Goal: Book appointment/travel/reservation: Register for event/course

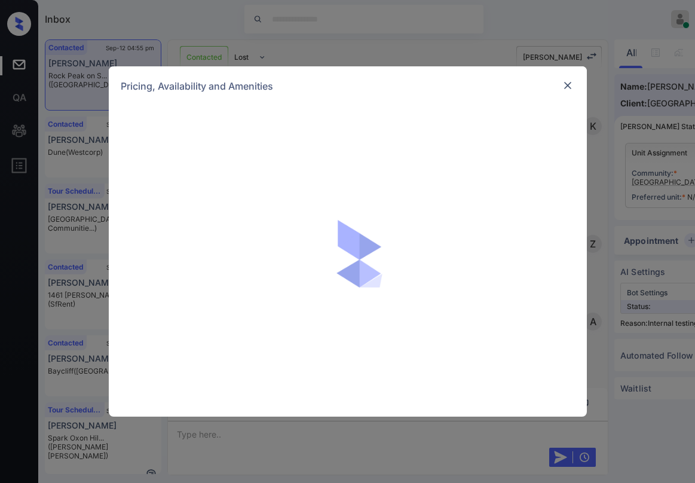
scroll to position [7634, 0]
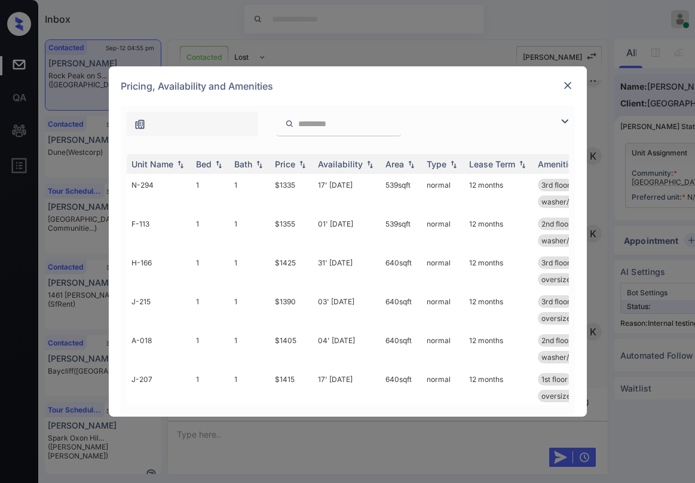
click at [568, 116] on img at bounding box center [564, 121] width 14 height 14
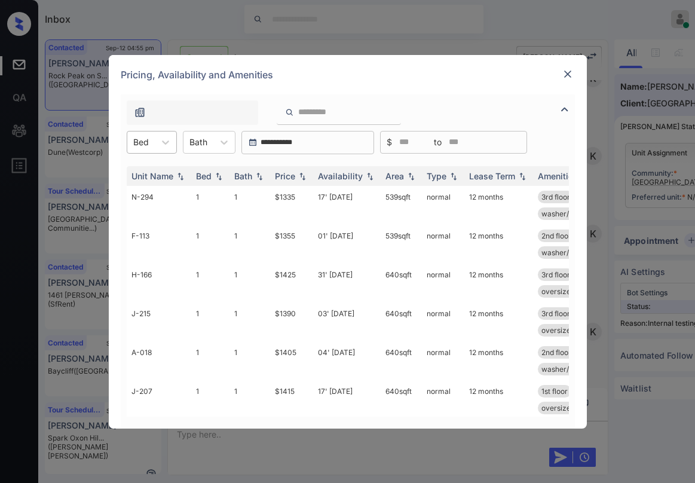
click at [152, 136] on div "Bed" at bounding box center [140, 141] width 27 height 17
click at [144, 170] on div "1" at bounding box center [152, 172] width 50 height 22
click at [292, 174] on div "Price" at bounding box center [285, 176] width 20 height 10
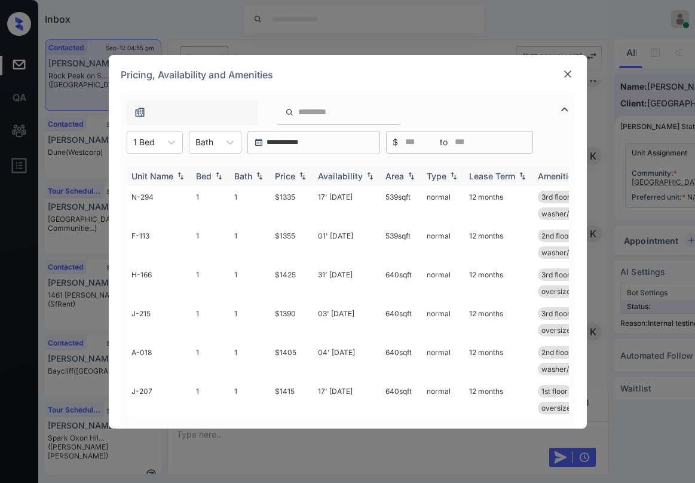
click at [293, 174] on div "Price" at bounding box center [285, 176] width 20 height 10
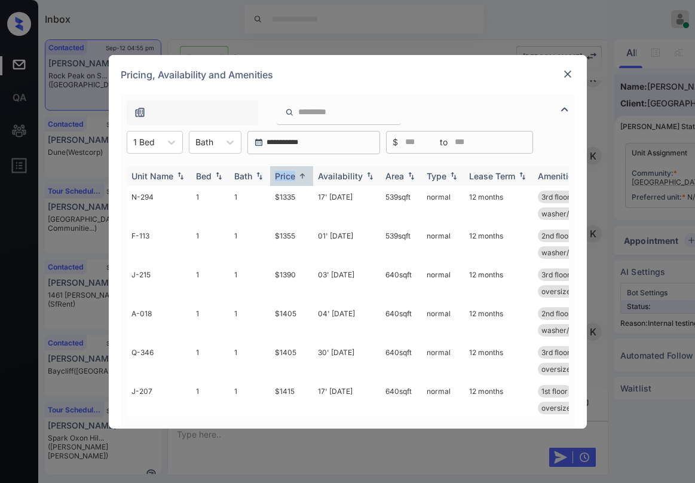
click at [293, 174] on div "Price" at bounding box center [285, 176] width 20 height 10
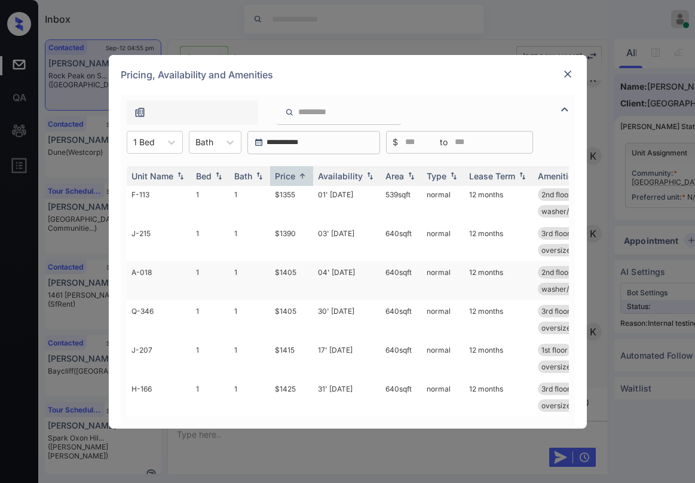
scroll to position [0, 0]
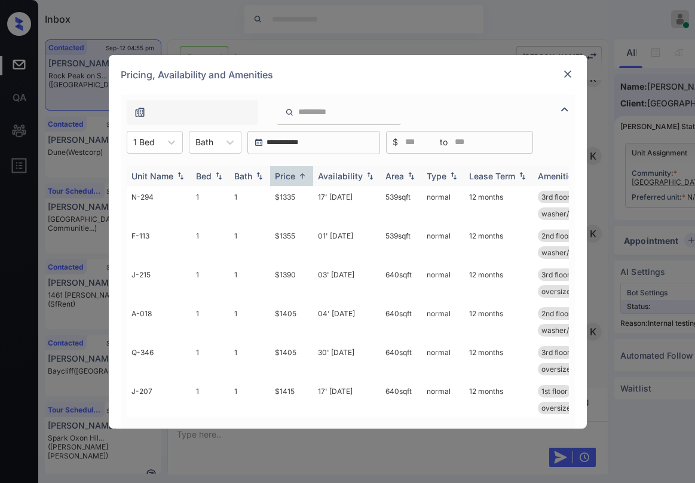
click at [294, 176] on div "Price" at bounding box center [285, 176] width 20 height 10
click at [285, 179] on div "Price" at bounding box center [285, 176] width 20 height 10
click at [295, 181] on th "Price" at bounding box center [291, 176] width 43 height 20
click at [571, 75] on img at bounding box center [568, 74] width 12 height 12
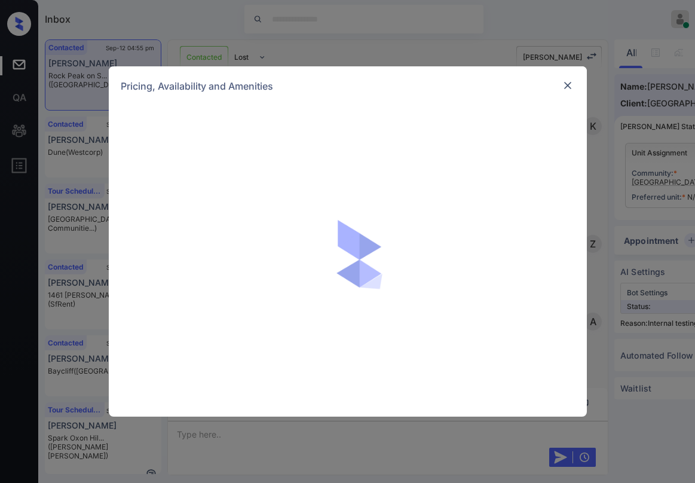
scroll to position [9904, 0]
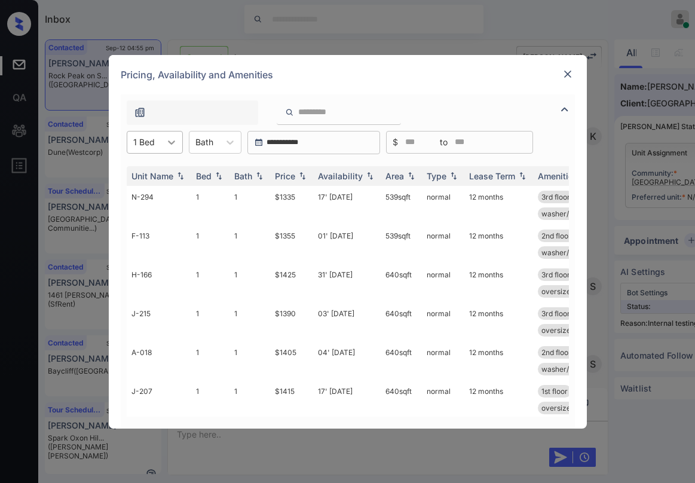
click at [165, 143] on icon at bounding box center [171, 142] width 12 height 12
click at [215, 115] on div at bounding box center [192, 112] width 131 height 24
click at [284, 174] on div "Price" at bounding box center [285, 176] width 20 height 10
click at [174, 149] on div at bounding box center [172, 142] width 22 height 22
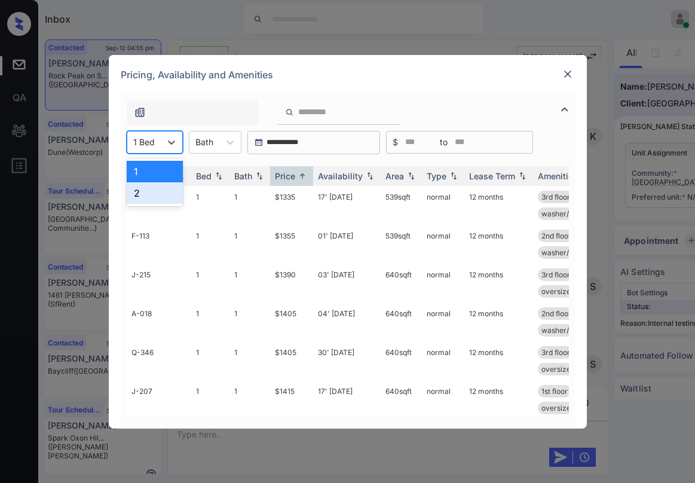
click at [154, 202] on div "2" at bounding box center [155, 193] width 56 height 22
click at [302, 175] on img at bounding box center [302, 175] width 12 height 9
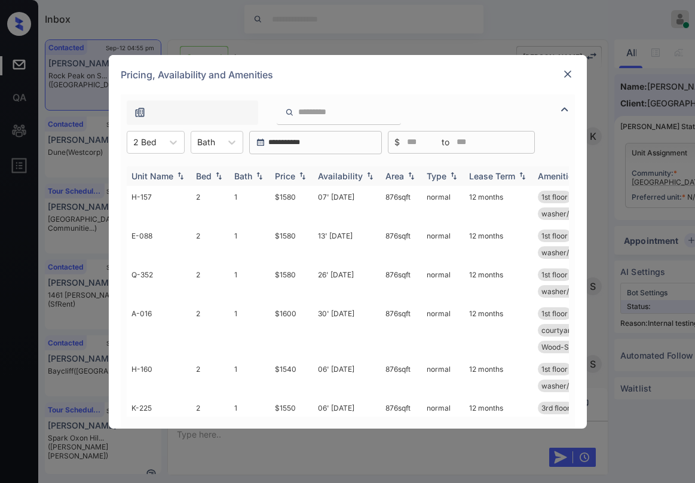
click at [302, 175] on img at bounding box center [302, 175] width 12 height 8
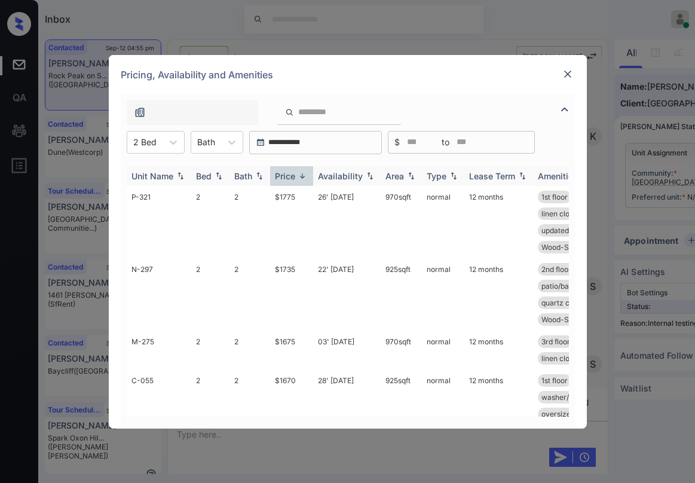
click at [302, 175] on img at bounding box center [302, 175] width 12 height 9
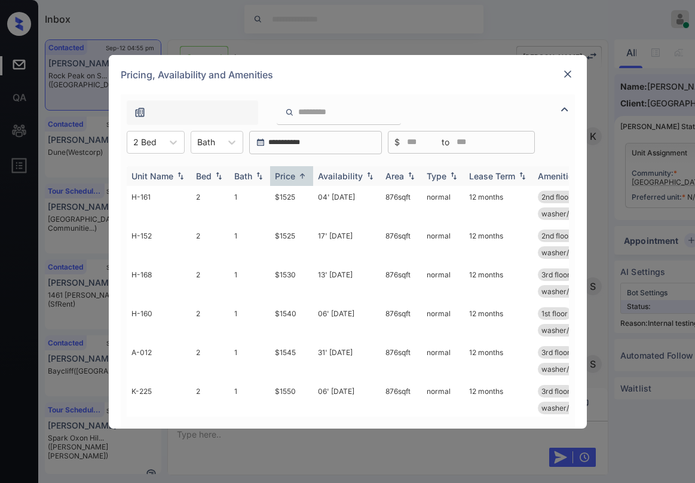
click at [302, 175] on img at bounding box center [302, 175] width 12 height 9
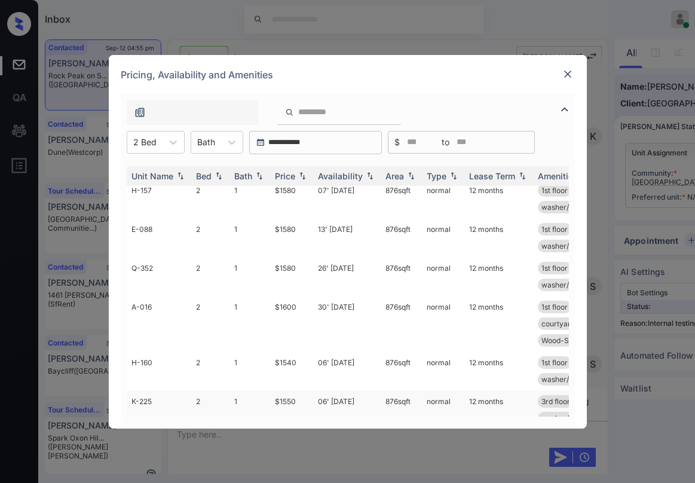
scroll to position [0, 0]
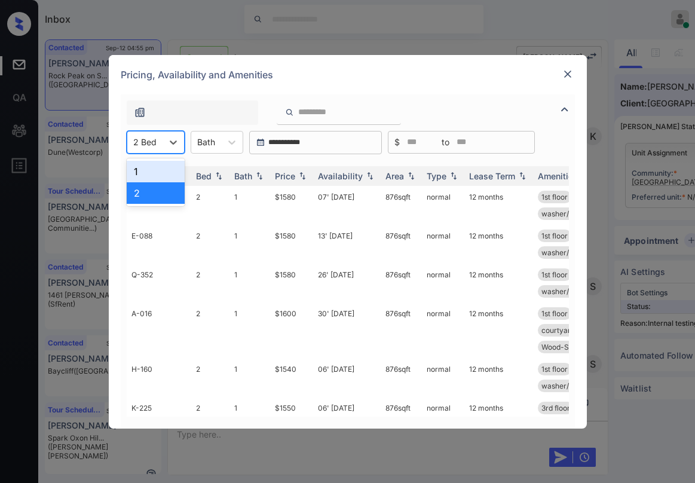
click at [161, 142] on div "2 Bed" at bounding box center [144, 141] width 35 height 17
click at [164, 166] on div "1" at bounding box center [156, 172] width 58 height 22
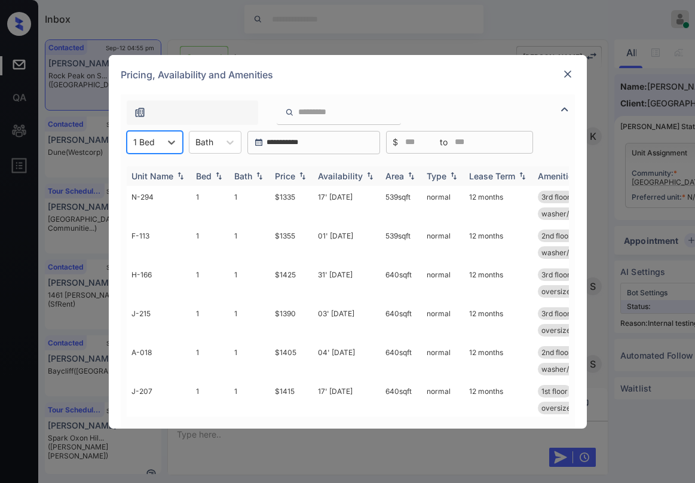
click at [282, 182] on th "Price" at bounding box center [291, 176] width 43 height 20
click at [283, 182] on th "Price" at bounding box center [291, 176] width 43 height 20
click at [286, 176] on div "Price" at bounding box center [285, 176] width 20 height 10
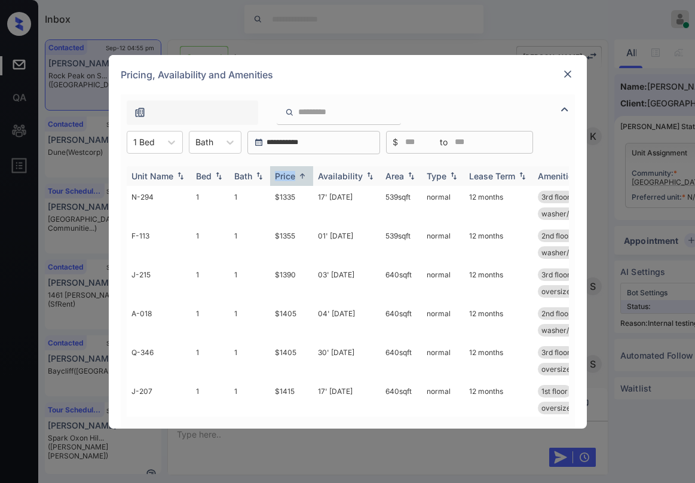
click at [286, 176] on div "Price" at bounding box center [285, 176] width 20 height 10
click at [287, 178] on div "Price" at bounding box center [285, 176] width 20 height 10
click at [292, 198] on td "$1335" at bounding box center [291, 205] width 43 height 39
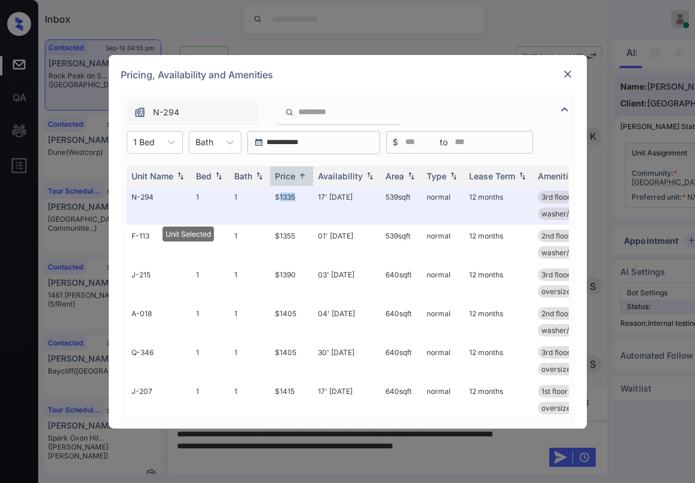
click at [564, 78] on img at bounding box center [568, 74] width 12 height 12
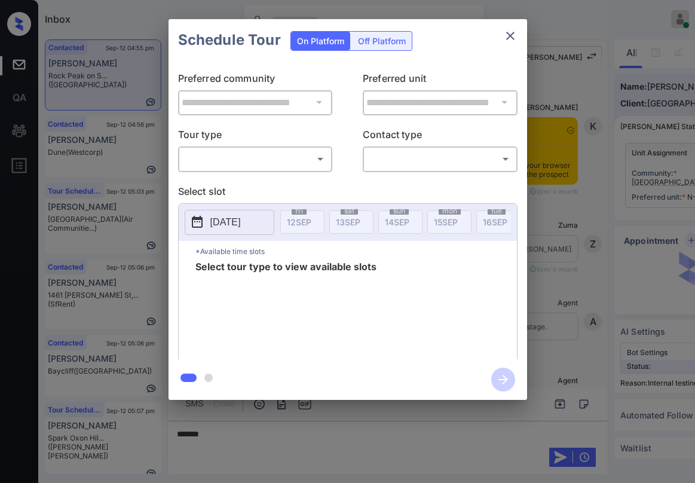
click at [213, 137] on p "Tour type" at bounding box center [255, 136] width 155 height 19
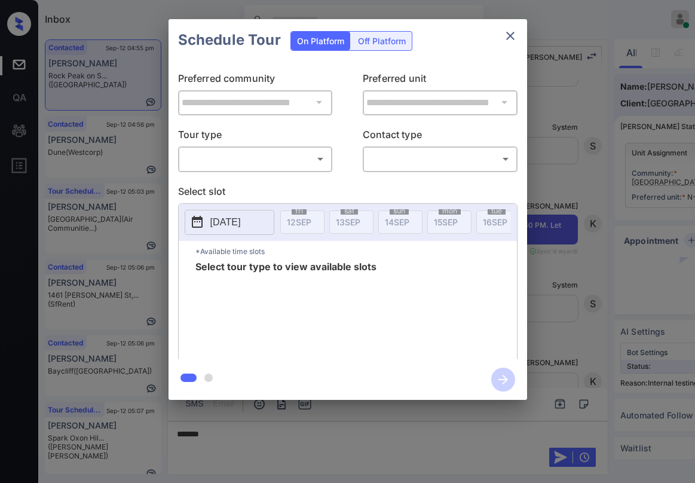
click at [212, 155] on body "Inbox Paolo Gabriel Online Set yourself offline Set yourself on break Profile S…" at bounding box center [347, 241] width 695 height 483
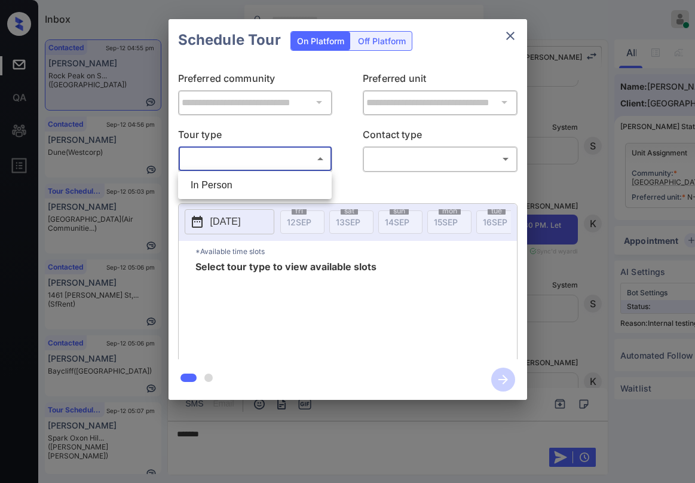
click at [234, 176] on li "In Person" at bounding box center [255, 185] width 148 height 22
type input "********"
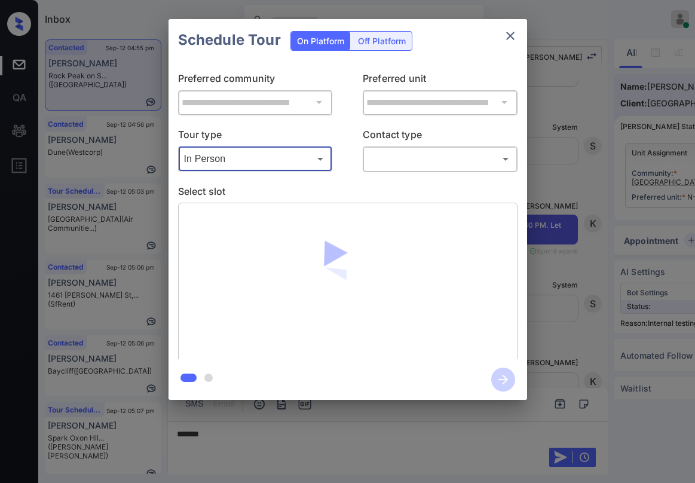
click at [407, 162] on body "Inbox Paolo Gabriel Online Set yourself offline Set yourself on break Profile S…" at bounding box center [347, 241] width 695 height 483
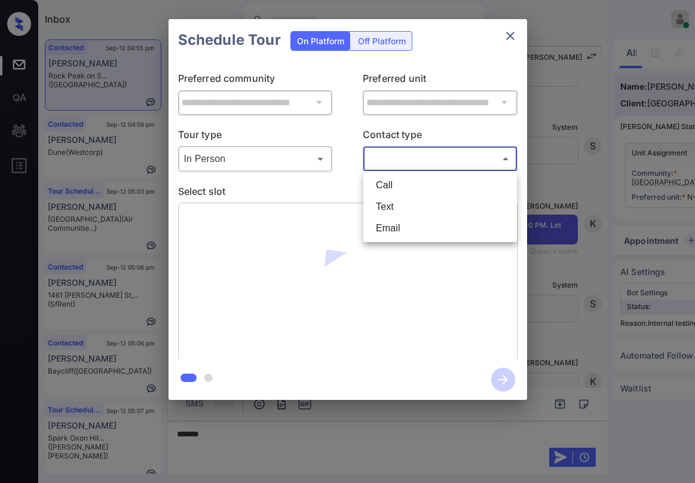
click at [400, 207] on li "Text" at bounding box center [440, 207] width 148 height 22
type input "****"
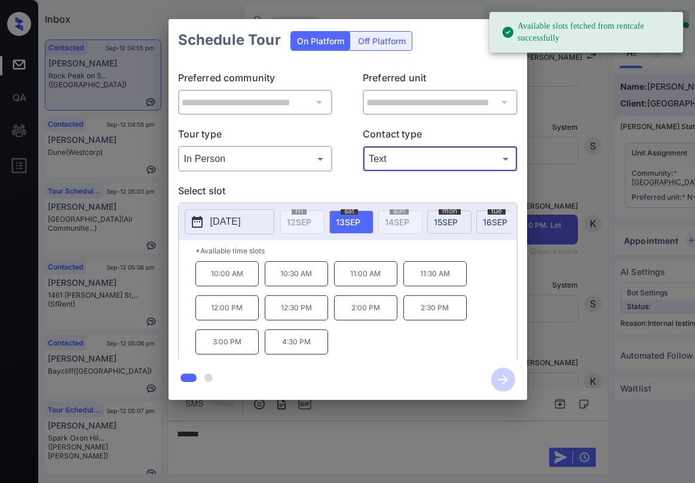
click at [452, 220] on span "15 SEP" at bounding box center [446, 222] width 24 height 10
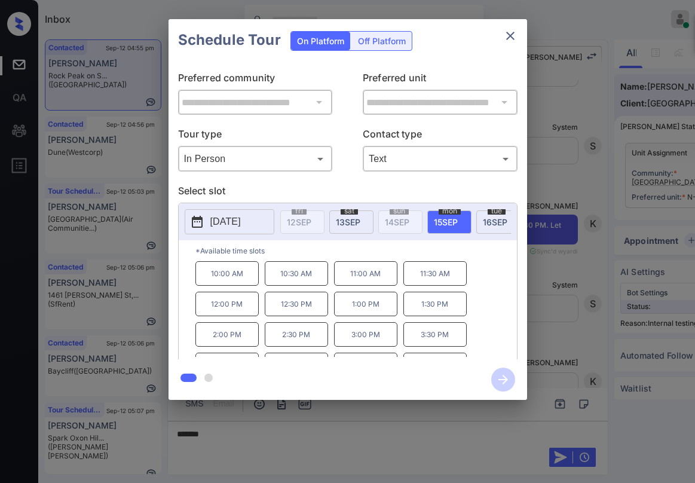
scroll to position [20, 0]
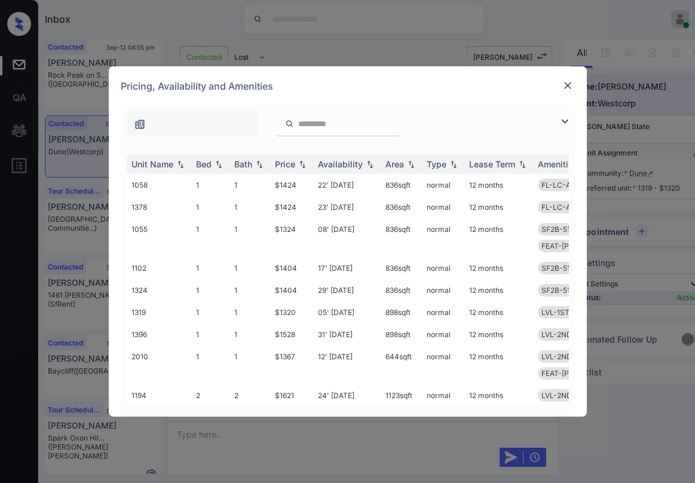
scroll to position [1399, 0]
drag, startPoint x: 563, startPoint y: 123, endPoint x: 545, endPoint y: 124, distance: 18.0
click at [563, 122] on img at bounding box center [564, 121] width 14 height 14
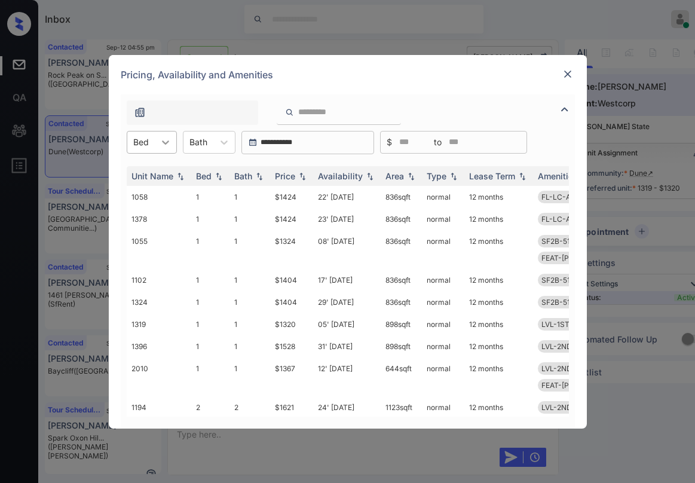
click at [166, 146] on icon at bounding box center [166, 142] width 12 height 12
click at [146, 174] on div "1" at bounding box center [152, 172] width 50 height 22
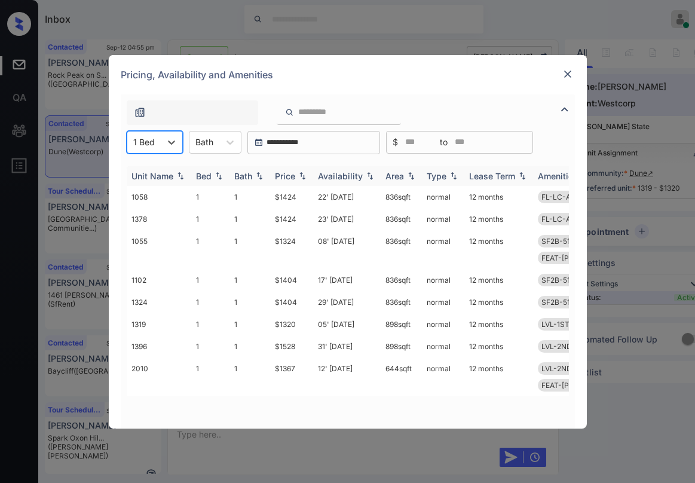
click at [287, 173] on div "Price" at bounding box center [285, 176] width 20 height 10
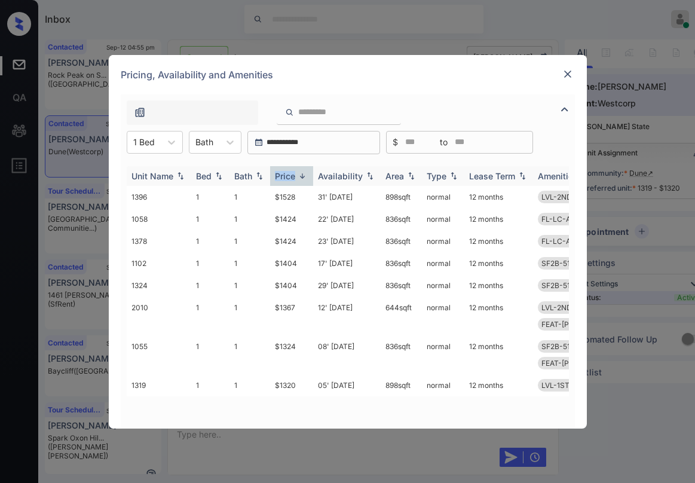
click at [287, 173] on div "Price" at bounding box center [285, 176] width 20 height 10
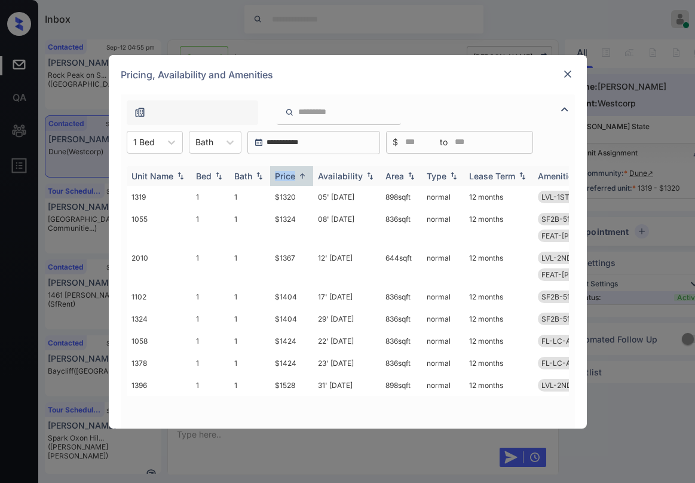
click at [288, 173] on div "Price" at bounding box center [285, 176] width 20 height 10
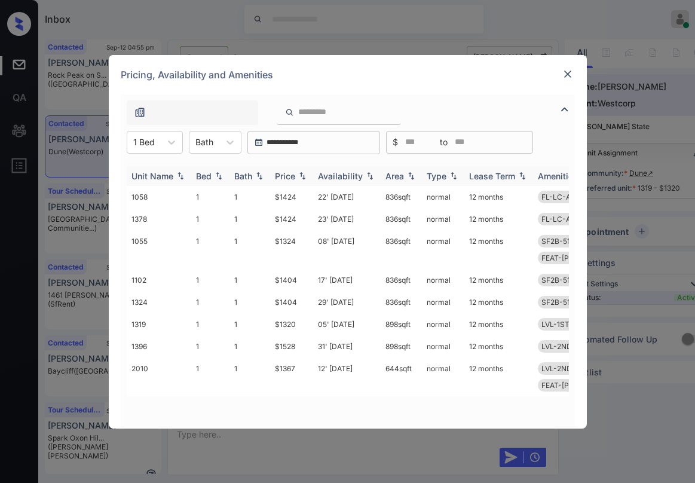
click at [289, 175] on div "Price" at bounding box center [285, 176] width 20 height 10
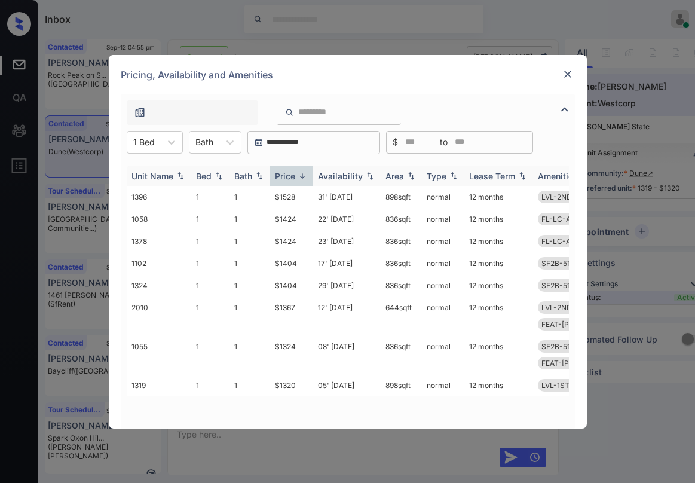
click at [293, 175] on div "Price" at bounding box center [285, 176] width 20 height 10
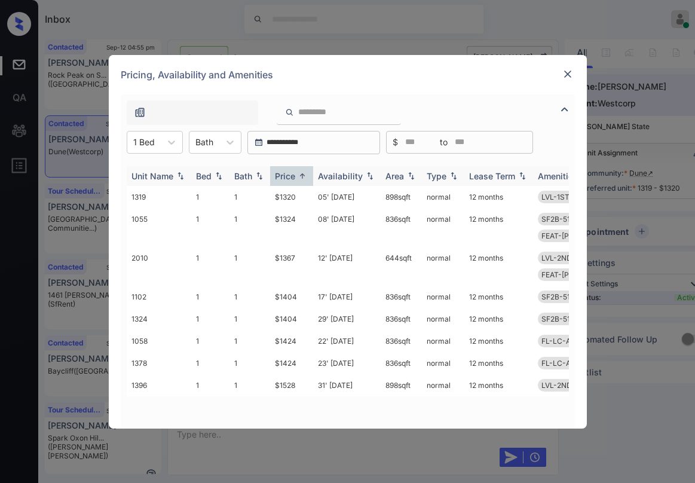
click at [293, 175] on div "Price" at bounding box center [285, 176] width 20 height 10
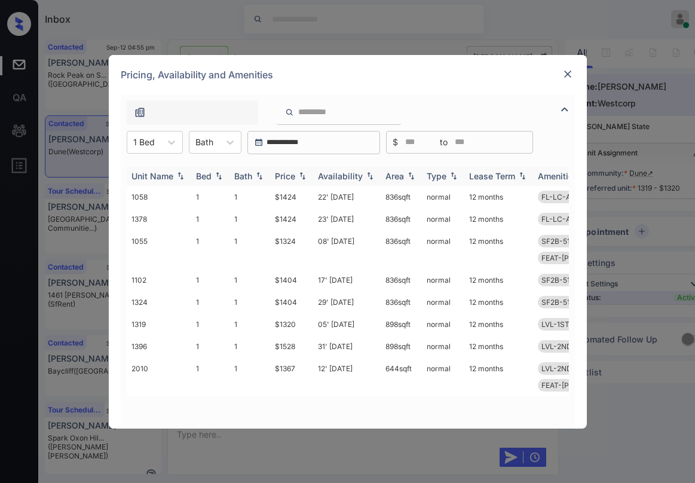
click at [293, 175] on div "Price" at bounding box center [285, 176] width 20 height 10
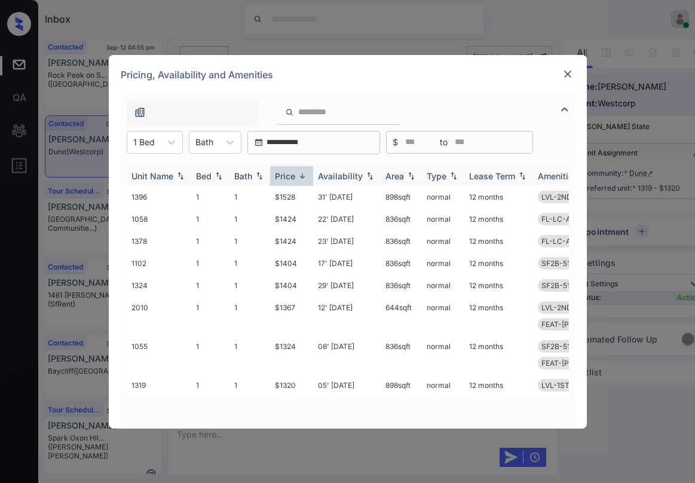
click at [293, 175] on div "Price" at bounding box center [285, 176] width 20 height 10
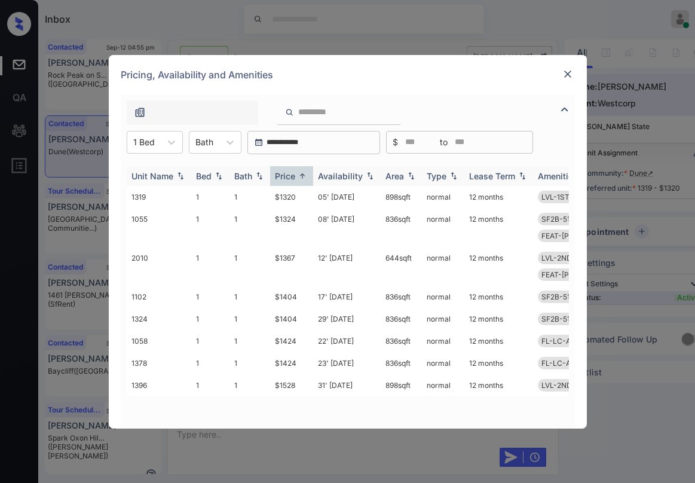
click at [293, 175] on div "Price" at bounding box center [285, 176] width 20 height 10
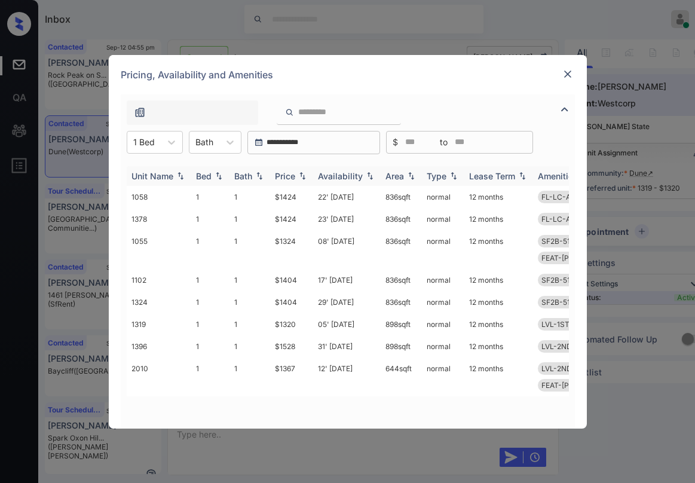
click at [293, 175] on div "Price" at bounding box center [285, 176] width 20 height 10
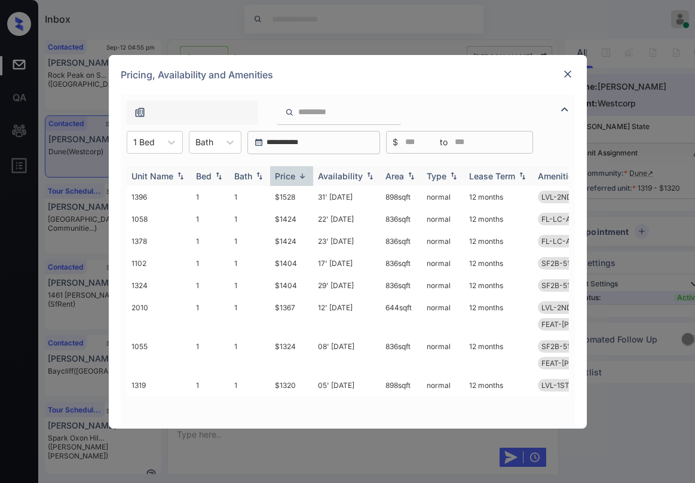
click at [293, 175] on div "Price" at bounding box center [285, 176] width 20 height 10
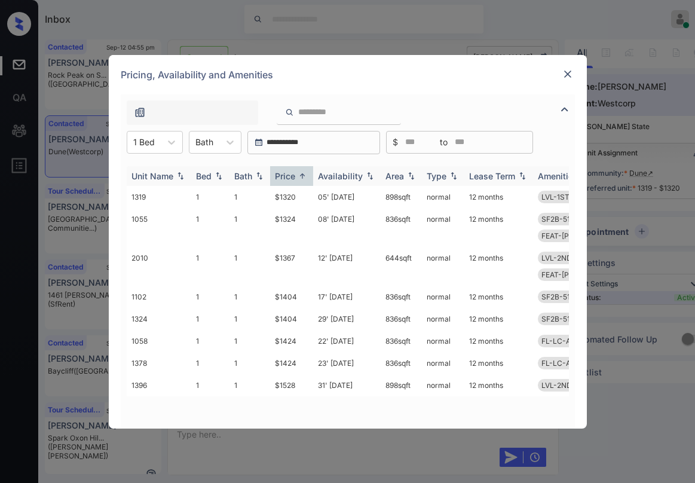
click at [293, 175] on div "Price" at bounding box center [285, 176] width 20 height 10
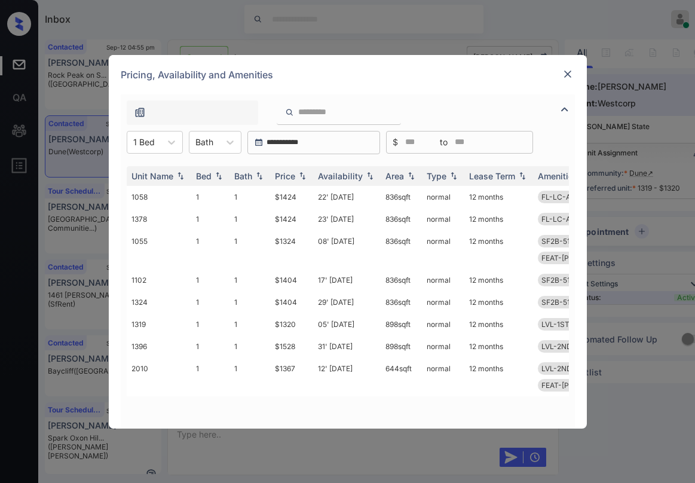
click at [562, 79] on img at bounding box center [568, 74] width 12 height 12
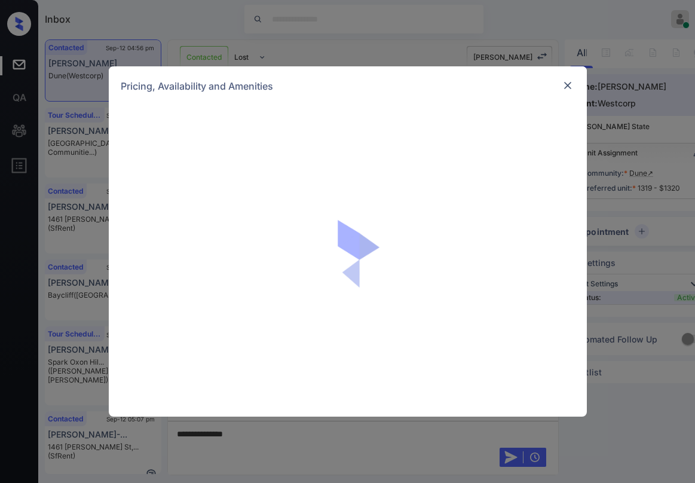
scroll to position [2235, 0]
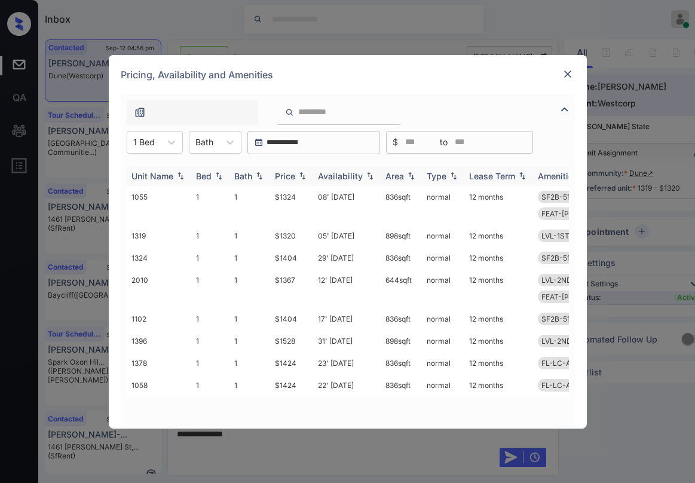
click at [296, 176] on img at bounding box center [302, 175] width 12 height 8
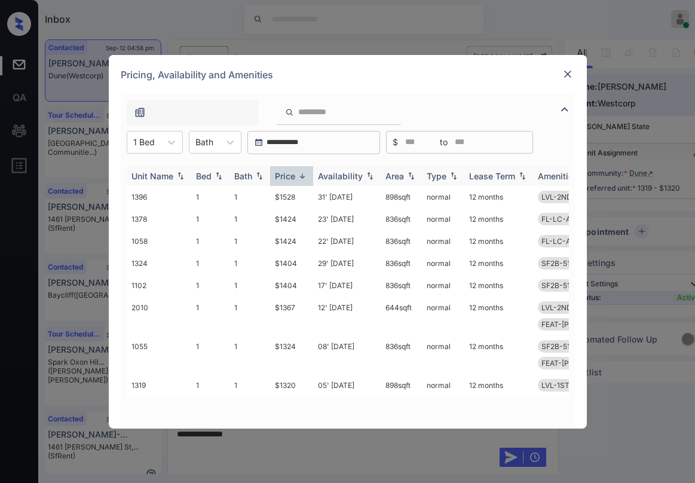
click at [296, 176] on img at bounding box center [302, 175] width 12 height 9
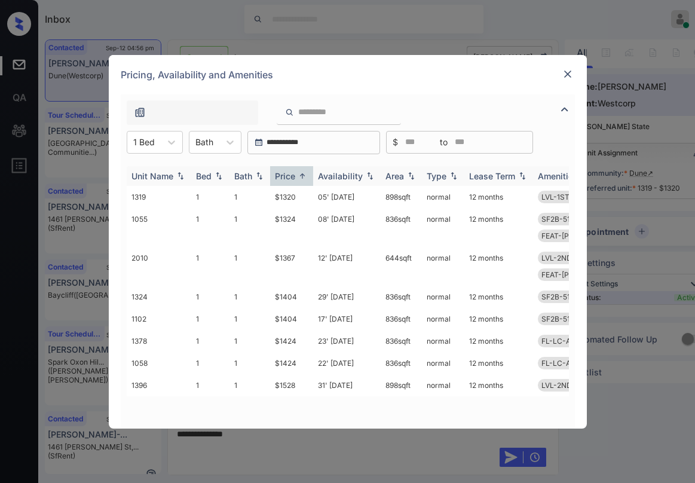
click at [299, 178] on img at bounding box center [302, 175] width 12 height 9
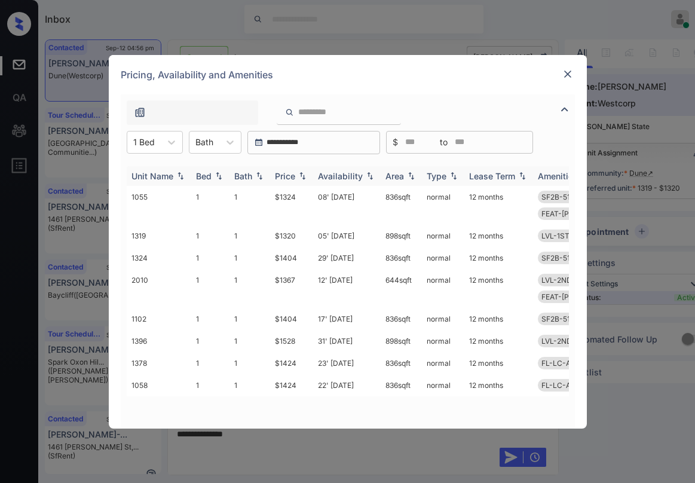
click at [299, 178] on img at bounding box center [302, 175] width 12 height 8
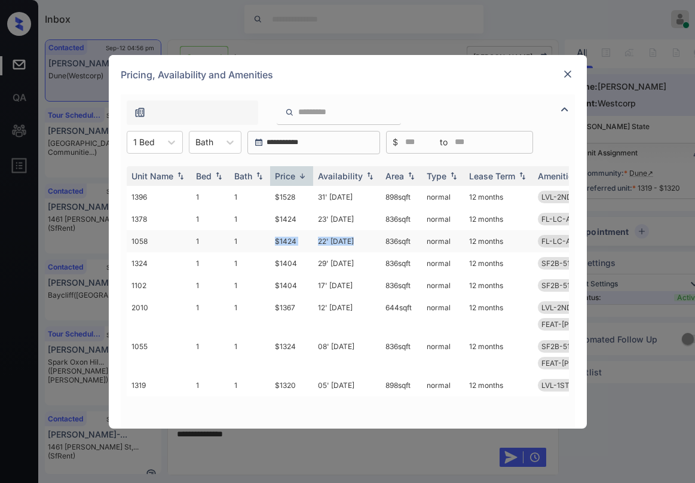
drag, startPoint x: 274, startPoint y: 240, endPoint x: 354, endPoint y: 240, distance: 80.0
click at [354, 240] on tr "1058 1 1 $1424 22' Oct 25 836 sqft normal 12 months FL-LC-ALL-1B SF2B-51-75 LVL…" at bounding box center [439, 241] width 624 height 22
click at [275, 238] on td "$1424" at bounding box center [291, 241] width 43 height 22
drag, startPoint x: 275, startPoint y: 238, endPoint x: 303, endPoint y: 238, distance: 28.1
click at [303, 238] on td "$1424" at bounding box center [291, 241] width 43 height 22
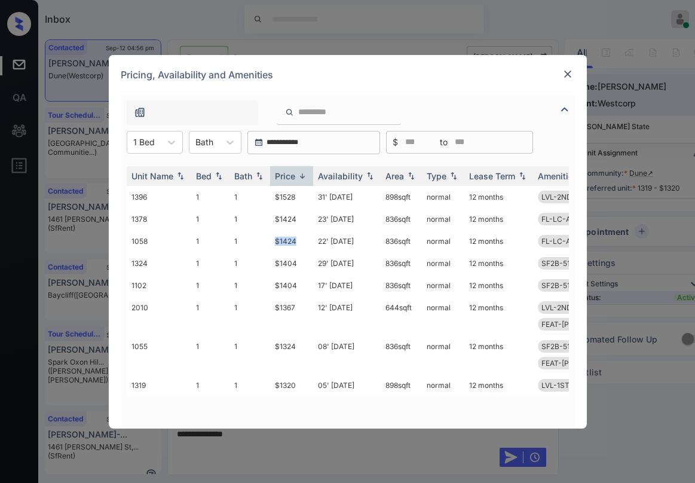
copy td "$1424"
click at [566, 71] on img at bounding box center [568, 74] width 12 height 12
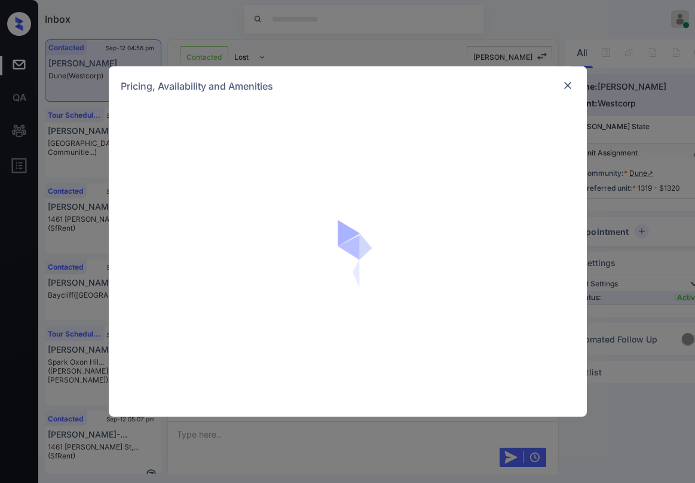
scroll to position [2315, 0]
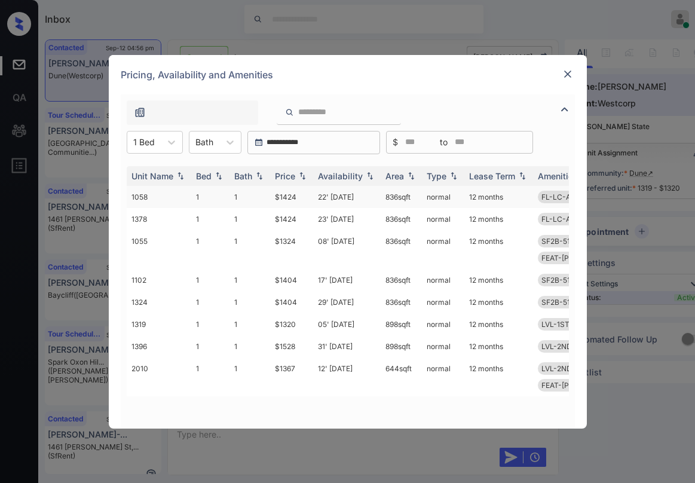
click at [285, 199] on td "$1424" at bounding box center [291, 197] width 43 height 22
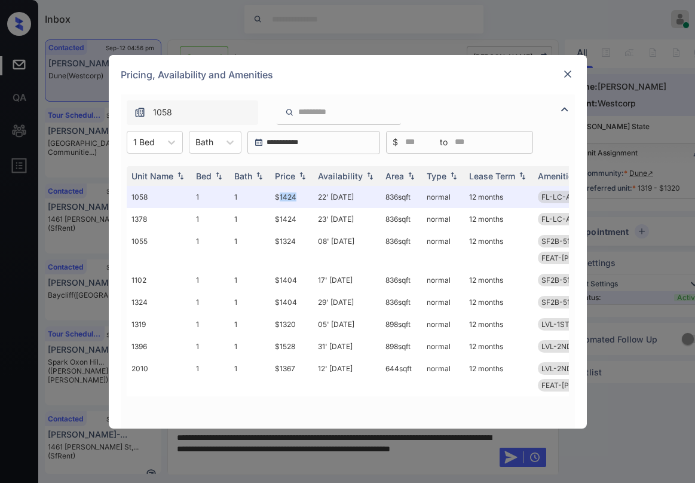
click at [571, 74] on img at bounding box center [568, 74] width 12 height 12
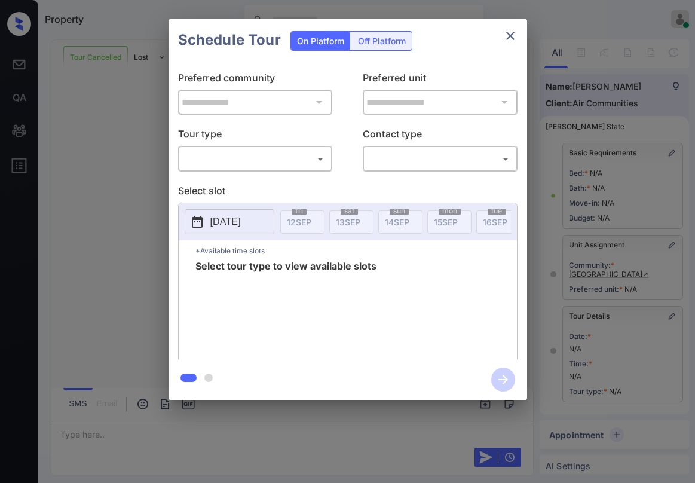
scroll to position [2183, 0]
click at [291, 162] on body "Property Paolo Gabriel Online Set yourself offline Set yourself on break Profil…" at bounding box center [347, 241] width 695 height 483
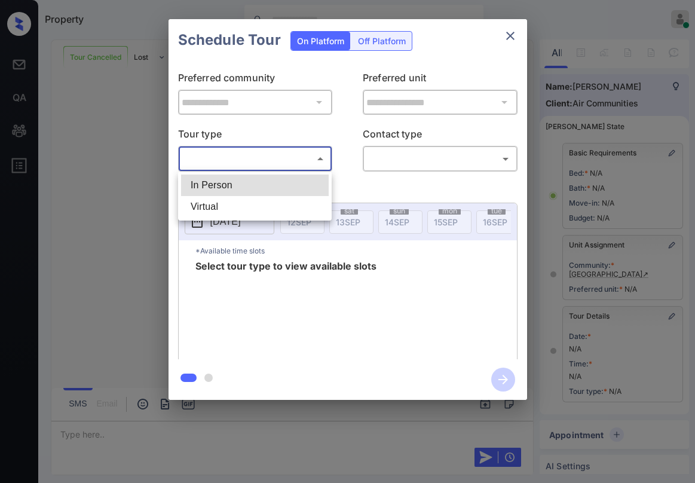
click at [274, 180] on li "In Person" at bounding box center [255, 185] width 148 height 22
type input "********"
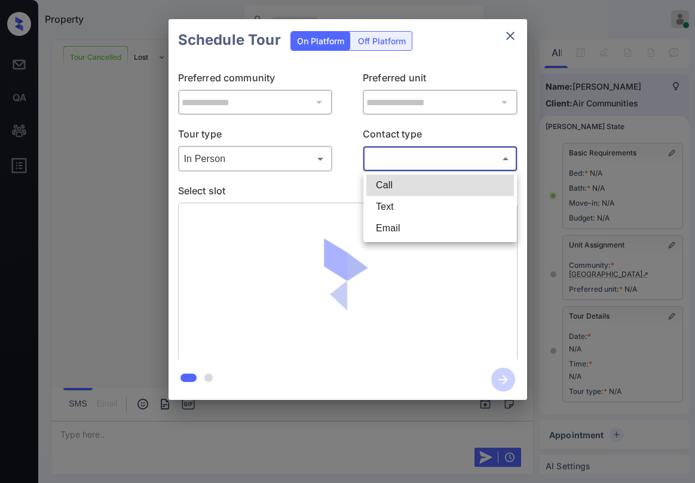
click at [369, 157] on body "Property Paolo Gabriel Online Set yourself offline Set yourself on break Profil…" at bounding box center [347, 241] width 695 height 483
click at [395, 202] on li "Text" at bounding box center [440, 207] width 148 height 22
type input "****"
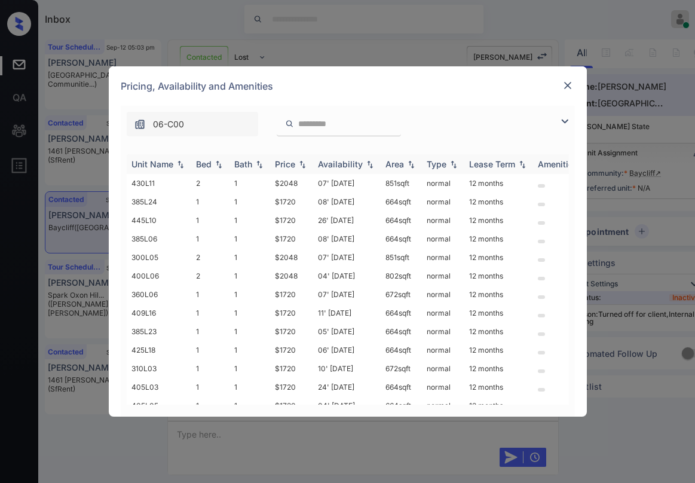
scroll to position [2588, 0]
click at [566, 123] on img at bounding box center [564, 121] width 14 height 14
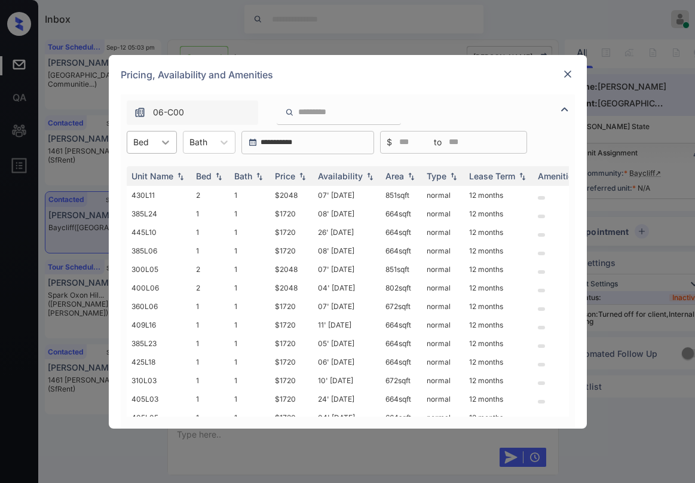
click at [164, 146] on icon at bounding box center [166, 142] width 12 height 12
click at [160, 174] on div "1" at bounding box center [152, 172] width 50 height 22
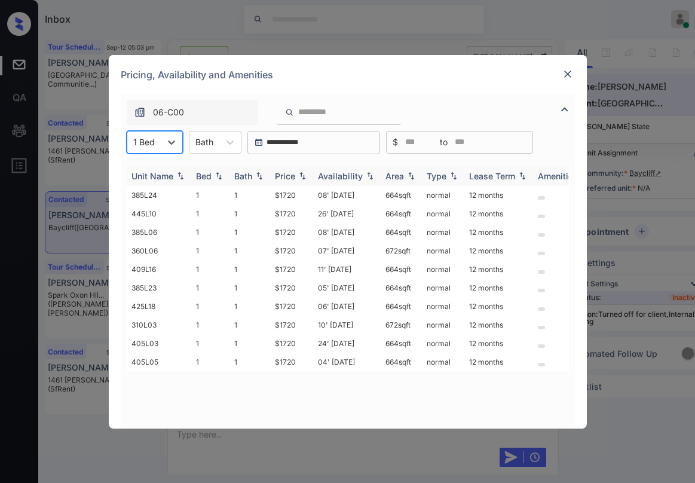
click at [292, 173] on div "Price" at bounding box center [285, 176] width 20 height 10
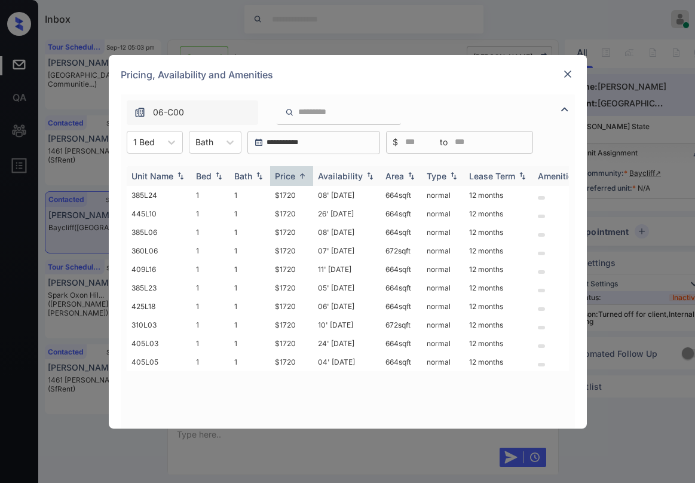
click at [292, 173] on div "Price" at bounding box center [285, 176] width 20 height 10
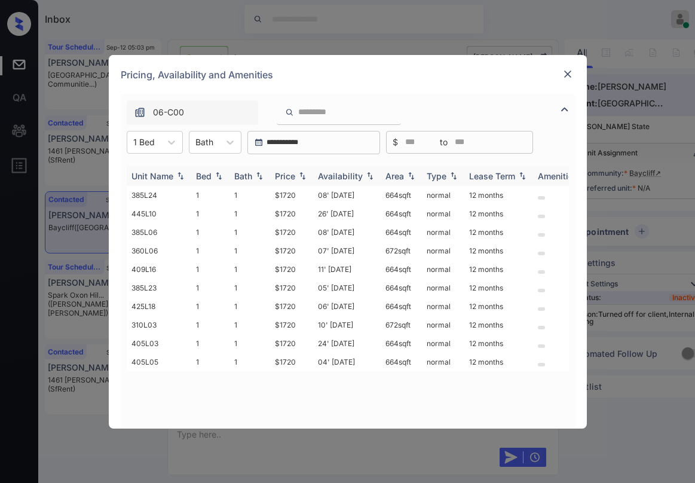
click at [292, 173] on div "Price" at bounding box center [285, 176] width 20 height 10
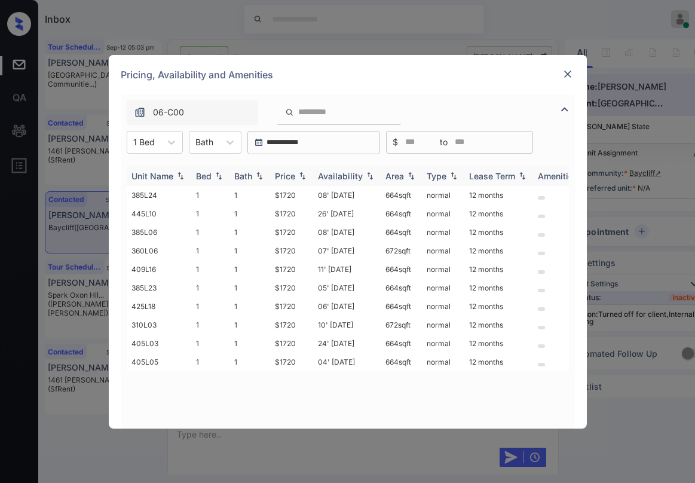
click at [292, 173] on div "Price" at bounding box center [285, 176] width 20 height 10
click at [283, 271] on td "$1720" at bounding box center [291, 269] width 43 height 19
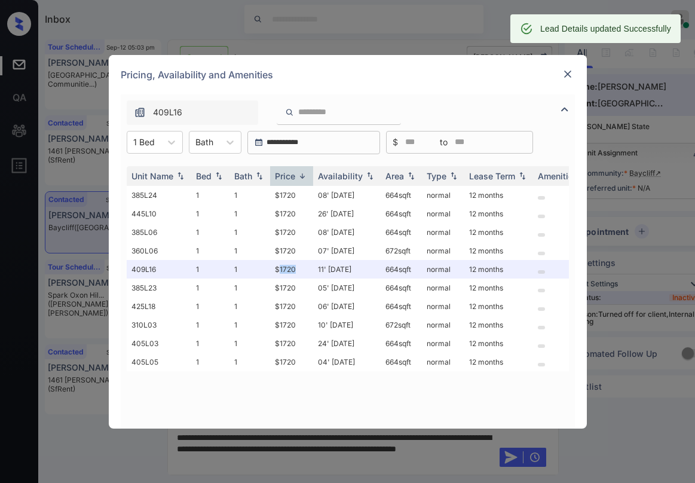
click at [566, 76] on img at bounding box center [568, 74] width 12 height 12
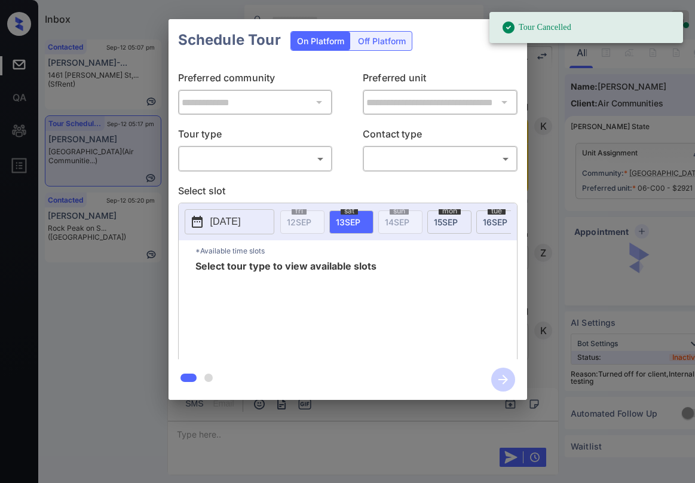
scroll to position [6295, 0]
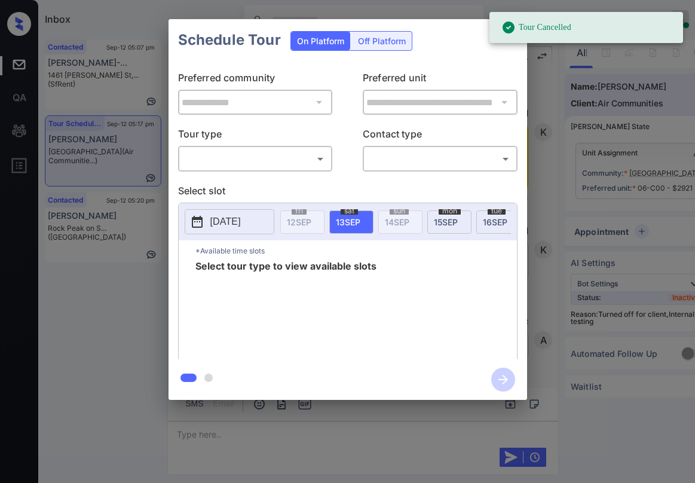
click at [469, 62] on div "**********" at bounding box center [347, 210] width 358 height 298
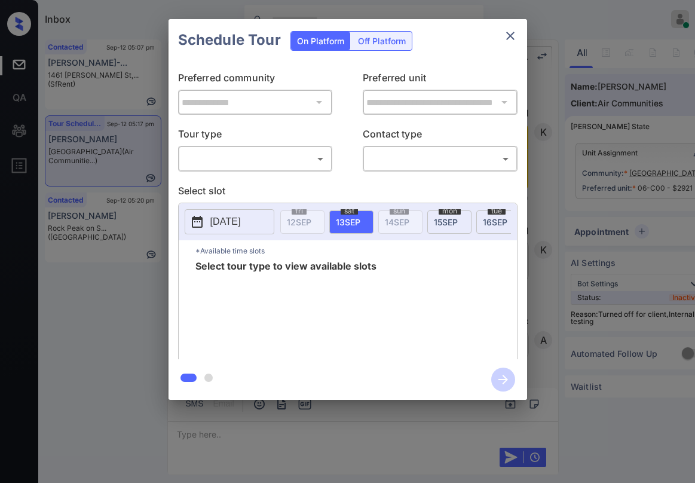
click at [519, 32] on button "close" at bounding box center [510, 36] width 24 height 24
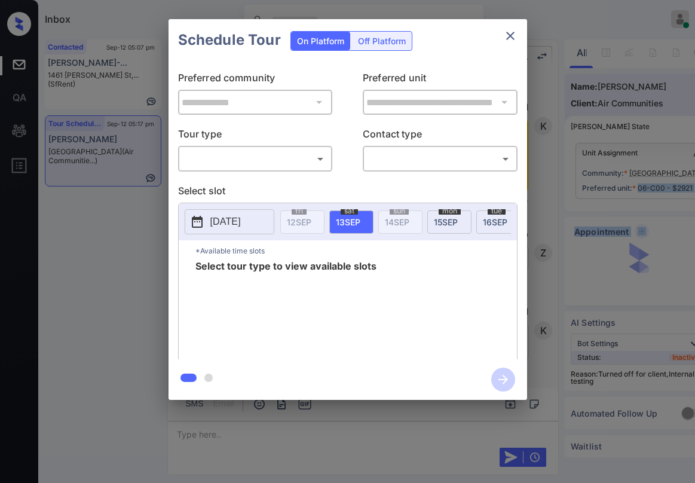
scroll to position [6295, 0]
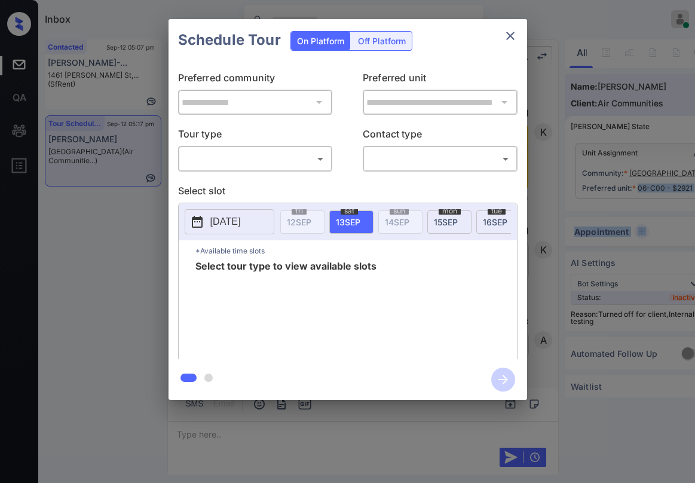
click at [253, 161] on body "Inbox [PERSON_NAME] Online Set yourself offline Set yourself on break Profile S…" at bounding box center [347, 241] width 695 height 483
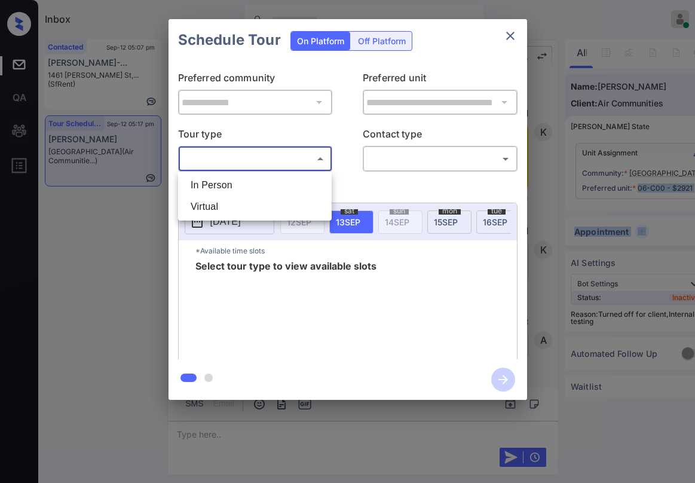
click at [250, 187] on li "In Person" at bounding box center [255, 185] width 148 height 22
type input "********"
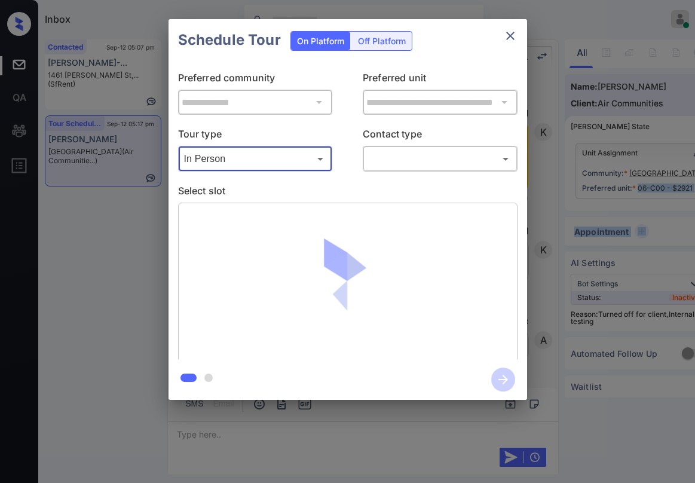
click at [437, 158] on body "Inbox Paolo Gabriel Online Set yourself offline Set yourself on break Profile S…" at bounding box center [347, 241] width 695 height 483
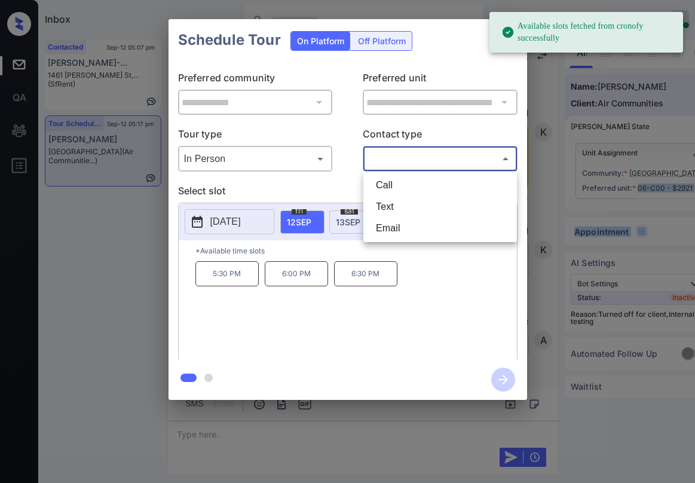
click at [413, 204] on li "Text" at bounding box center [440, 207] width 148 height 22
type input "****"
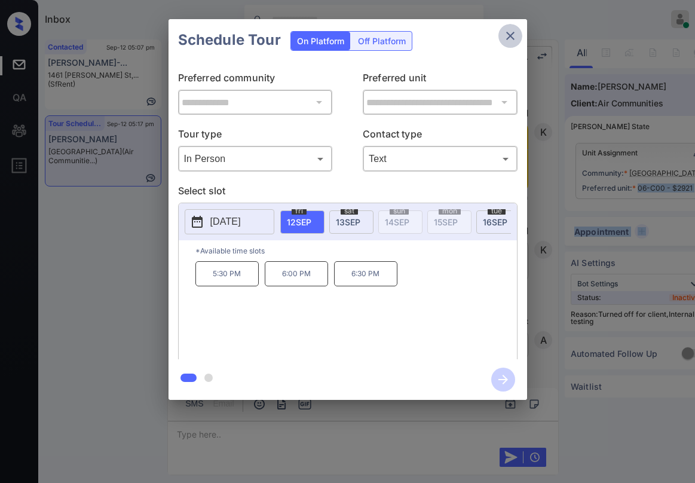
click at [513, 35] on icon "close" at bounding box center [510, 36] width 14 height 14
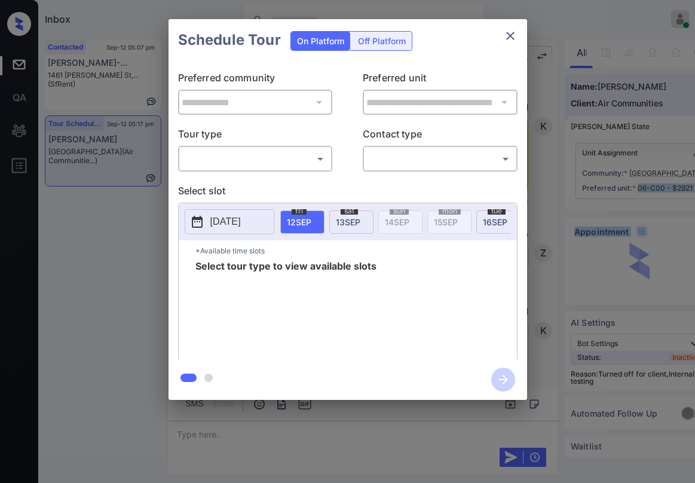
scroll to position [6295, 0]
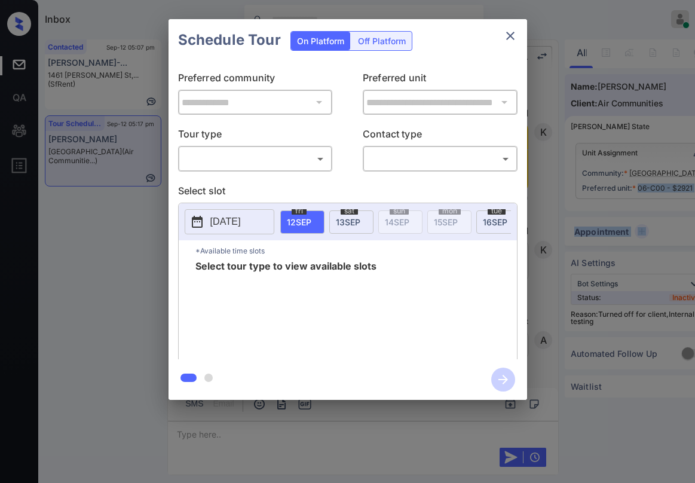
click at [295, 160] on body "Inbox Paolo Gabriel Online Set yourself offline Set yourself on break Profile S…" at bounding box center [347, 241] width 695 height 483
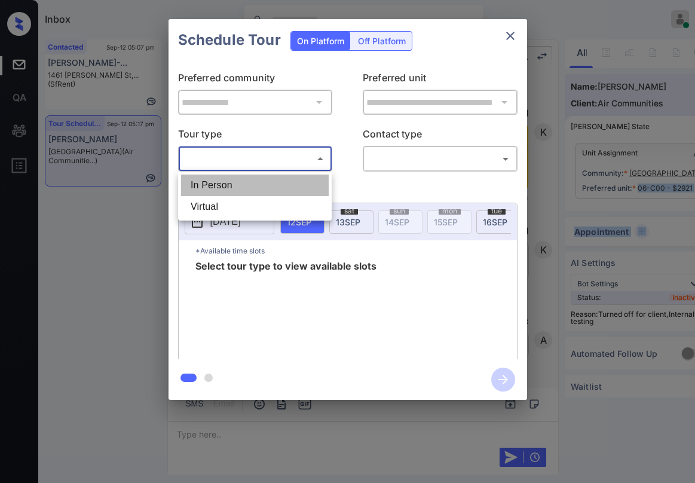
click at [279, 182] on li "In Person" at bounding box center [255, 185] width 148 height 22
type input "********"
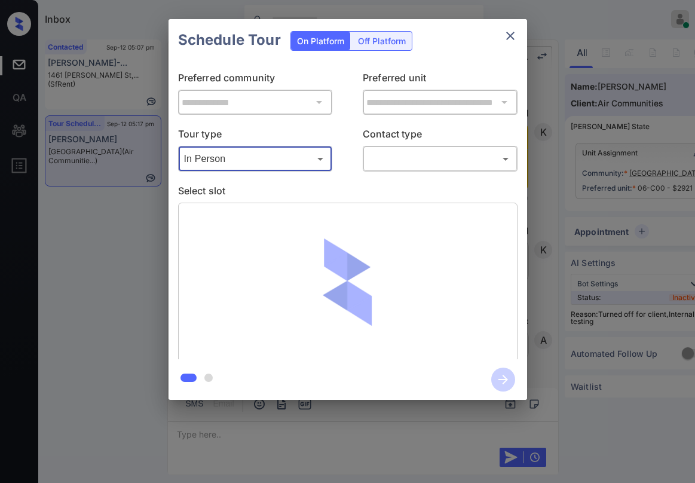
click at [418, 147] on div "​ ​" at bounding box center [440, 159] width 155 height 26
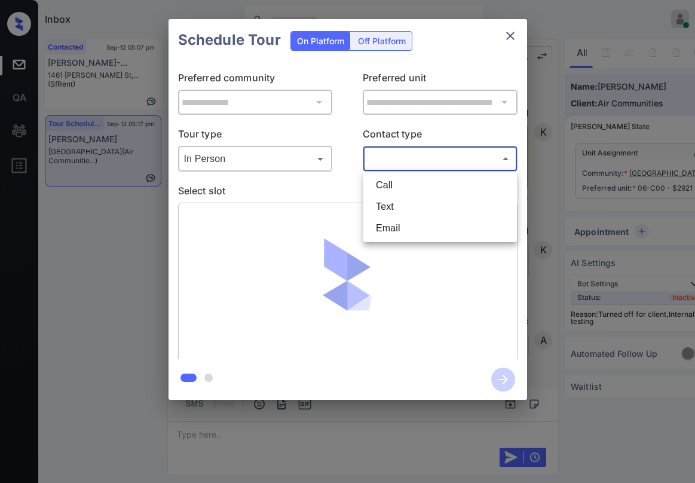
click at [418, 154] on body "Inbox Paolo Gabriel Online Set yourself offline Set yourself on break Profile S…" at bounding box center [347, 241] width 695 height 483
click at [406, 204] on li "Text" at bounding box center [440, 207] width 148 height 22
type input "****"
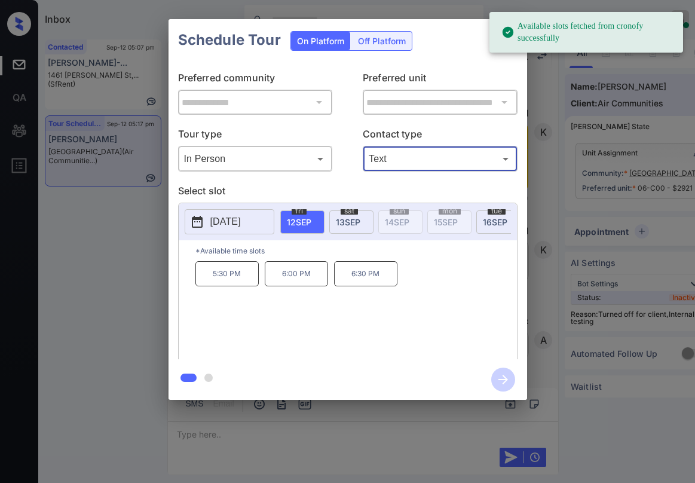
click at [284, 284] on p "6:00 PM" at bounding box center [296, 273] width 63 height 25
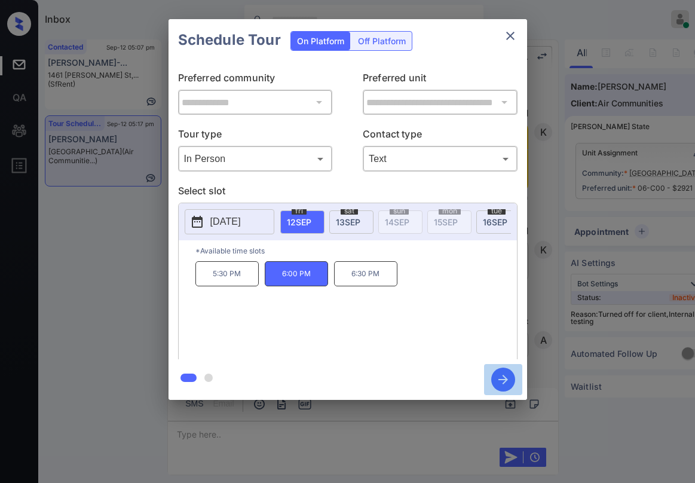
click at [502, 375] on icon "button" at bounding box center [503, 379] width 24 height 24
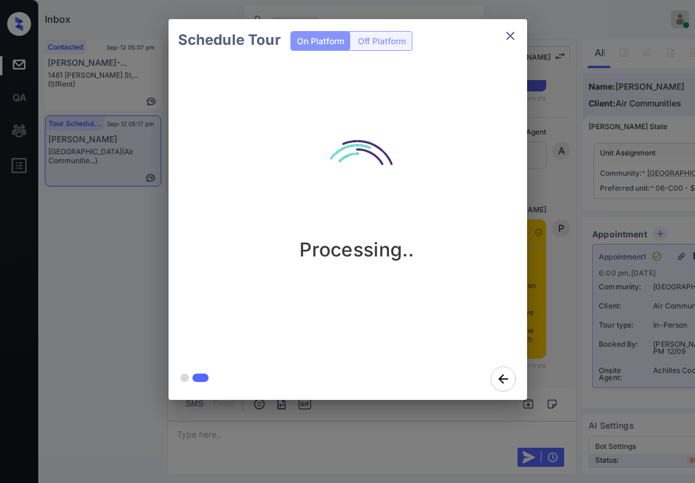
scroll to position [6962, 0]
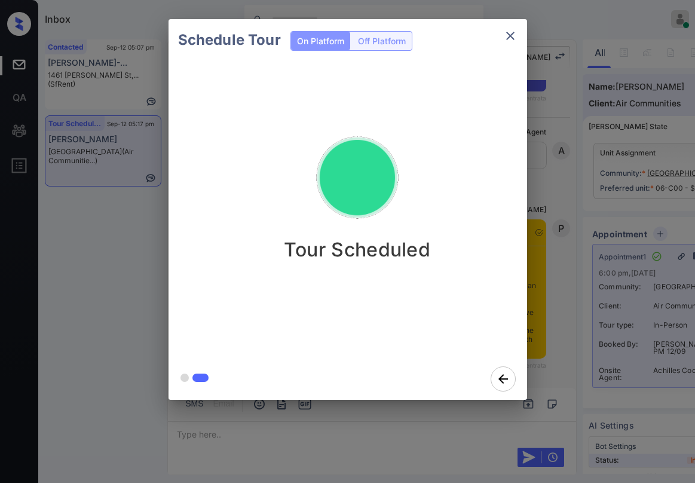
click at [124, 264] on div "Schedule Tour On Platform Off Platform Tour Scheduled" at bounding box center [347, 209] width 695 height 419
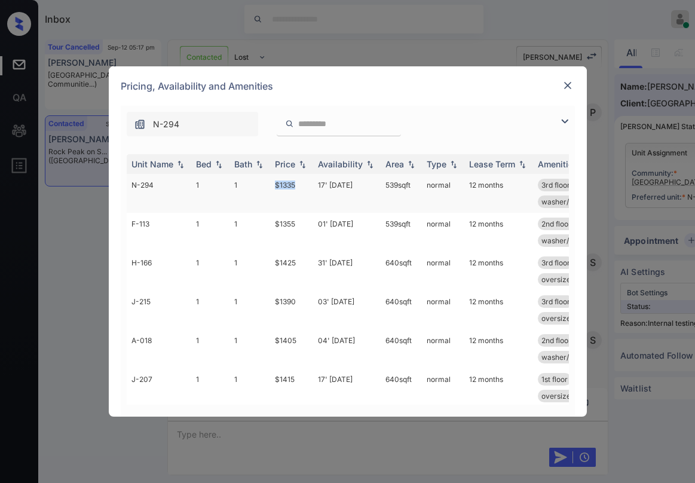
drag, startPoint x: 271, startPoint y: 185, endPoint x: 305, endPoint y: 183, distance: 34.1
click at [302, 183] on td "$1335" at bounding box center [291, 193] width 43 height 39
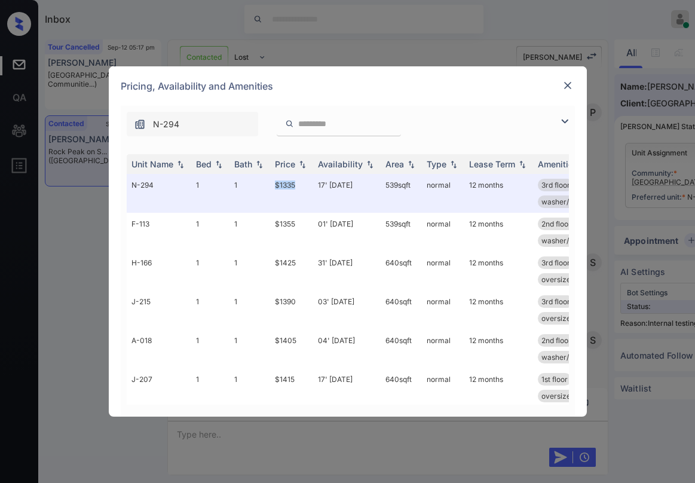
copy td "$1335"
click at [560, 86] on div at bounding box center [567, 85] width 14 height 14
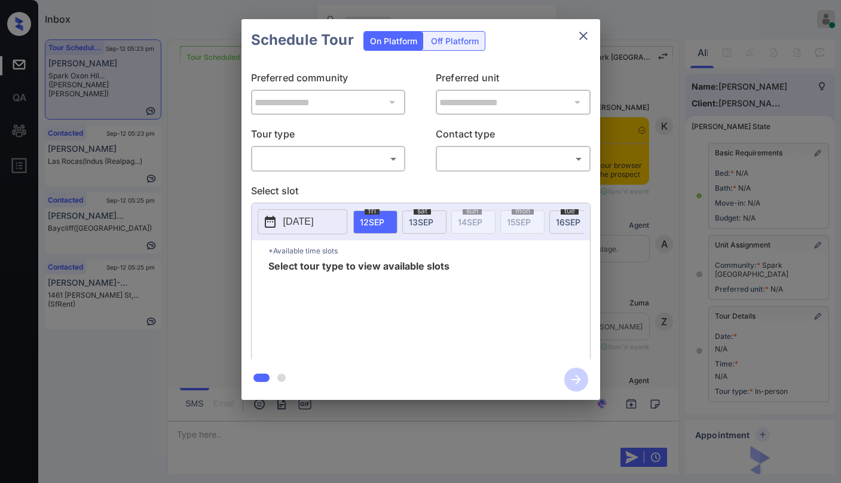
scroll to position [2601, 0]
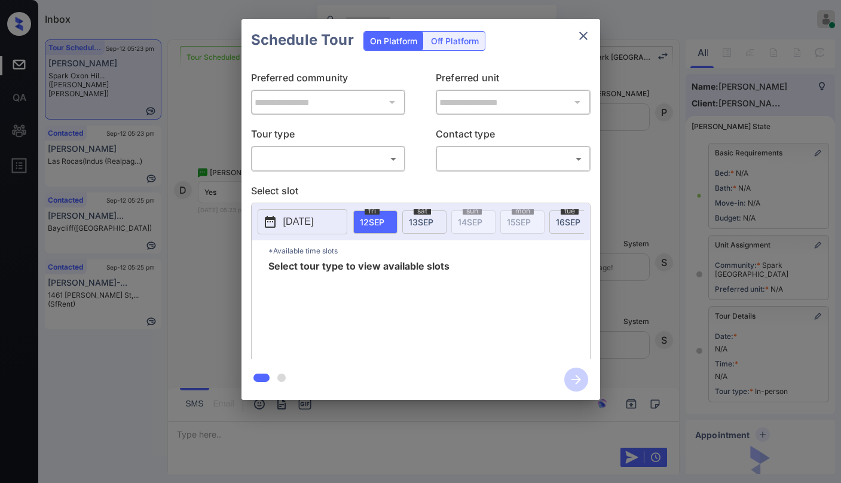
click at [319, 157] on body "Inbox Paolo Gabriel Online Set yourself offline Set yourself on break Profile S…" at bounding box center [420, 241] width 841 height 483
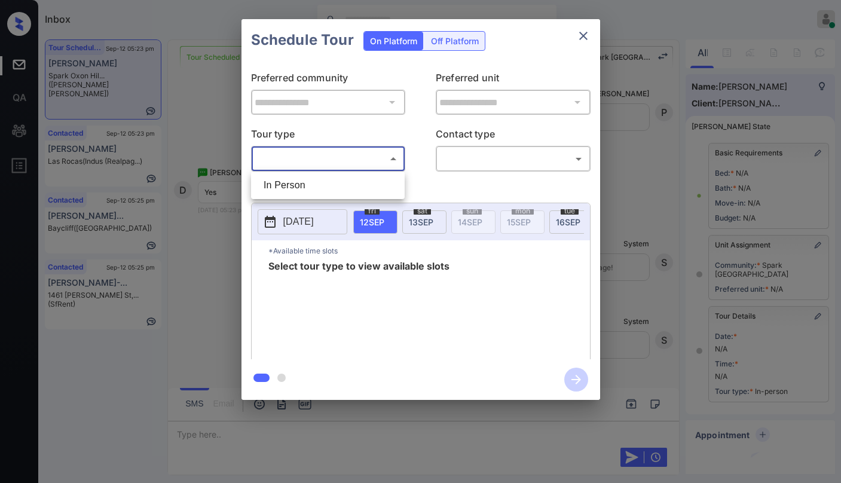
click at [305, 189] on li "In Person" at bounding box center [328, 185] width 148 height 22
type input "********"
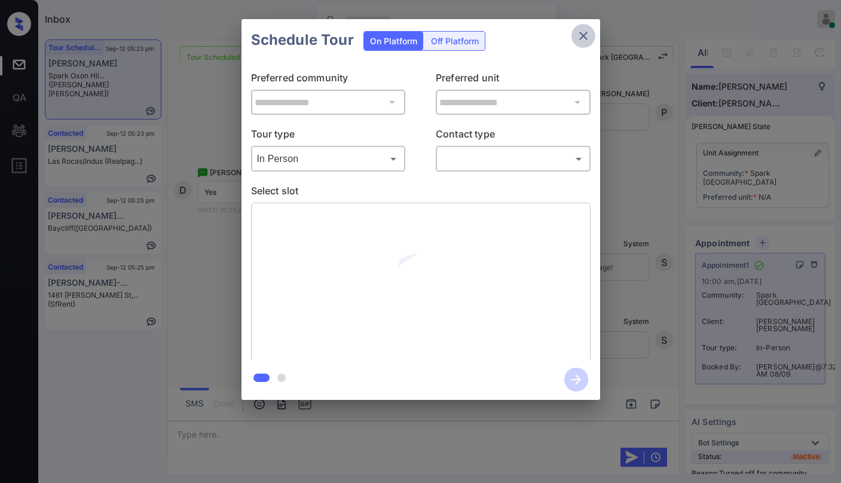
click at [591, 40] on button "close" at bounding box center [583, 36] width 24 height 24
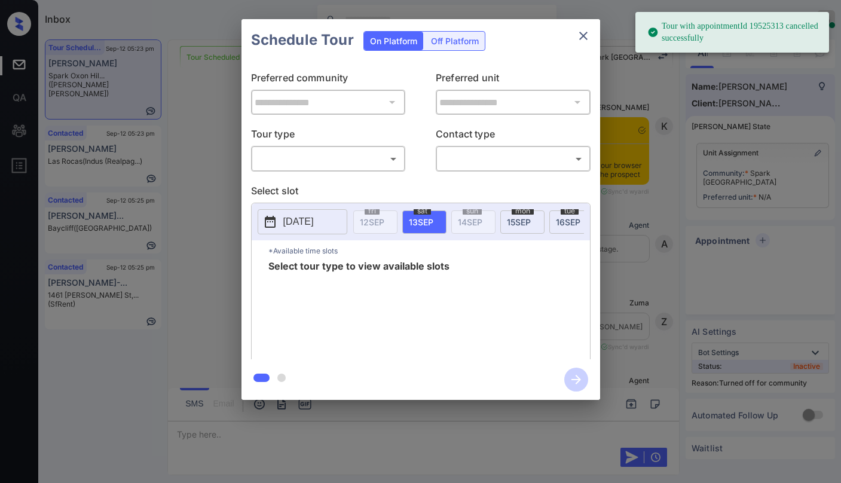
scroll to position [2661, 0]
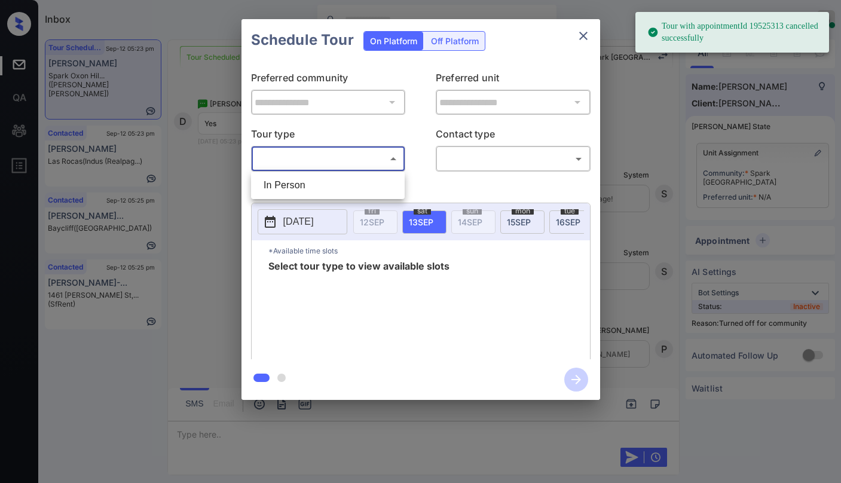
click at [330, 161] on body "Tour with appointmentId 19525313 cancelled successfully Inbox [PERSON_NAME] Onl…" at bounding box center [420, 241] width 841 height 483
click at [317, 180] on li "In Person" at bounding box center [328, 185] width 148 height 22
type input "********"
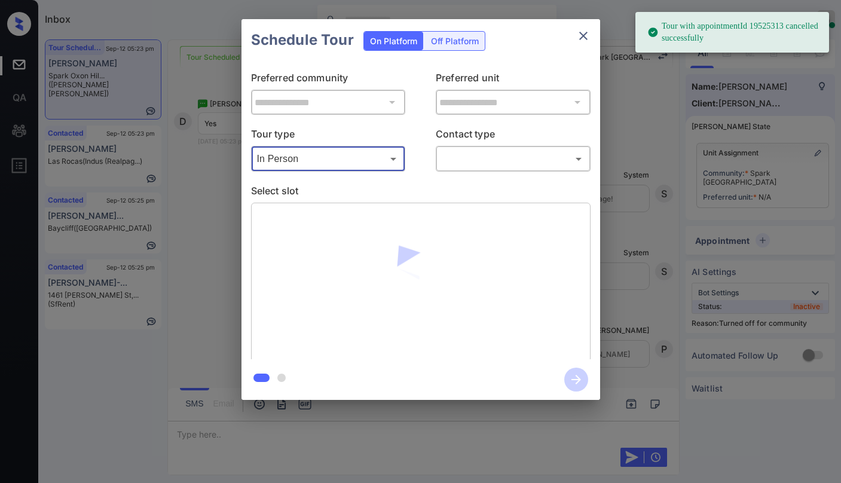
click at [530, 157] on body "Tour with appointmentId 19525313 cancelled successfully Inbox [PERSON_NAME] Onl…" at bounding box center [420, 241] width 841 height 483
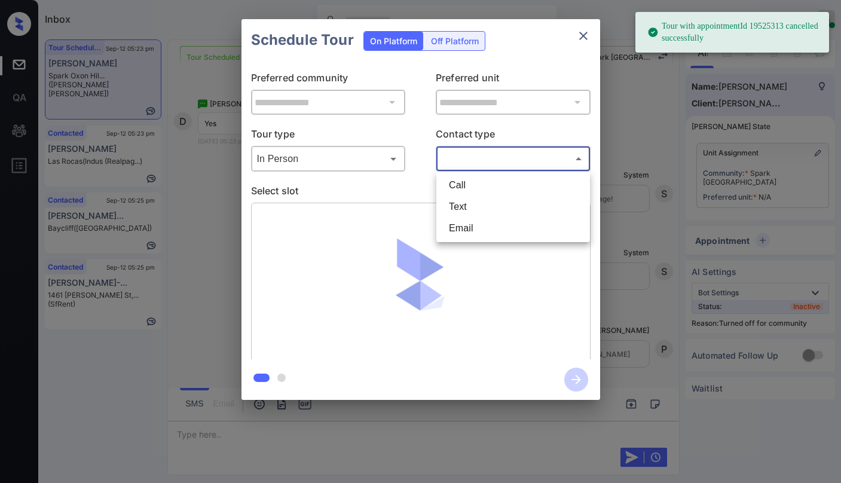
click at [495, 204] on li "Text" at bounding box center [513, 207] width 148 height 22
type input "****"
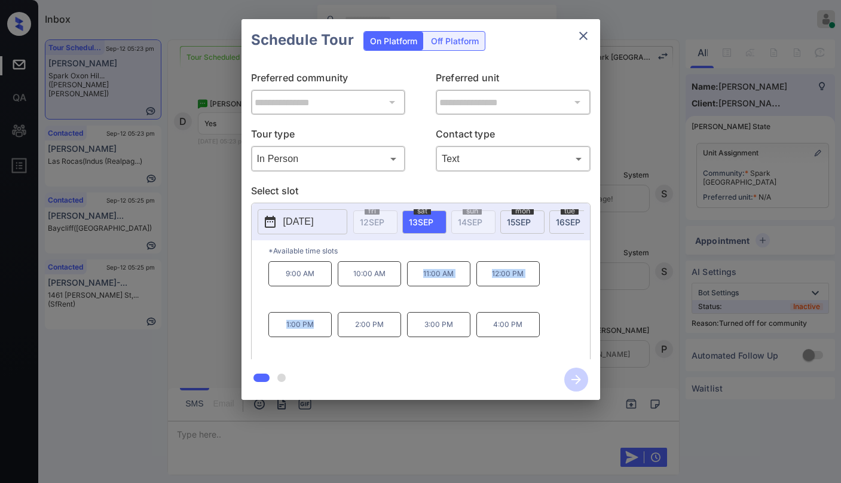
drag, startPoint x: 421, startPoint y: 277, endPoint x: 321, endPoint y: 332, distance: 113.9
click at [321, 332] on div "9:00 AM 10:00 AM 11:00 AM 12:00 PM 1:00 PM 2:00 PM 3:00 PM 4:00 PM" at bounding box center [428, 309] width 321 height 96
copy div "11:00 AM 12:00 PM 1:00 PM"
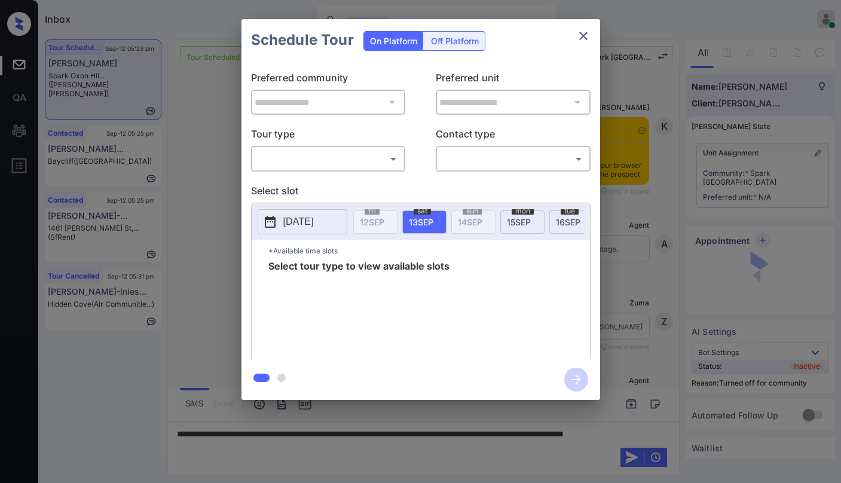
scroll to position [2601, 0]
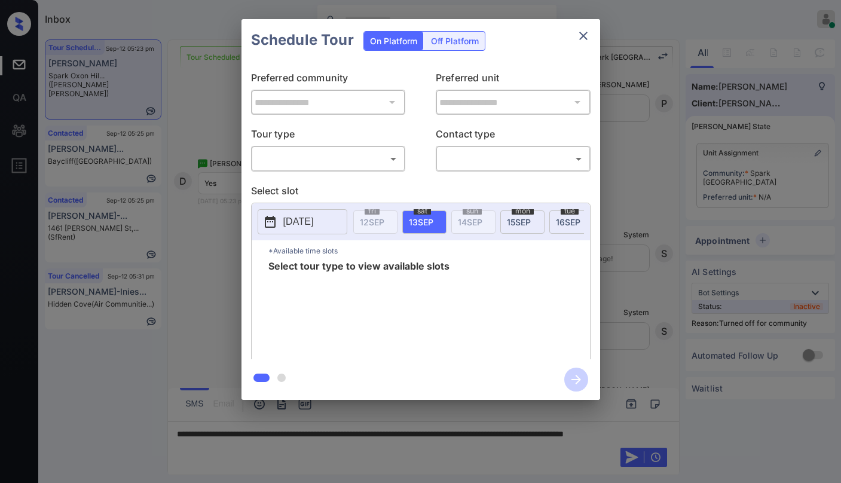
click at [363, 160] on body "Inbox Paolo Gabriel Online Set yourself offline Set yourself on break Profile S…" at bounding box center [420, 241] width 841 height 483
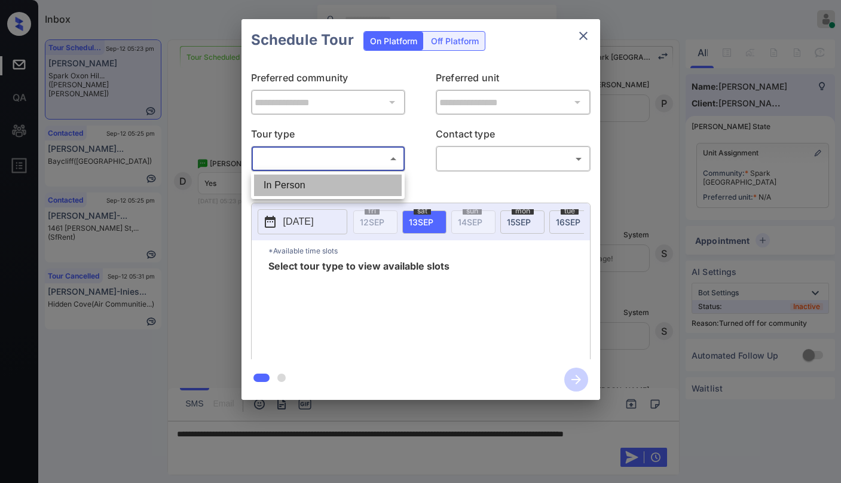
click at [343, 185] on li "In Person" at bounding box center [328, 185] width 148 height 22
type input "********"
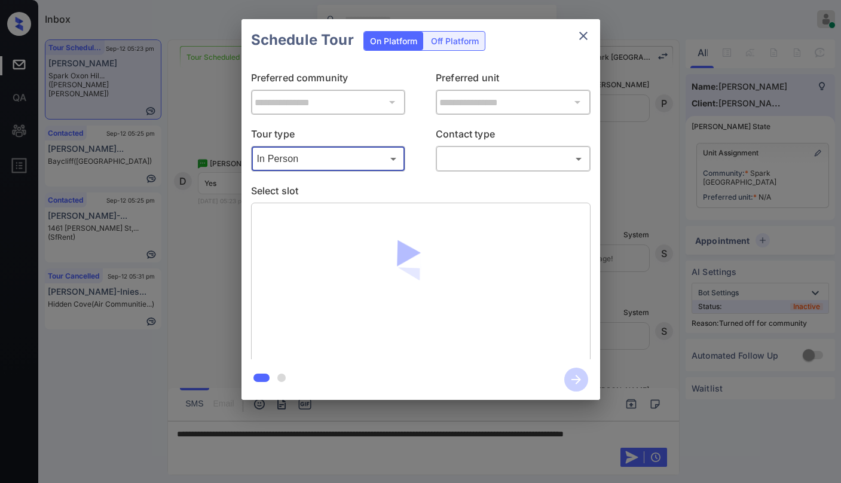
click at [483, 153] on body "Inbox Paolo Gabriel Online Set yourself offline Set yourself on break Profile S…" at bounding box center [420, 241] width 841 height 483
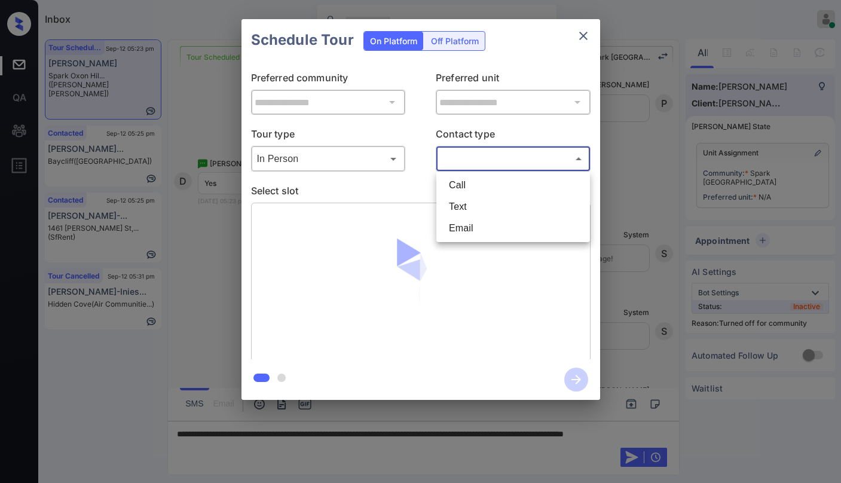
click at [483, 210] on li "Text" at bounding box center [513, 207] width 148 height 22
type input "****"
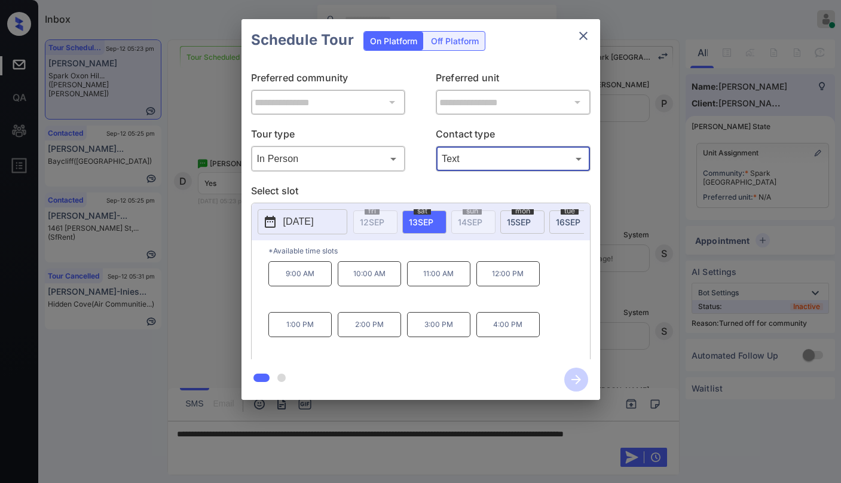
click at [581, 33] on icon "close" at bounding box center [583, 36] width 14 height 14
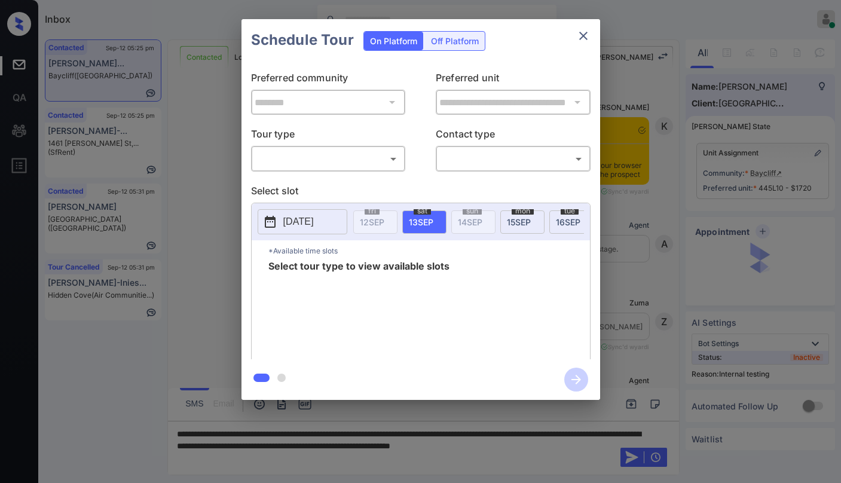
scroll to position [3445, 0]
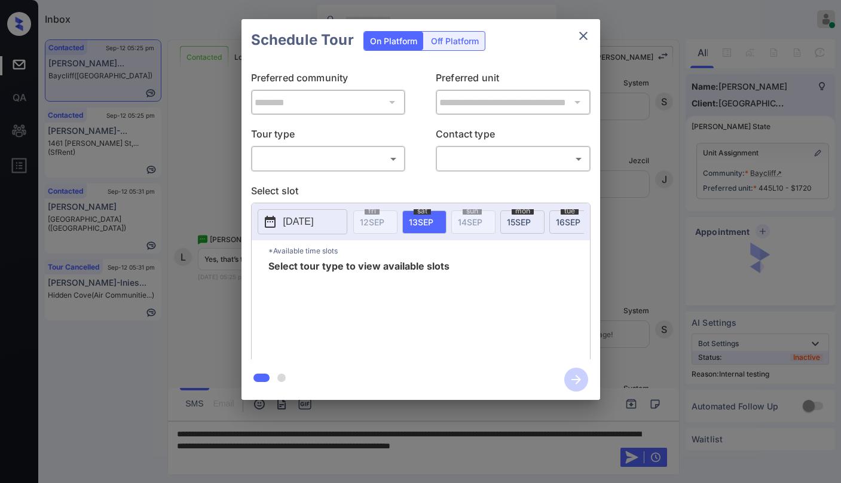
click at [317, 156] on body "Inbox Paolo Gabriel Online Set yourself offline Set yourself on break Profile S…" at bounding box center [420, 241] width 841 height 483
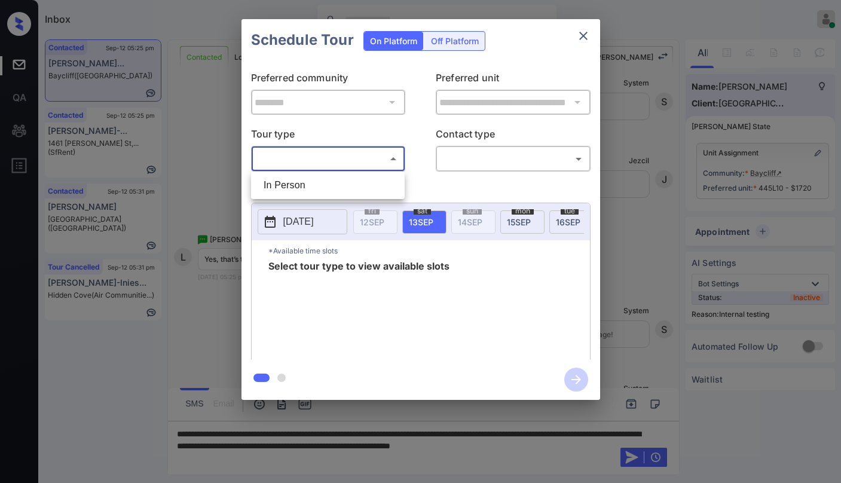
click at [305, 177] on li "In Person" at bounding box center [328, 185] width 148 height 22
type input "********"
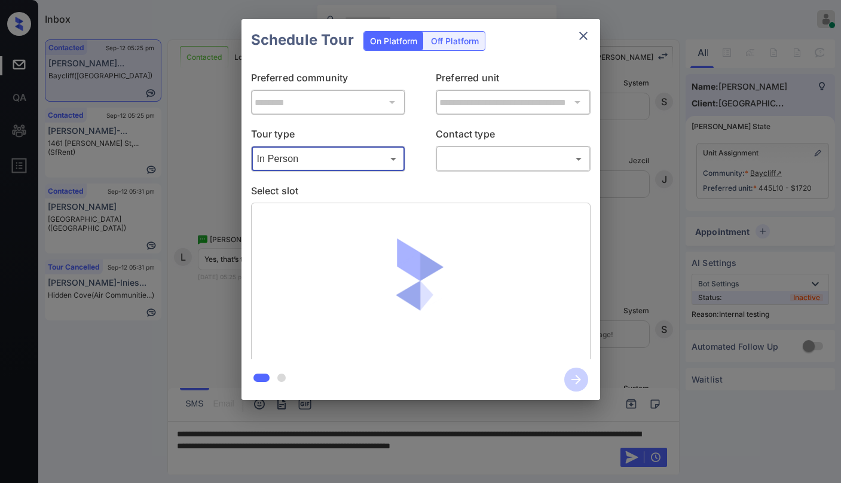
click at [577, 32] on icon "close" at bounding box center [583, 36] width 14 height 14
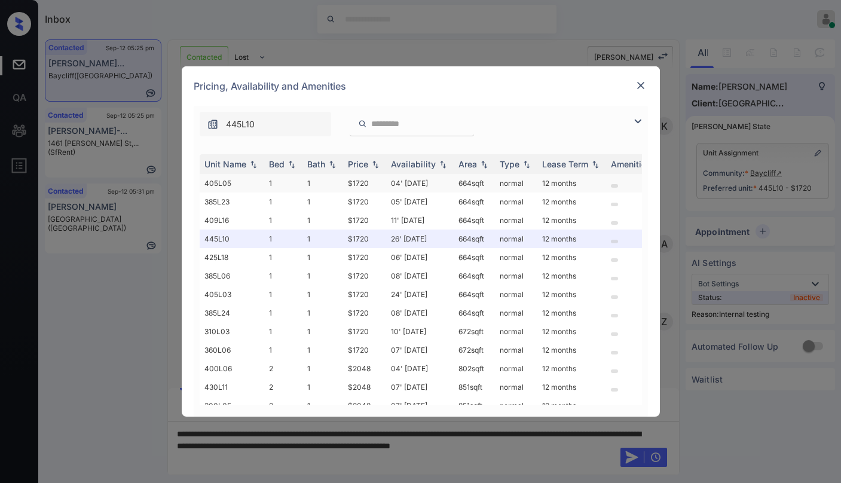
scroll to position [3265, 0]
click at [639, 89] on img at bounding box center [640, 85] width 12 height 12
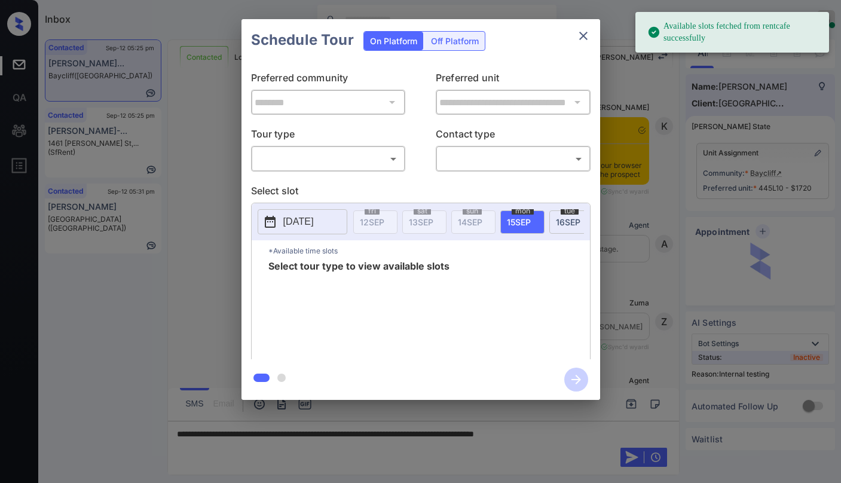
scroll to position [1553, 0]
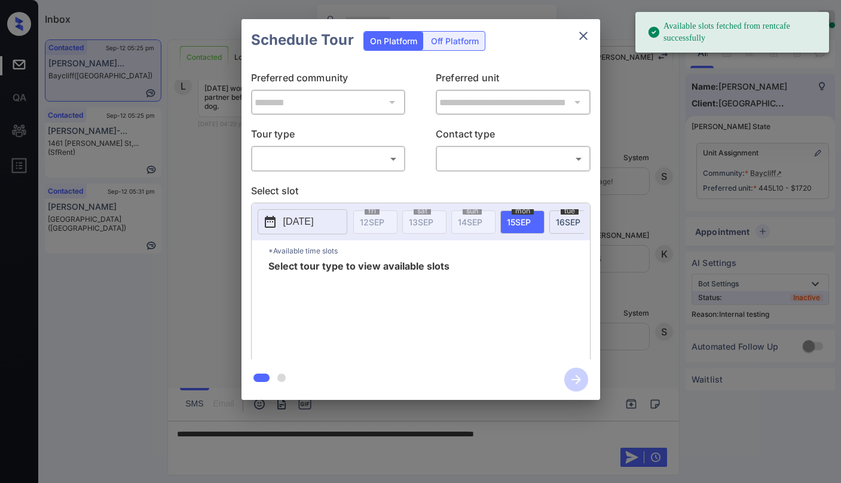
click at [588, 41] on icon "close" at bounding box center [583, 36] width 14 height 14
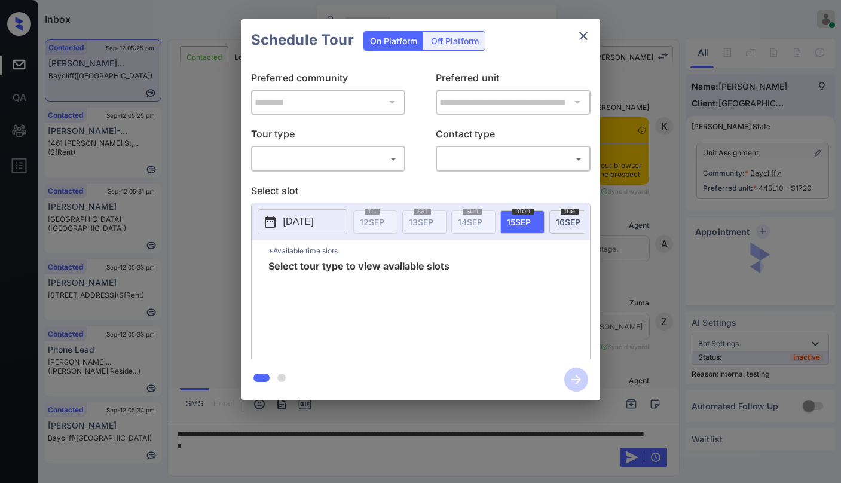
scroll to position [2390, 0]
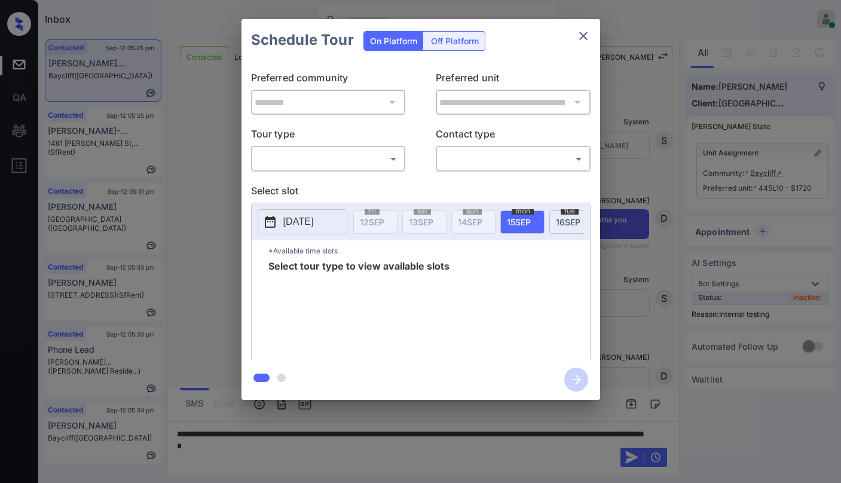
click at [363, 168] on body "Inbox Paolo Gabriel Online Set yourself offline Set yourself on break Profile S…" at bounding box center [420, 241] width 841 height 483
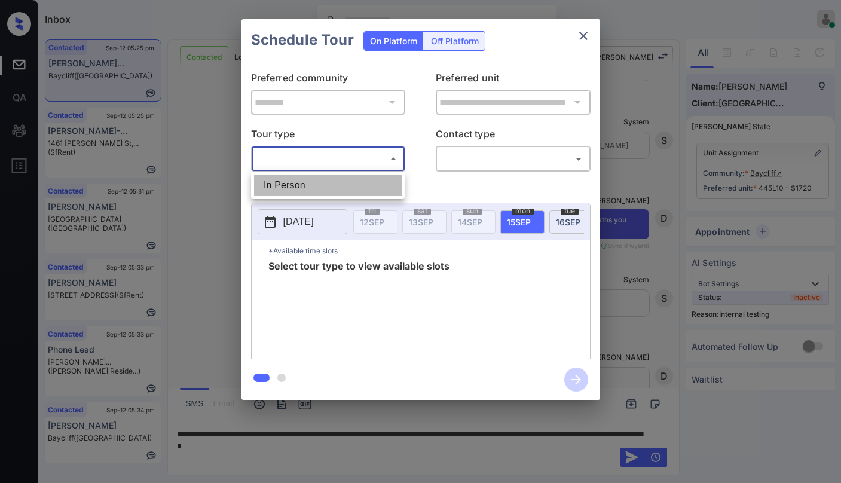
click at [323, 190] on li "In Person" at bounding box center [328, 185] width 148 height 22
type input "********"
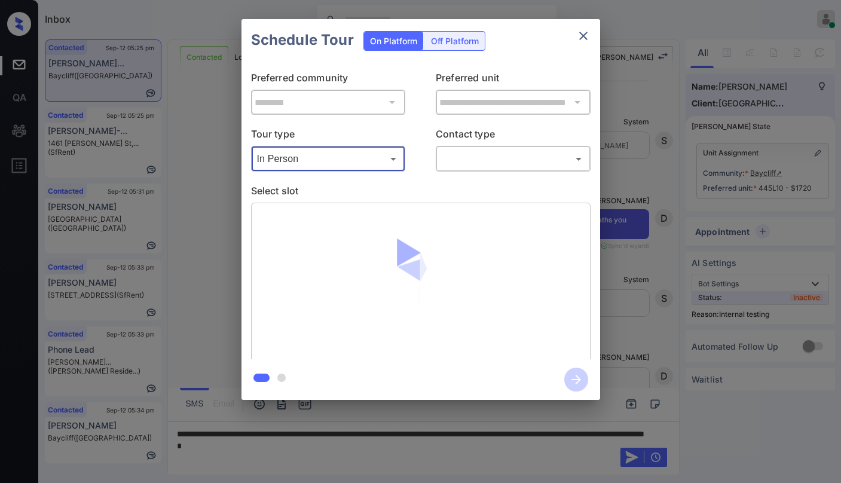
click at [453, 162] on body "Inbox Paolo Gabriel Online Set yourself offline Set yourself on break Profile S…" at bounding box center [420, 241] width 841 height 483
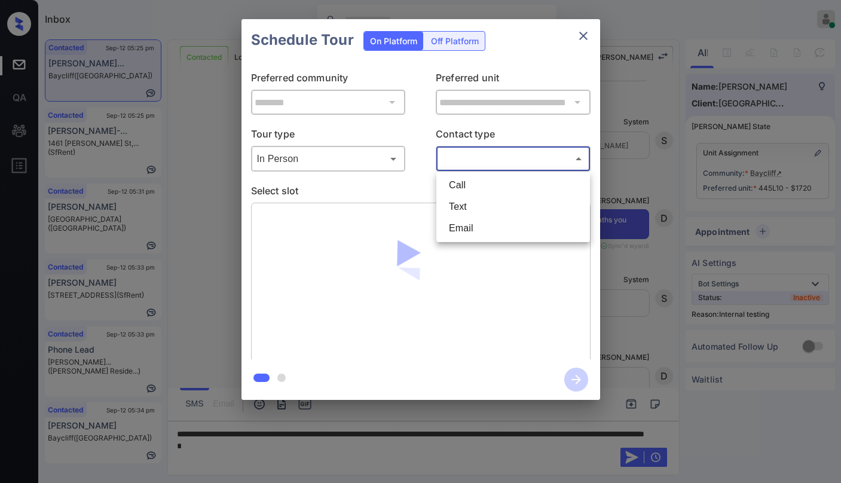
click at [455, 202] on li "Text" at bounding box center [513, 207] width 148 height 22
type input "****"
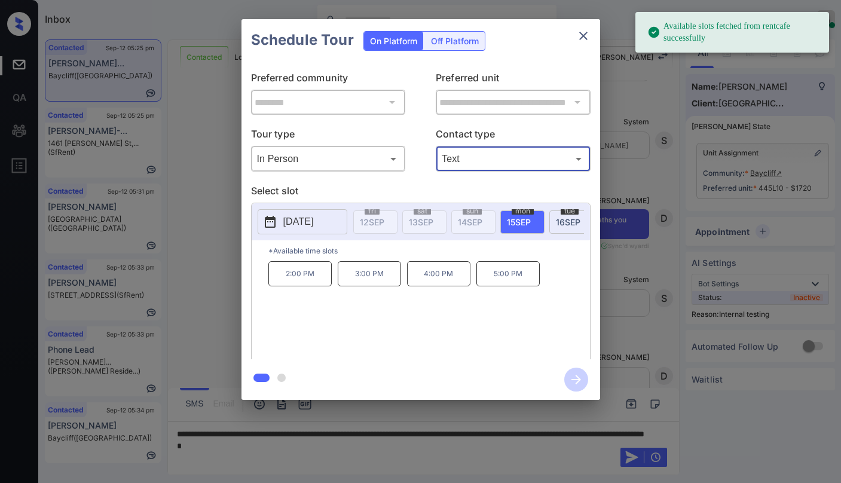
click at [561, 222] on span "16 SEP" at bounding box center [568, 222] width 24 height 10
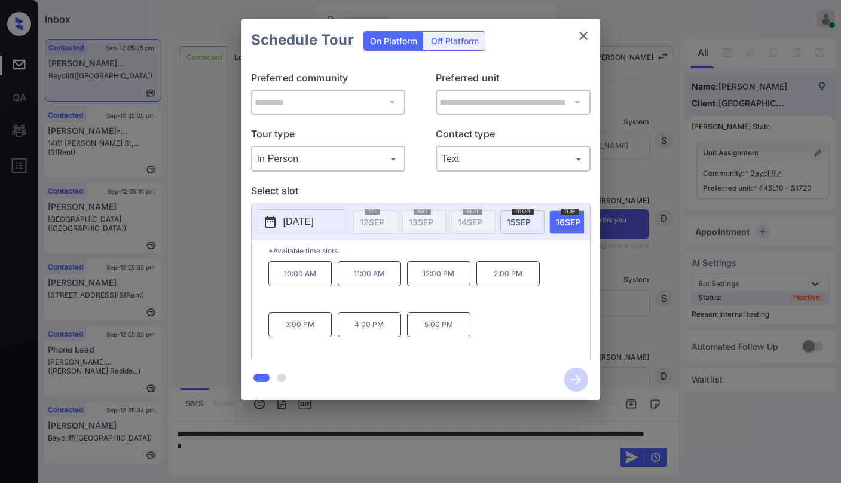
click at [581, 38] on icon "close" at bounding box center [583, 36] width 8 height 8
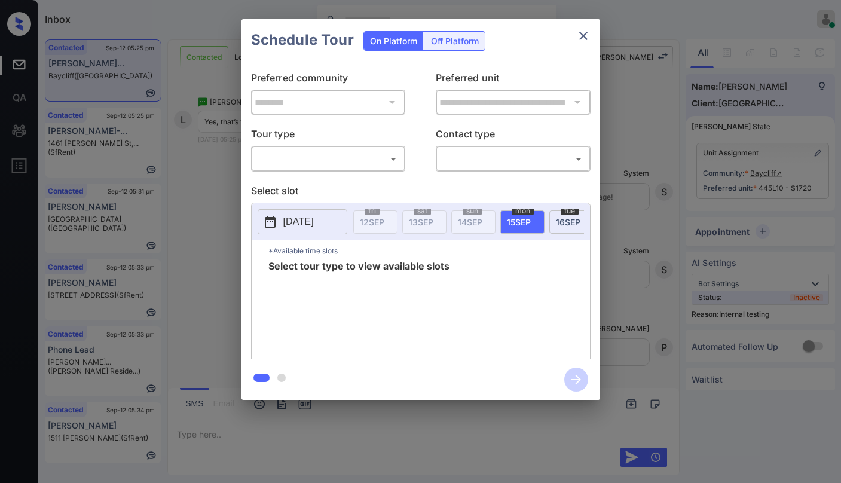
click at [364, 167] on body "Inbox [PERSON_NAME] Online Set yourself offline Set yourself on break Profile S…" at bounding box center [420, 241] width 841 height 483
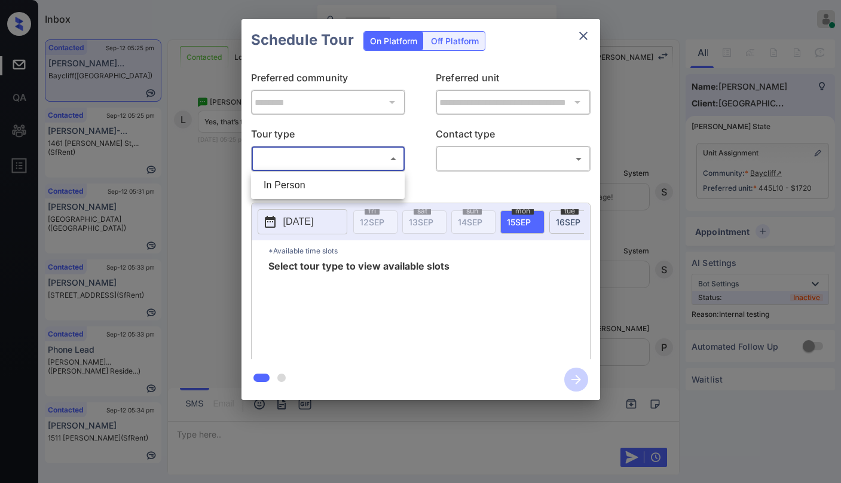
scroll to position [3662, 0]
click at [345, 186] on li "In Person" at bounding box center [328, 185] width 148 height 22
type input "********"
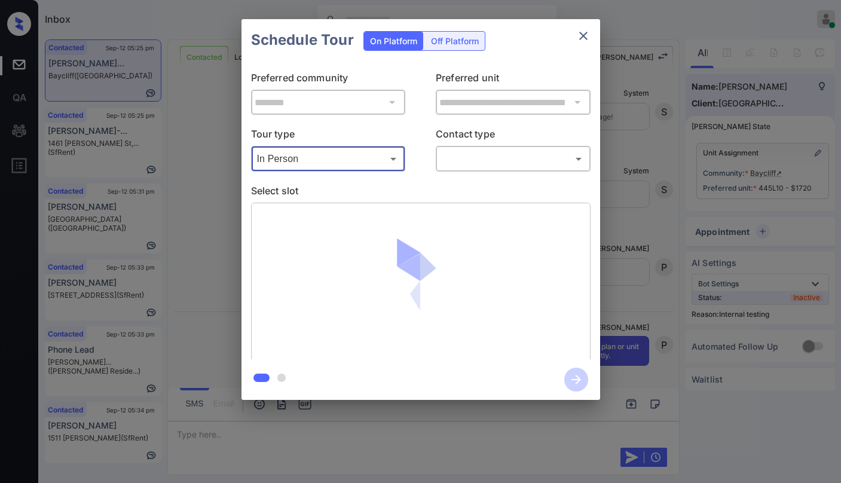
click at [481, 154] on body "Inbox Paolo Gabriel Online Set yourself offline Set yourself on break Profile S…" at bounding box center [420, 241] width 841 height 483
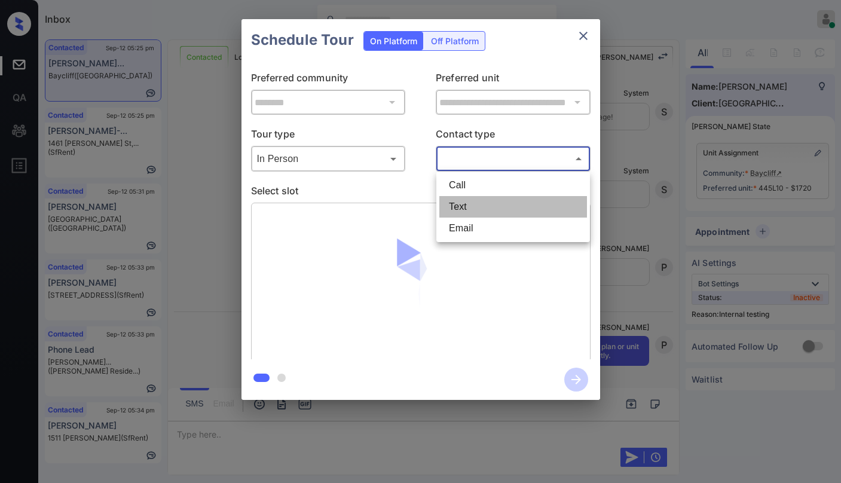
click at [475, 202] on li "Text" at bounding box center [513, 207] width 148 height 22
type input "****"
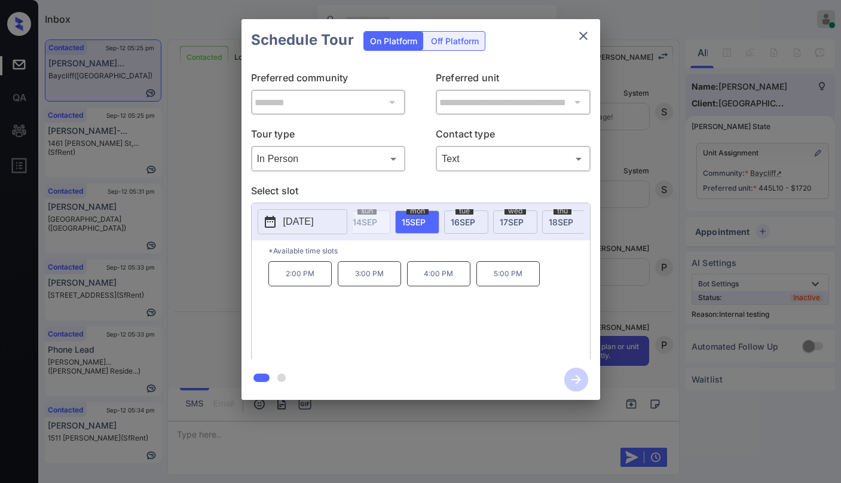
scroll to position [0, 140]
click at [430, 220] on span "16 SEP" at bounding box center [427, 222] width 24 height 10
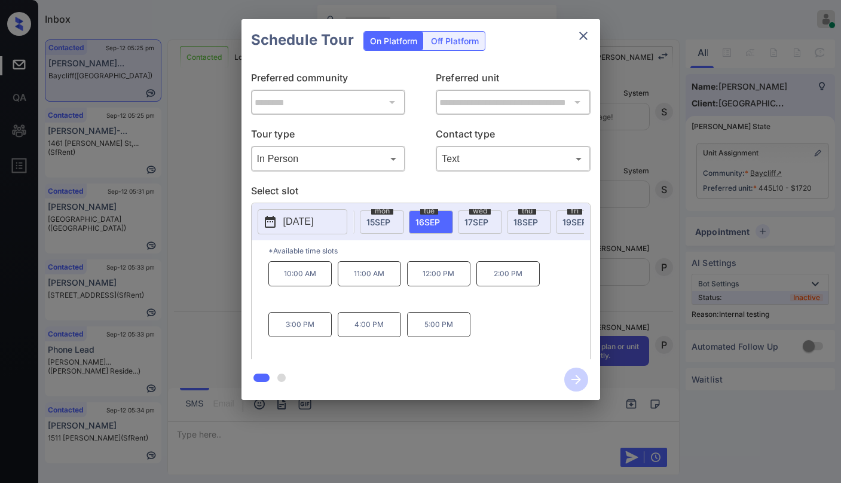
click at [375, 329] on p "4:00 PM" at bounding box center [369, 324] width 63 height 25
click at [585, 384] on icon "button" at bounding box center [576, 379] width 24 height 24
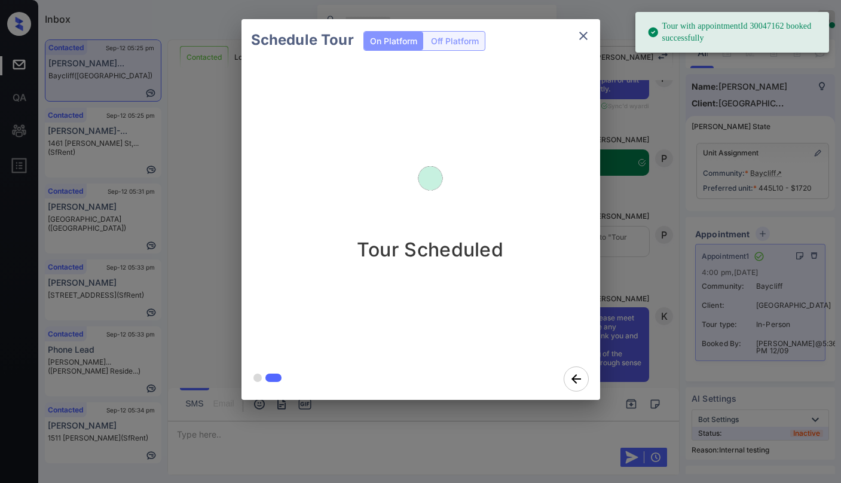
scroll to position [3945, 0]
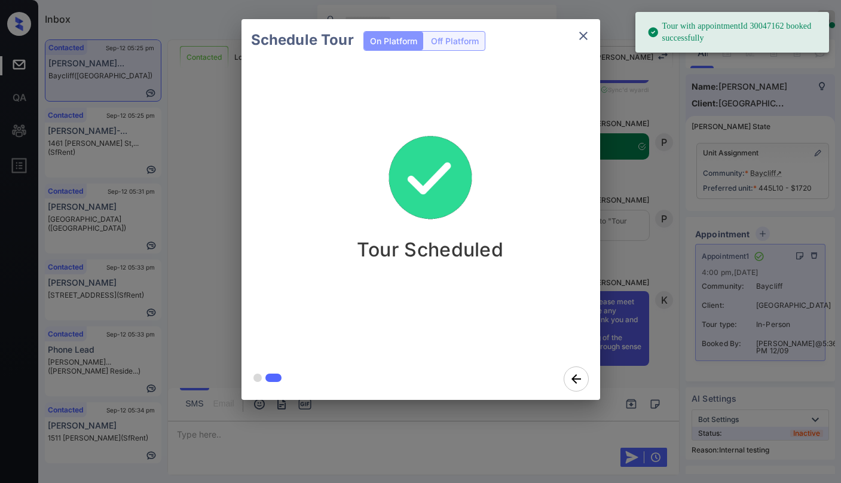
click at [581, 35] on icon "close" at bounding box center [583, 36] width 8 height 8
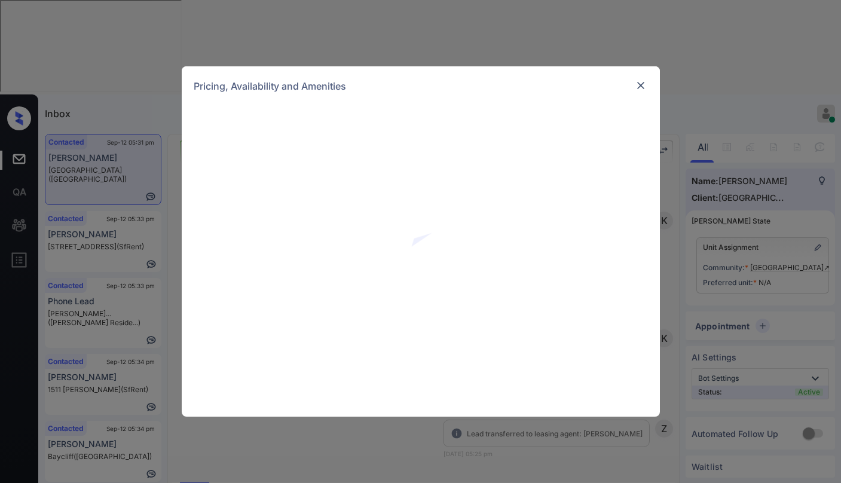
scroll to position [2466, 0]
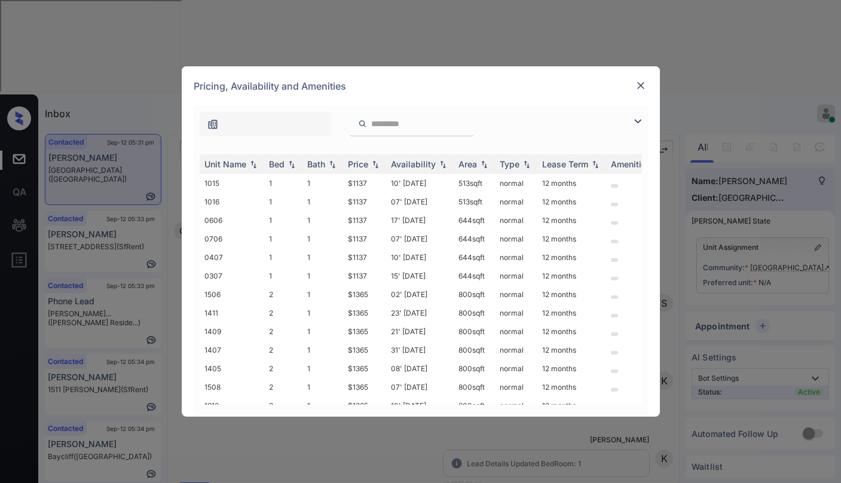
click at [647, 86] on div at bounding box center [640, 85] width 14 height 14
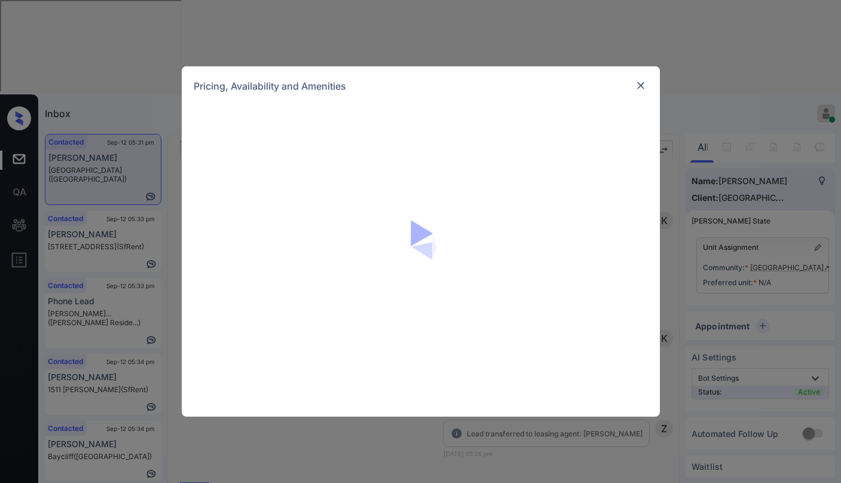
scroll to position [2466, 0]
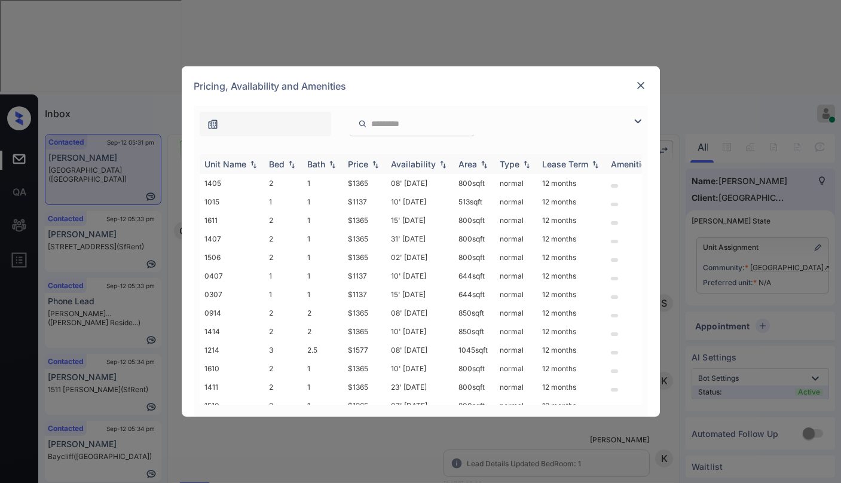
click at [366, 164] on div "Price" at bounding box center [358, 164] width 20 height 10
click at [634, 118] on img at bounding box center [637, 121] width 14 height 14
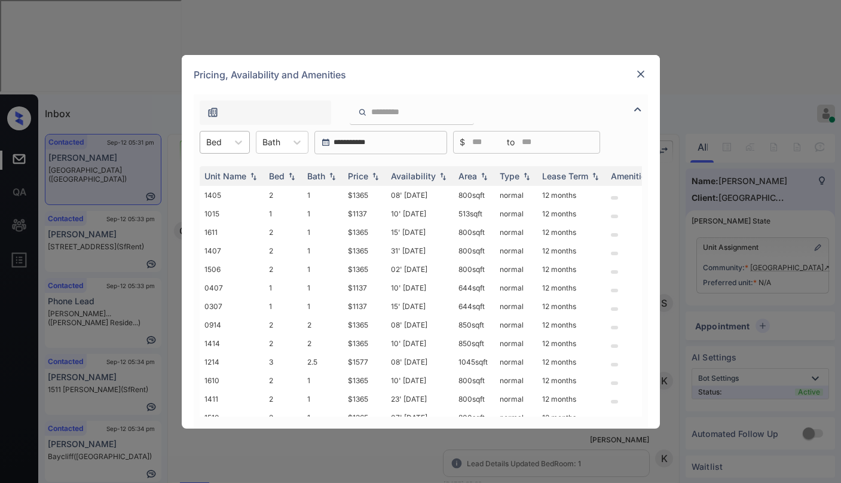
click at [216, 140] on div at bounding box center [214, 142] width 16 height 13
click at [216, 170] on div "1" at bounding box center [225, 172] width 50 height 22
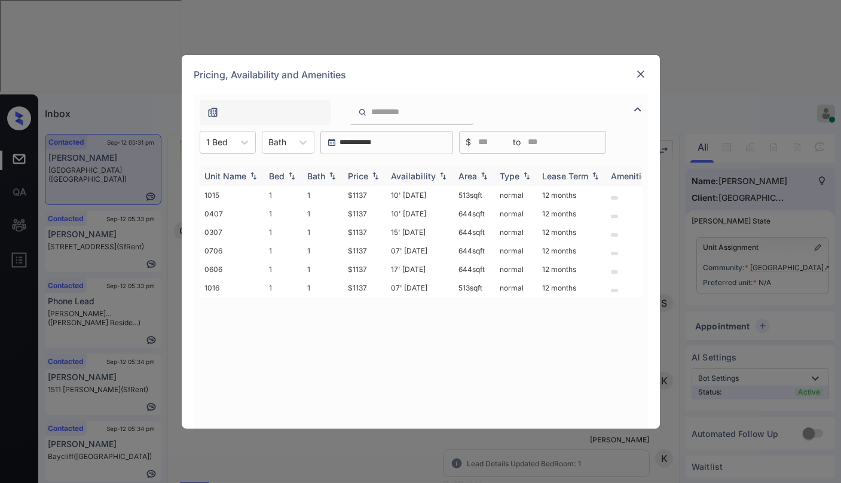
click at [370, 183] on th "Price" at bounding box center [364, 176] width 43 height 20
click at [366, 180] on div "Price" at bounding box center [358, 176] width 20 height 10
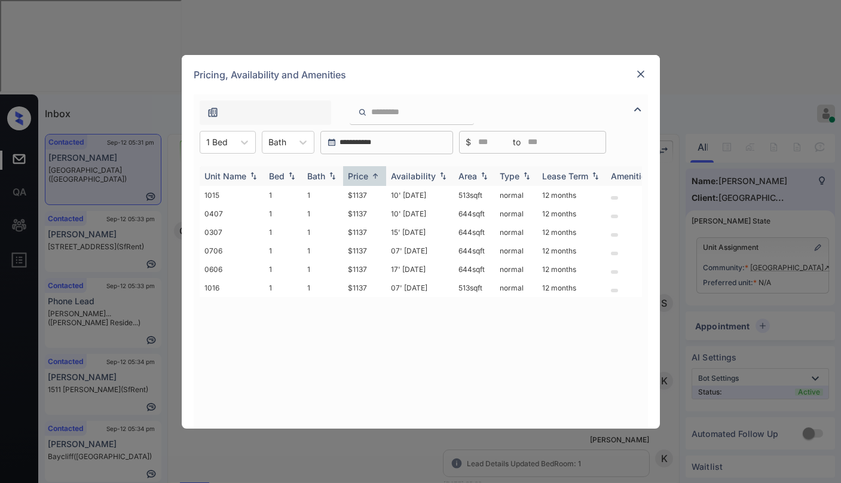
click at [366, 180] on div "Price" at bounding box center [358, 176] width 20 height 10
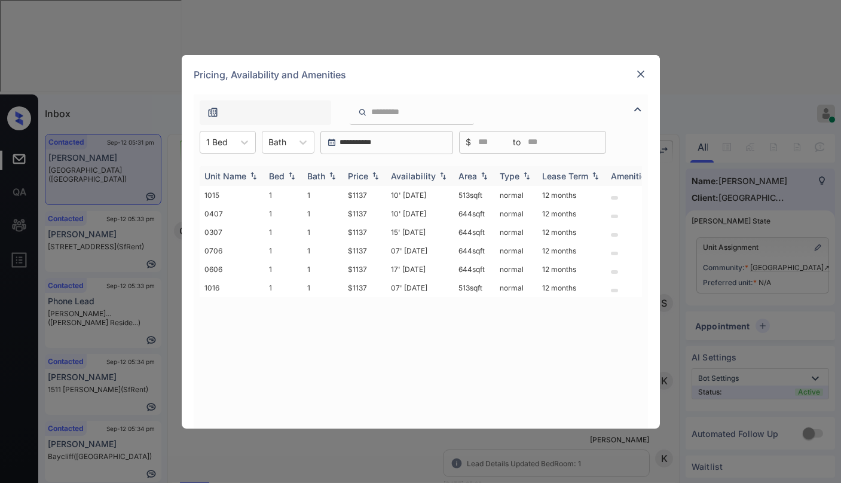
click at [366, 180] on div "Price" at bounding box center [358, 176] width 20 height 10
click at [357, 270] on td "$1137" at bounding box center [364, 269] width 43 height 19
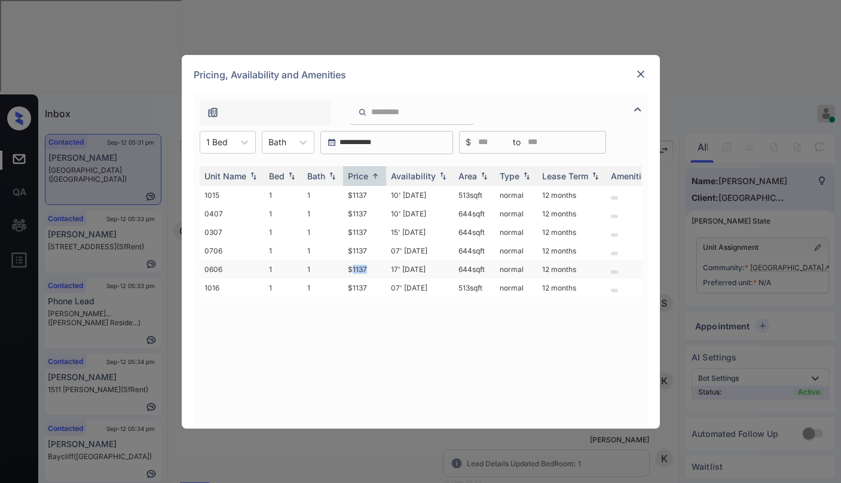
click at [357, 270] on td "$1137" at bounding box center [364, 269] width 43 height 19
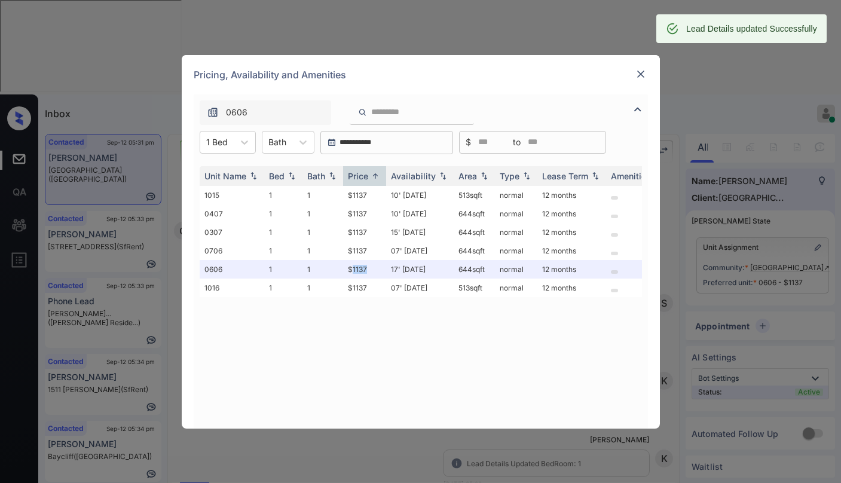
click at [645, 75] on img at bounding box center [640, 74] width 12 height 12
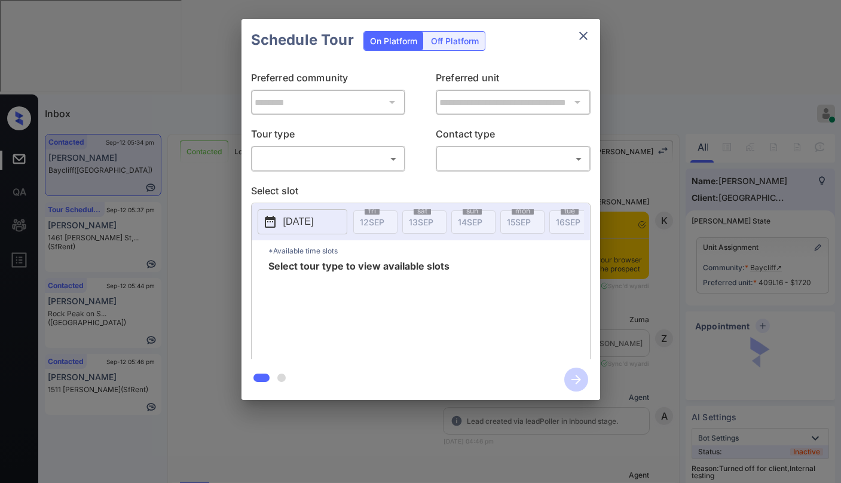
scroll to position [3344, 0]
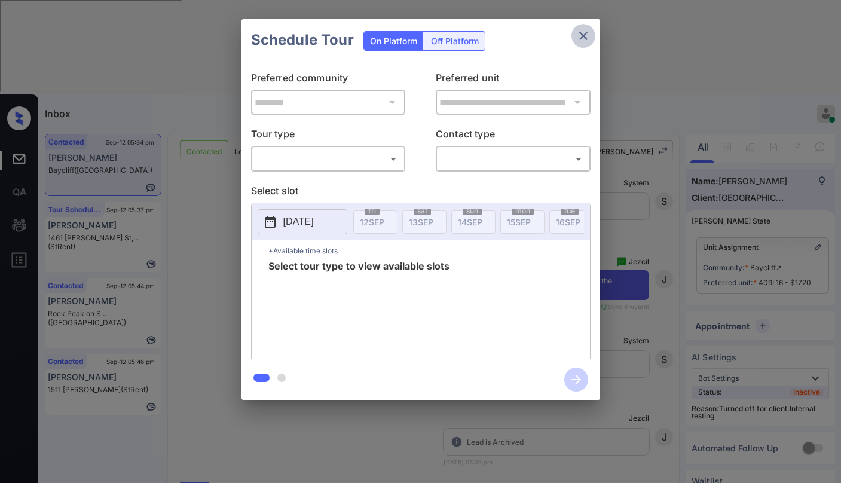
click at [583, 37] on icon "close" at bounding box center [583, 36] width 14 height 14
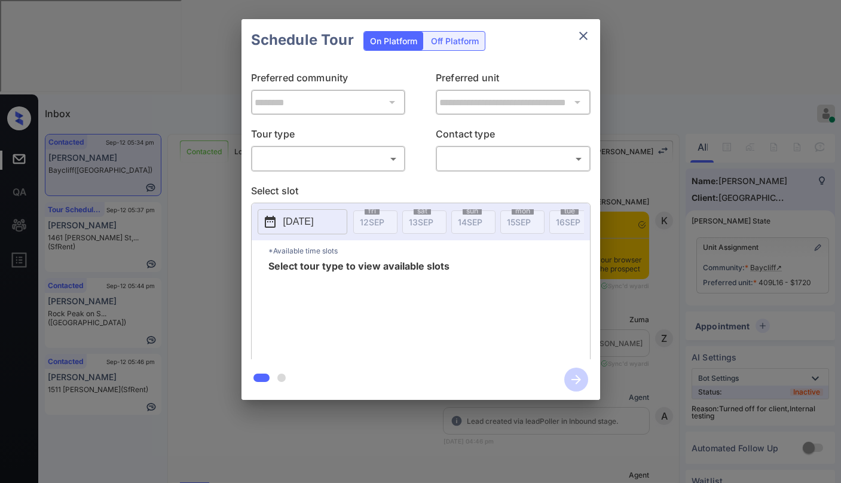
scroll to position [3583, 0]
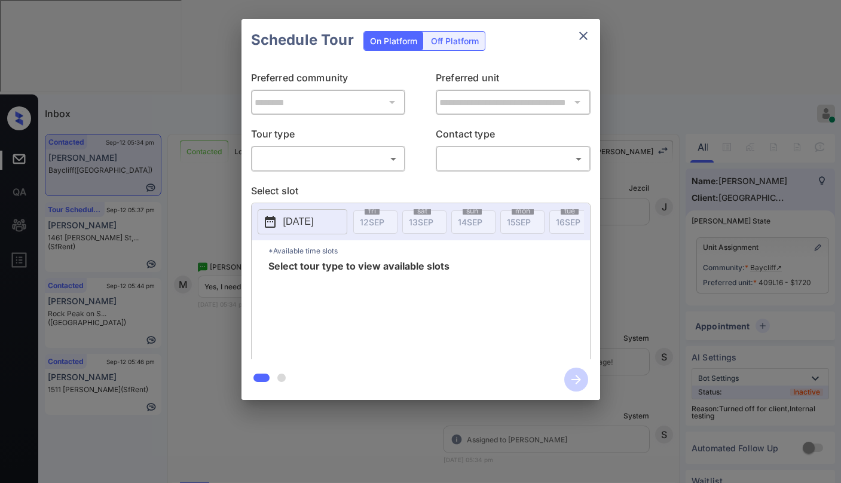
click at [346, 168] on body "Inbox [PERSON_NAME] Online Set yourself offline Set yourself on break Profile S…" at bounding box center [420, 241] width 841 height 483
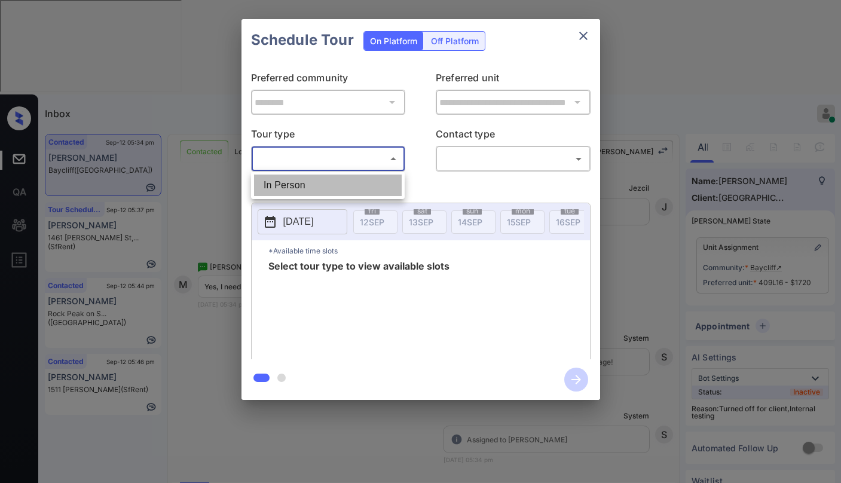
click at [341, 178] on li "In Person" at bounding box center [328, 185] width 148 height 22
type input "********"
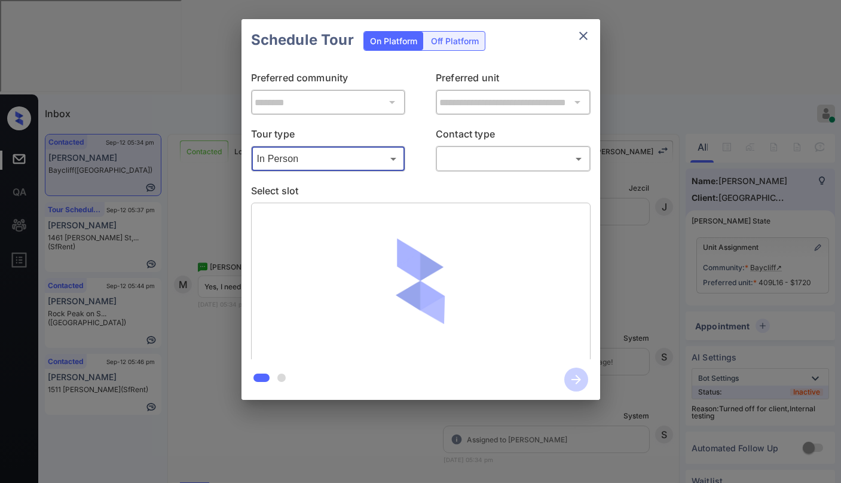
click at [471, 160] on body "Inbox [PERSON_NAME] Online Set yourself offline Set yourself on break Profile S…" at bounding box center [420, 241] width 841 height 483
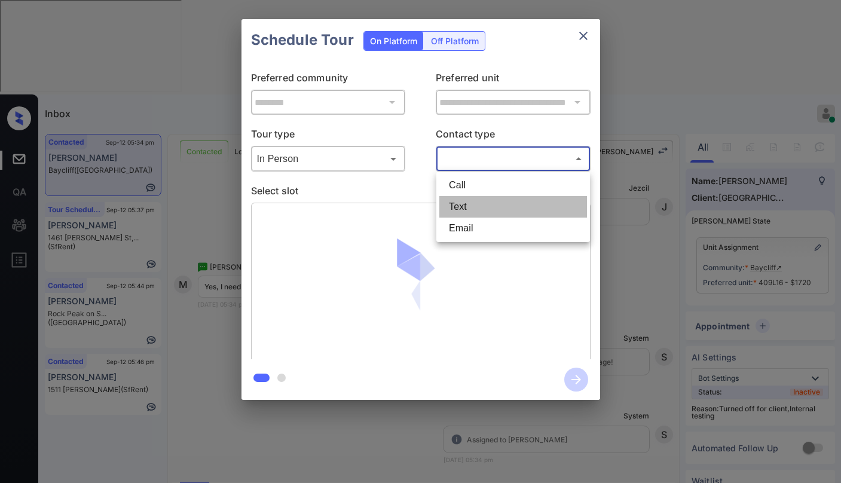
click at [462, 203] on li "Text" at bounding box center [513, 207] width 148 height 22
type input "****"
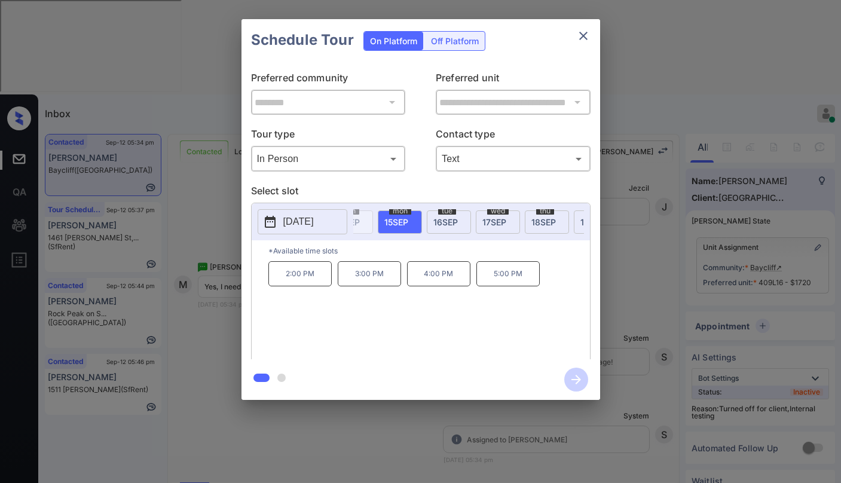
scroll to position [0, 149]
click at [523, 220] on span "[DATE]" at bounding box center [517, 222] width 24 height 10
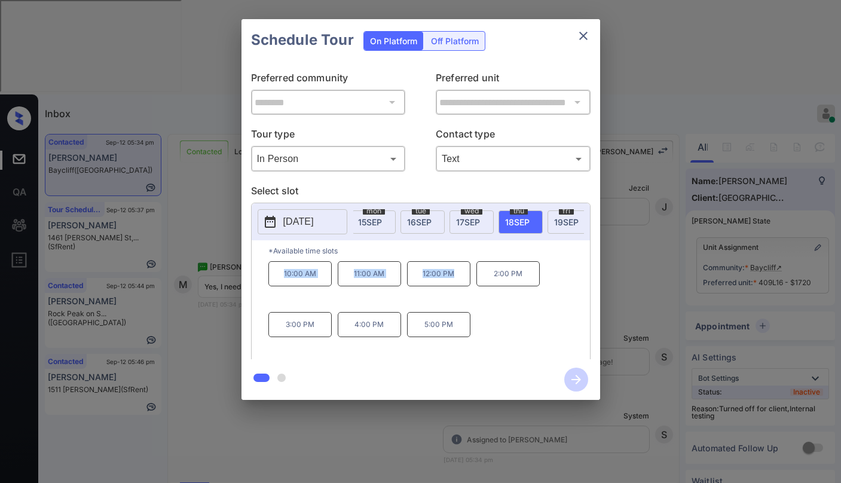
drag, startPoint x: 283, startPoint y: 278, endPoint x: 456, endPoint y: 278, distance: 172.6
click at [456, 278] on div "10:00 AM 11:00 AM 12:00 PM 2:00 PM 3:00 PM 4:00 PM 5:00 PM" at bounding box center [428, 309] width 321 height 96
copy div "10:00 AM 11:00 AM 12:00 PM"
click at [585, 37] on icon "close" at bounding box center [583, 36] width 14 height 14
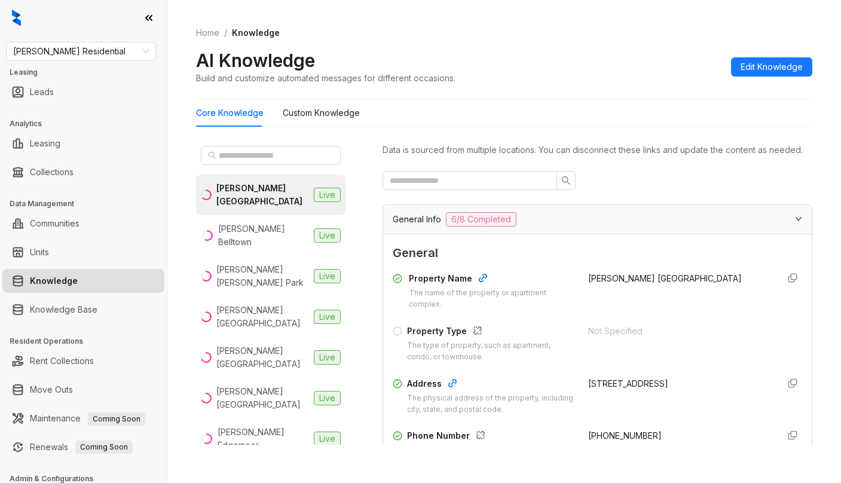
click at [100, 65] on div "Griffis Residential Leasing Leads Analytics Leasing Collections Data Management…" at bounding box center [83, 241] width 167 height 483
click at [109, 53] on span "[PERSON_NAME] Residential" at bounding box center [81, 51] width 136 height 18
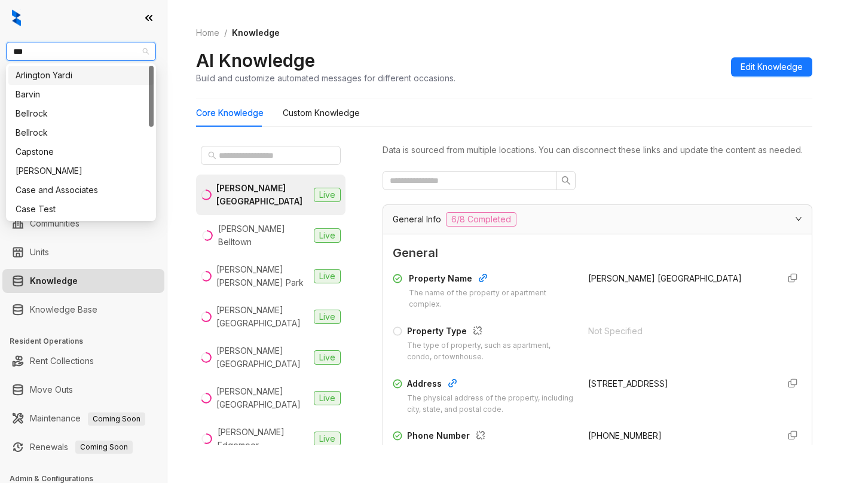
type input "****"
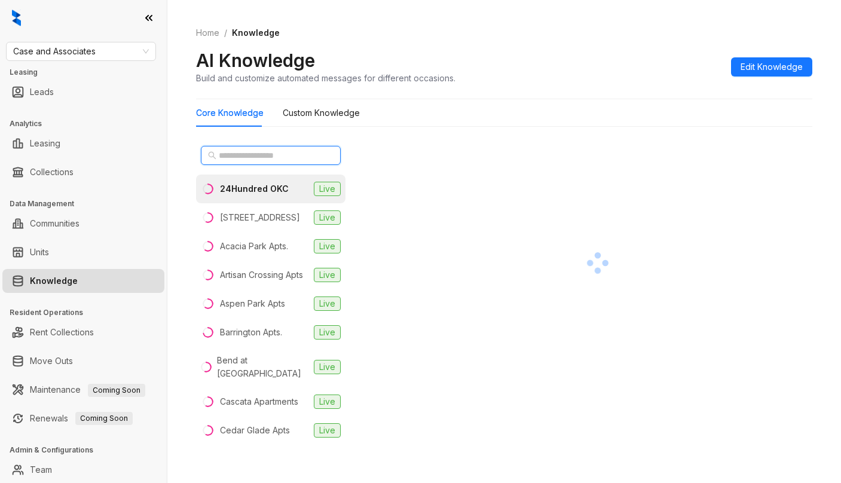
click at [276, 156] on input "text" at bounding box center [271, 155] width 105 height 13
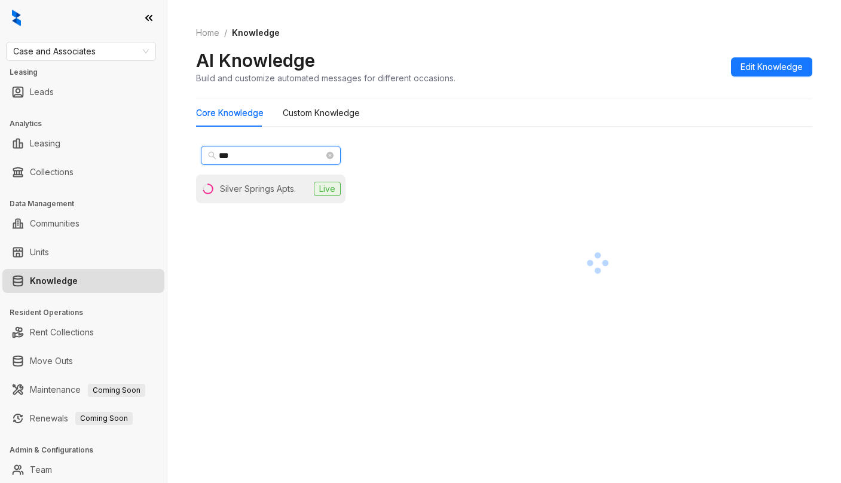
type input "***"
click at [275, 190] on div "Silver Springs Apts." at bounding box center [258, 188] width 76 height 13
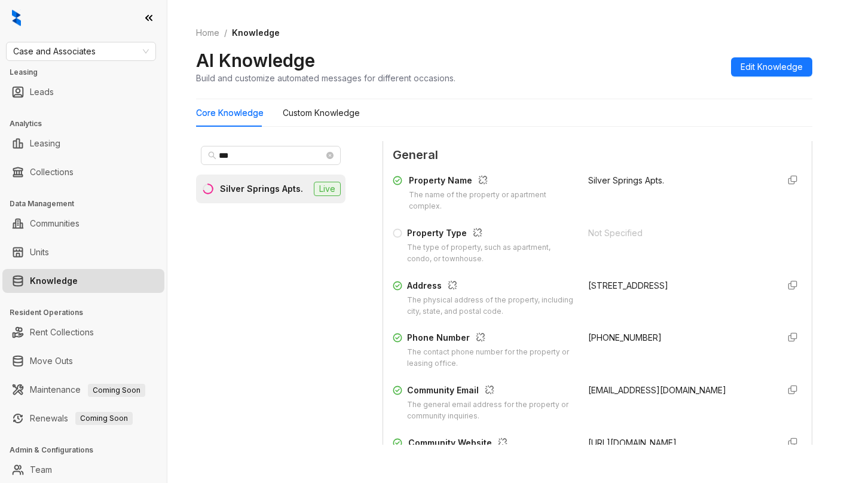
scroll to position [119, 0]
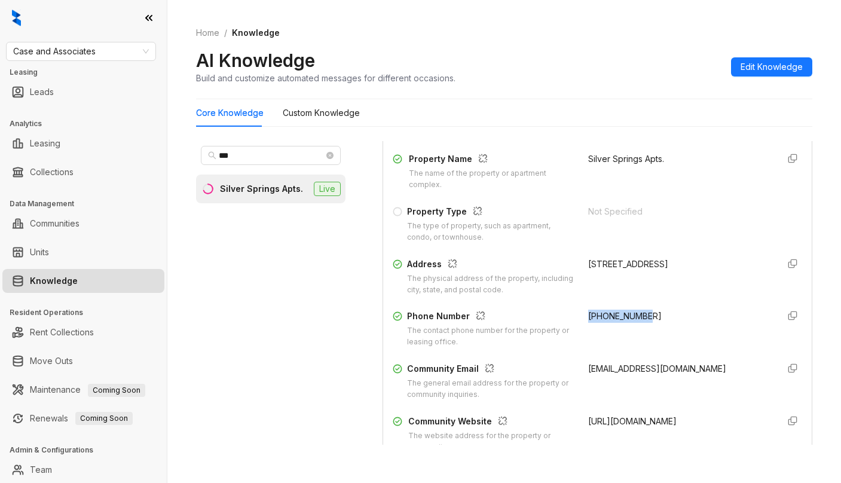
drag, startPoint x: 588, startPoint y: 330, endPoint x: 645, endPoint y: 330, distance: 56.8
click at [645, 330] on div "[PHONE_NUMBER]" at bounding box center [678, 328] width 181 height 38
copy span "[PHONE_NUMBER]"
click at [129, 51] on span "Case and Associates" at bounding box center [81, 51] width 136 height 18
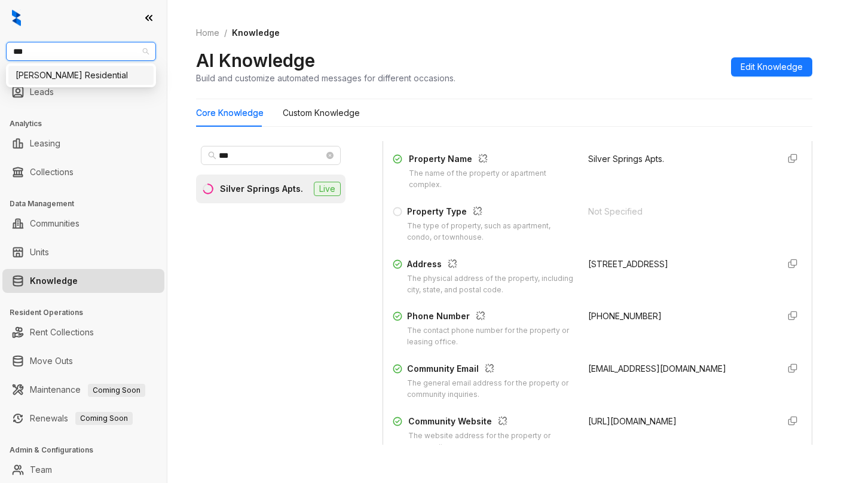
type input "****"
click at [128, 79] on div "[PERSON_NAME] Residential" at bounding box center [81, 75] width 131 height 13
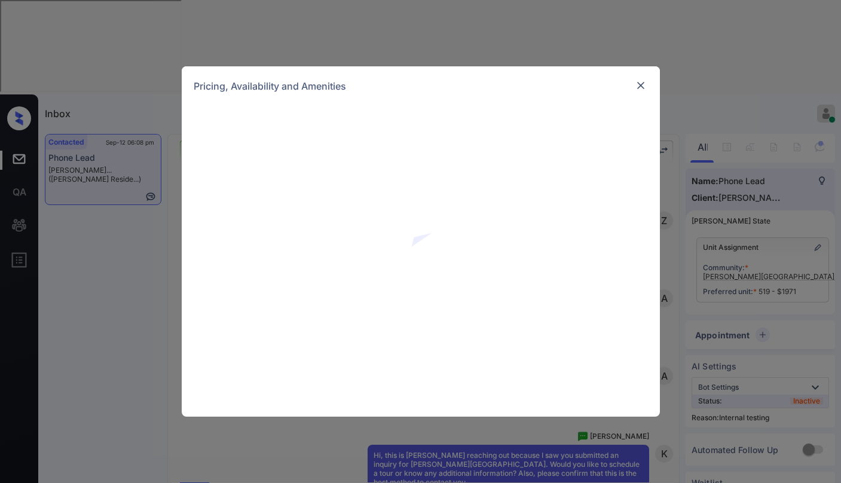
scroll to position [5507, 0]
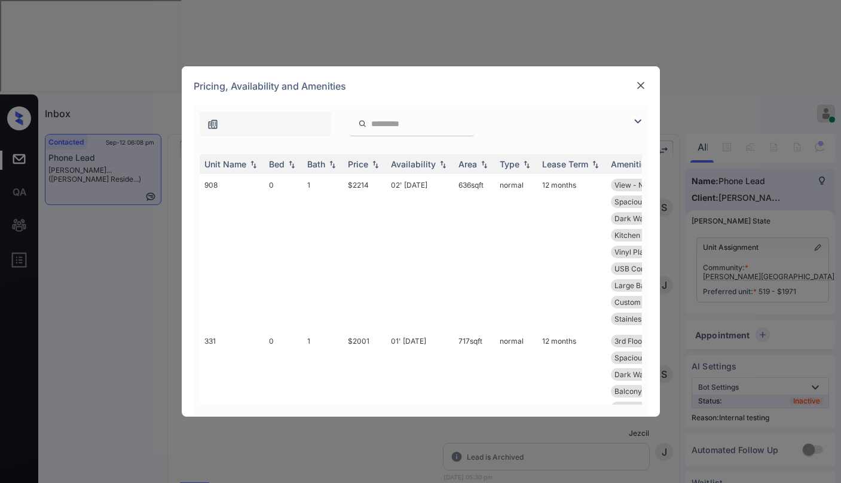
click at [646, 88] on img at bounding box center [640, 85] width 12 height 12
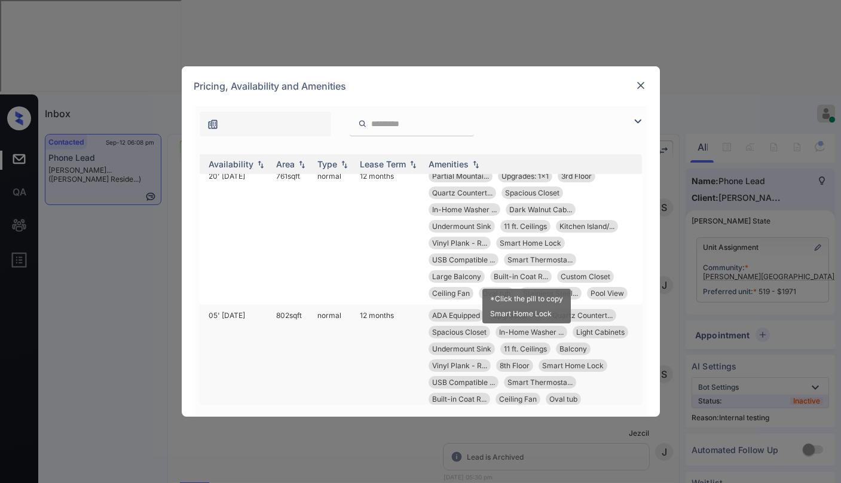
scroll to position [478, 185]
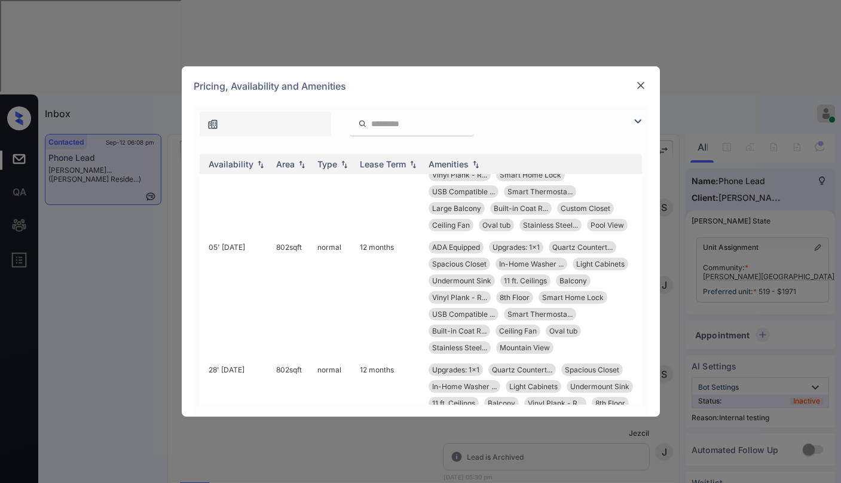
click at [637, 84] on img at bounding box center [640, 85] width 12 height 12
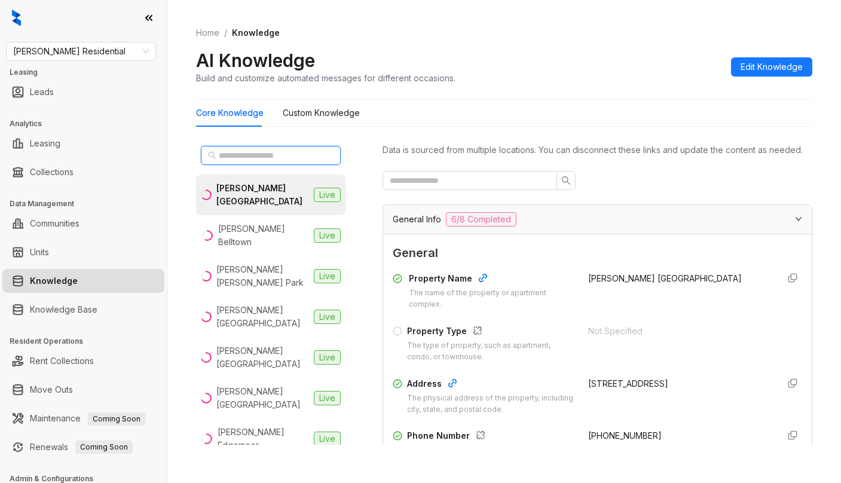
click at [294, 149] on input "text" at bounding box center [271, 155] width 105 height 13
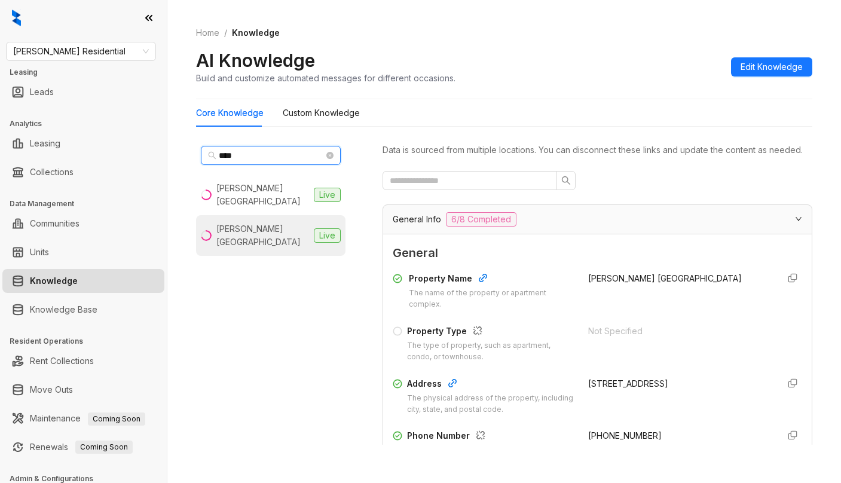
type input "****"
click at [273, 222] on div "Griffis Cherry Creek North" at bounding box center [262, 235] width 93 height 26
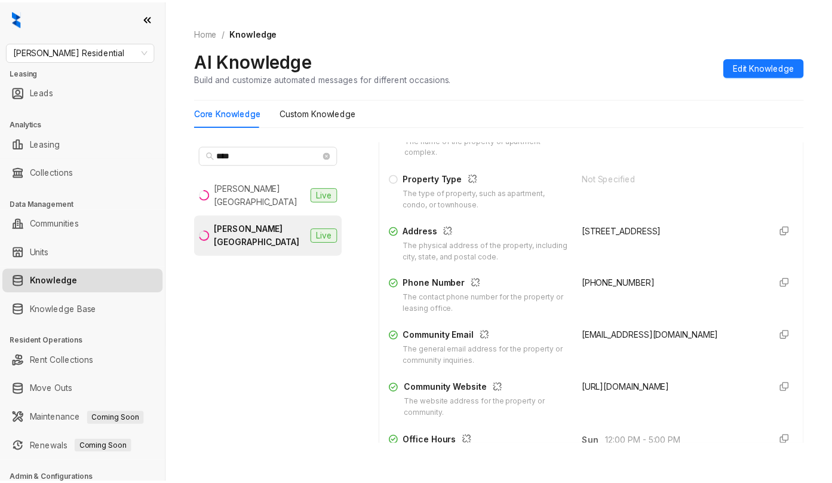
scroll to position [179, 0]
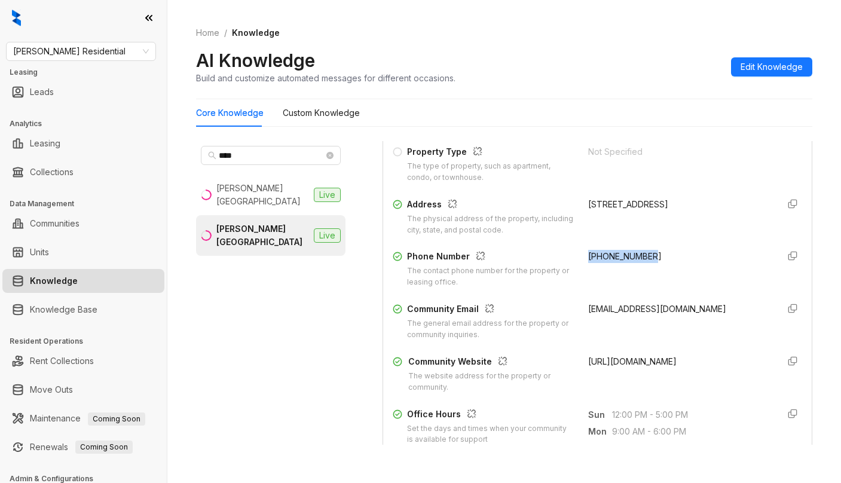
drag, startPoint x: 634, startPoint y: 270, endPoint x: 569, endPoint y: 270, distance: 64.5
click at [569, 270] on div "Phone Number The contact phone number for the property or leasing office. (720)…" at bounding box center [596, 269] width 409 height 38
drag, startPoint x: 566, startPoint y: 257, endPoint x: 644, endPoint y: 265, distance: 78.6
click at [644, 265] on div "Property Name The name of the property or apartment complex. Griffis Cherry Cre…" at bounding box center [596, 242] width 409 height 309
click at [646, 265] on div "(720) 776-9062" at bounding box center [678, 269] width 181 height 38
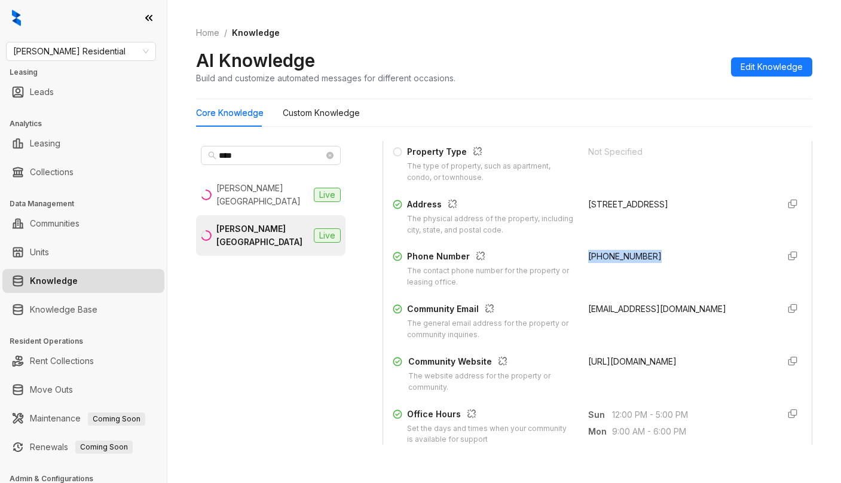
drag, startPoint x: 573, startPoint y: 259, endPoint x: 642, endPoint y: 263, distance: 69.5
click at [642, 263] on div "Property Name The name of the property or apartment complex. Griffis Cherry Cre…" at bounding box center [596, 242] width 409 height 309
copy span "(720) 776-9062"
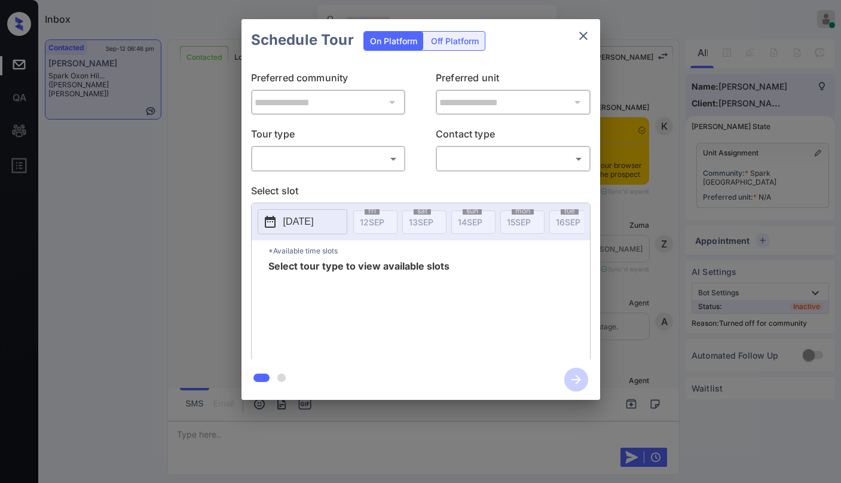
scroll to position [589, 0]
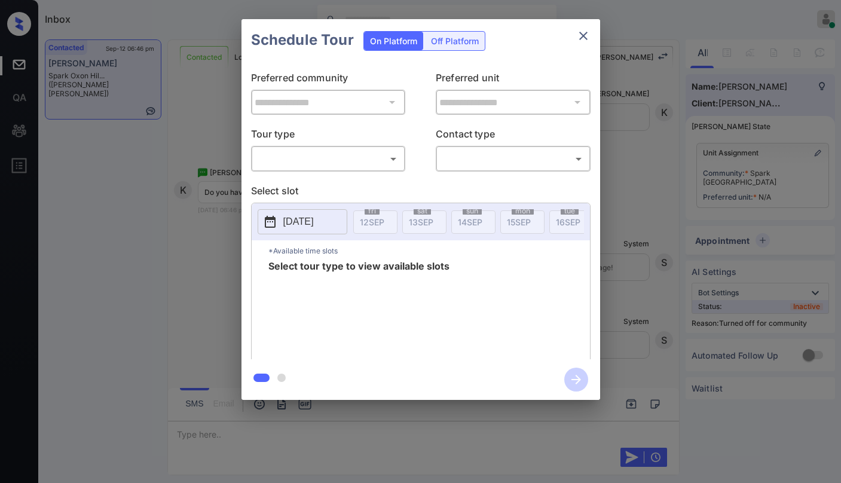
click at [333, 155] on body "Inbox [PERSON_NAME] Online Set yourself offline Set yourself on break Profile S…" at bounding box center [420, 241] width 841 height 483
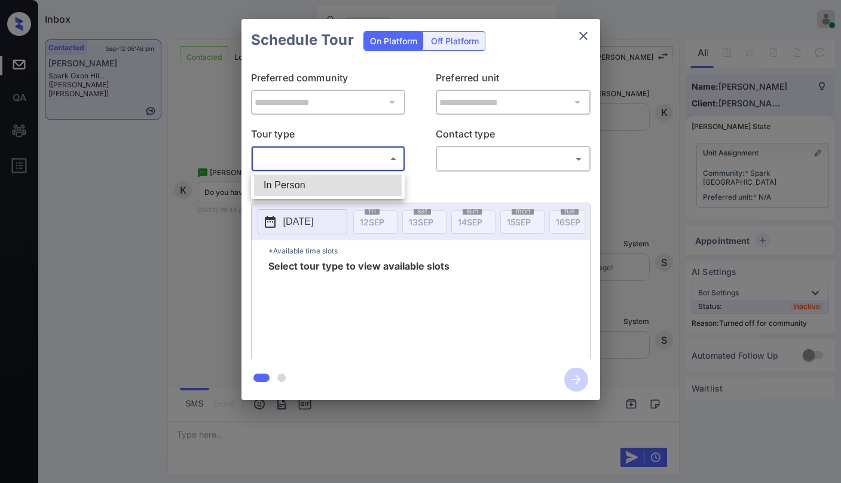
click at [327, 179] on li "In Person" at bounding box center [328, 185] width 148 height 22
type input "********"
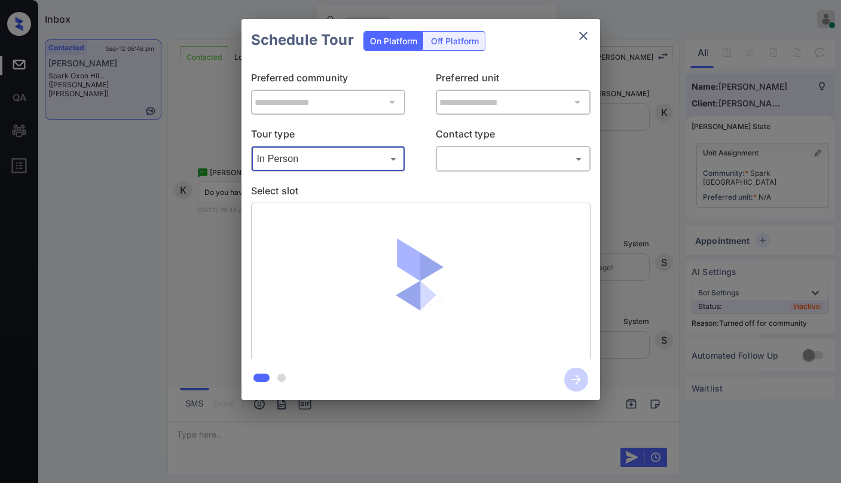
click at [455, 163] on body "Inbox [PERSON_NAME] Online Set yourself offline Set yourself on break Profile S…" at bounding box center [420, 241] width 841 height 483
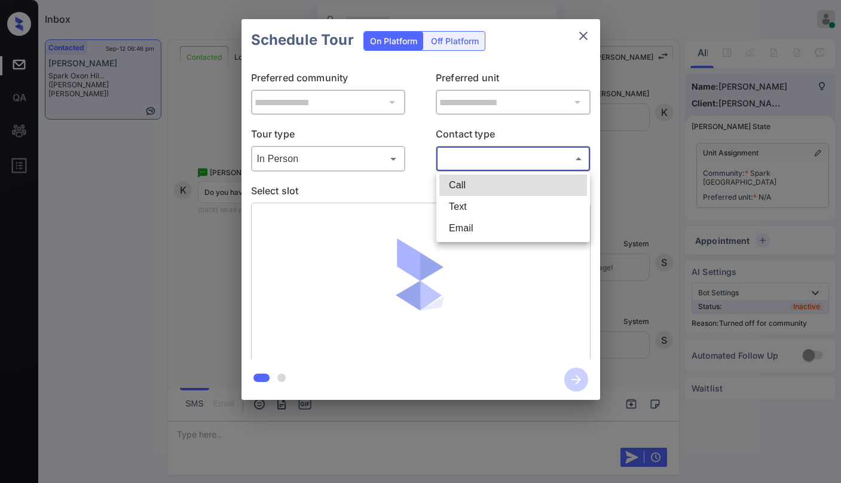
click at [456, 207] on li "Text" at bounding box center [513, 207] width 148 height 22
type input "****"
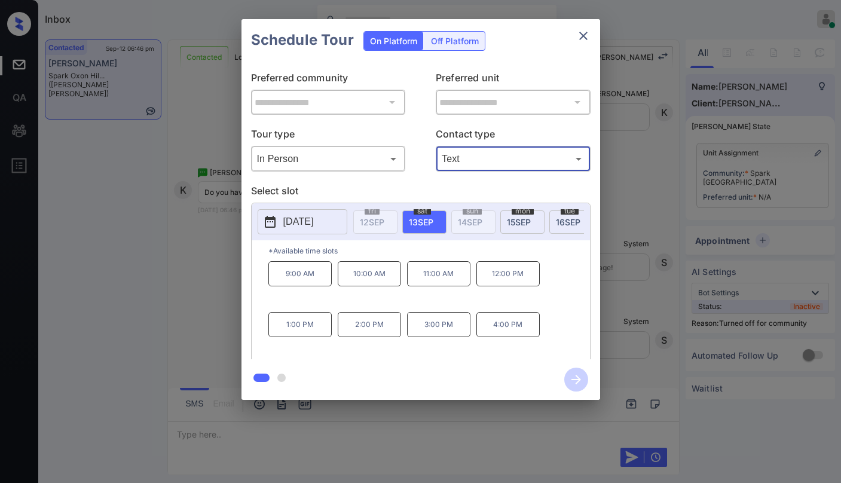
click at [584, 32] on icon "close" at bounding box center [583, 36] width 14 height 14
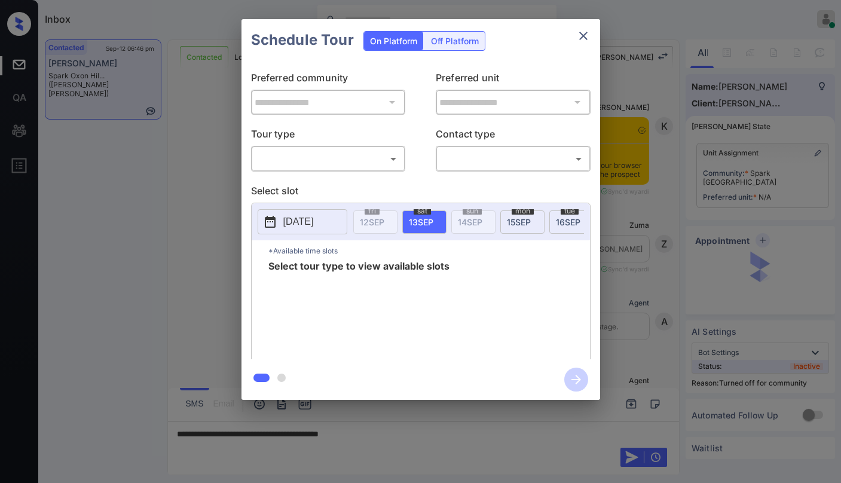
scroll to position [589, 0]
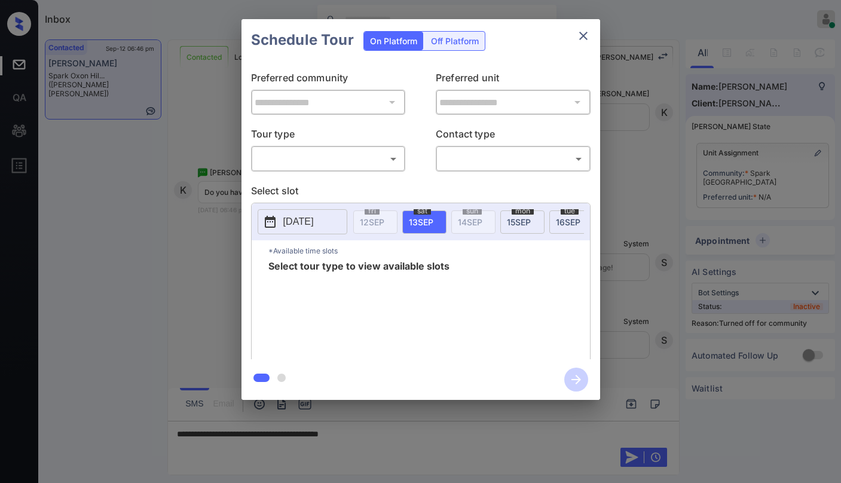
click at [351, 165] on body "Inbox [PERSON_NAME] Online Set yourself offline Set yourself on break Profile S…" at bounding box center [420, 241] width 841 height 483
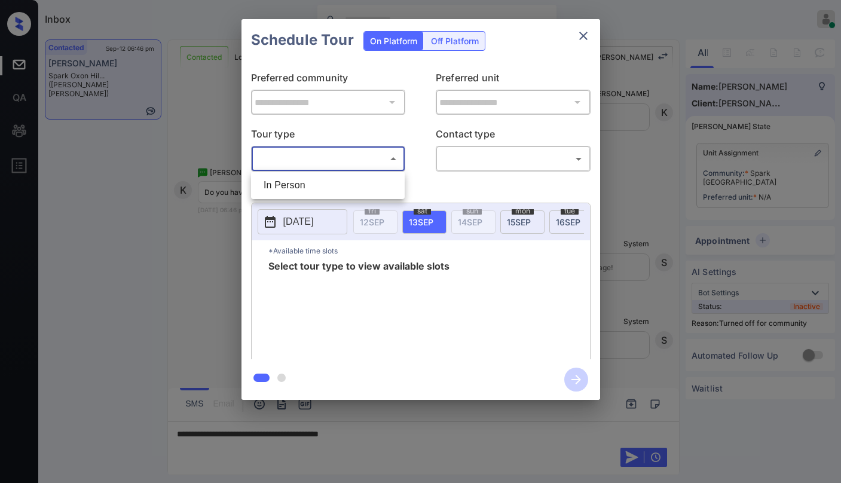
click at [408, 189] on div at bounding box center [420, 241] width 841 height 483
click at [365, 173] on div "**********" at bounding box center [420, 210] width 358 height 298
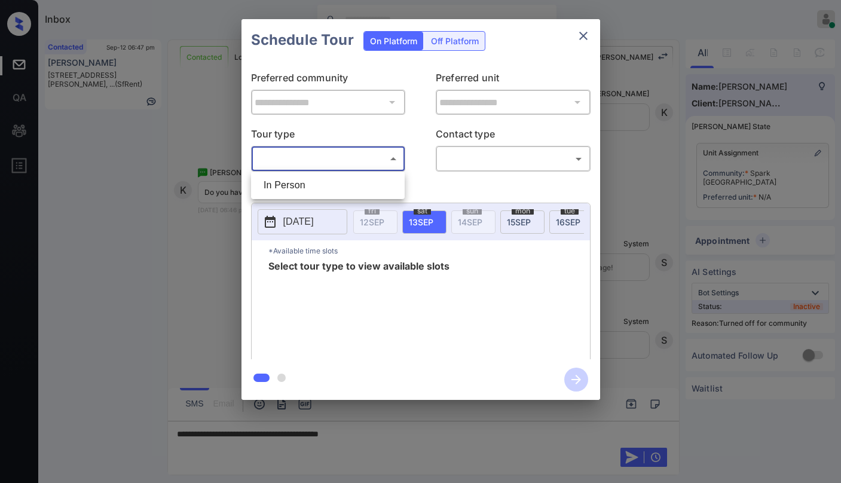
click at [355, 163] on body "Inbox Paolo Gabriel Online Set yourself offline Set yourself on break Profile S…" at bounding box center [420, 241] width 841 height 483
click at [339, 188] on li "In Person" at bounding box center [328, 185] width 148 height 22
type input "********"
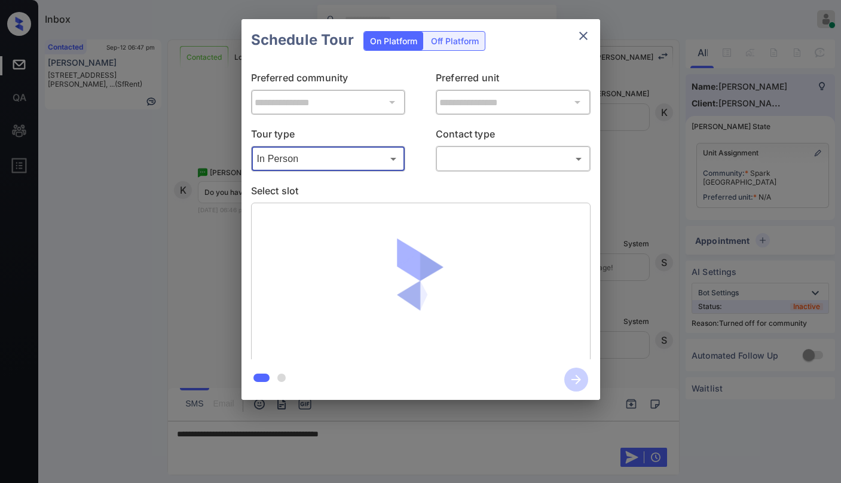
click at [470, 154] on body "Inbox Paolo Gabriel Online Set yourself offline Set yourself on break Profile S…" at bounding box center [420, 241] width 841 height 483
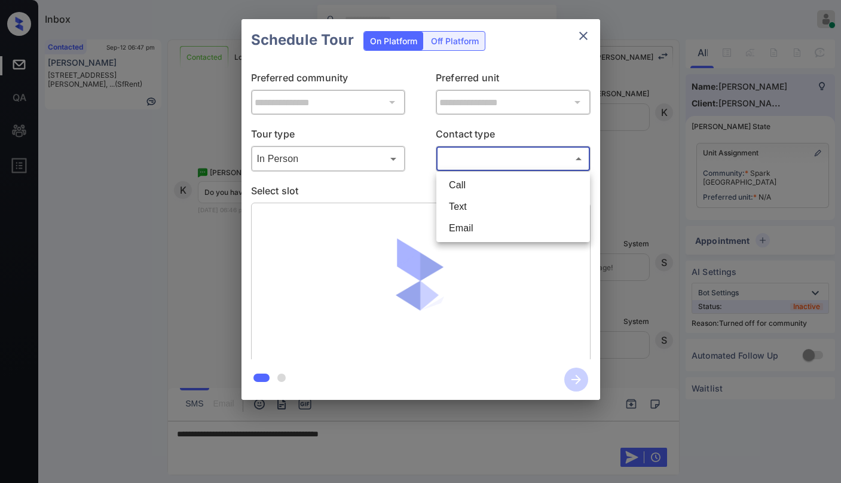
click at [471, 204] on li "Text" at bounding box center [513, 207] width 148 height 22
type input "****"
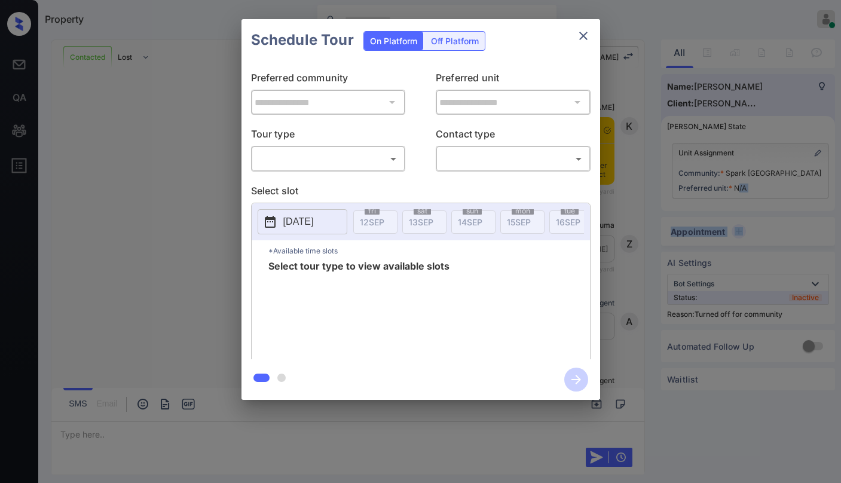
scroll to position [589, 0]
drag, startPoint x: 371, startPoint y: 170, endPoint x: 364, endPoint y: 168, distance: 7.3
click at [367, 169] on div "​ ​" at bounding box center [328, 159] width 155 height 26
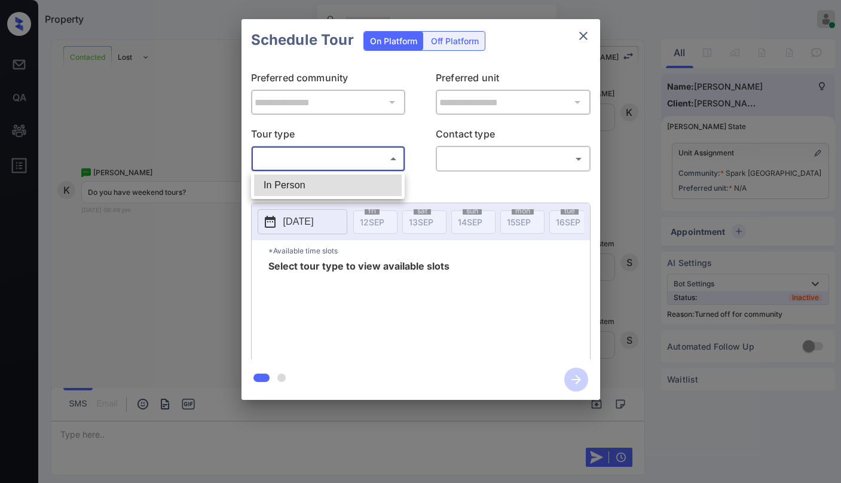
click at [343, 165] on body "Property Paolo Gabriel Online Set yourself offline Set yourself on break Profil…" at bounding box center [420, 241] width 841 height 483
click at [329, 185] on li "In Person" at bounding box center [328, 185] width 148 height 22
type input "********"
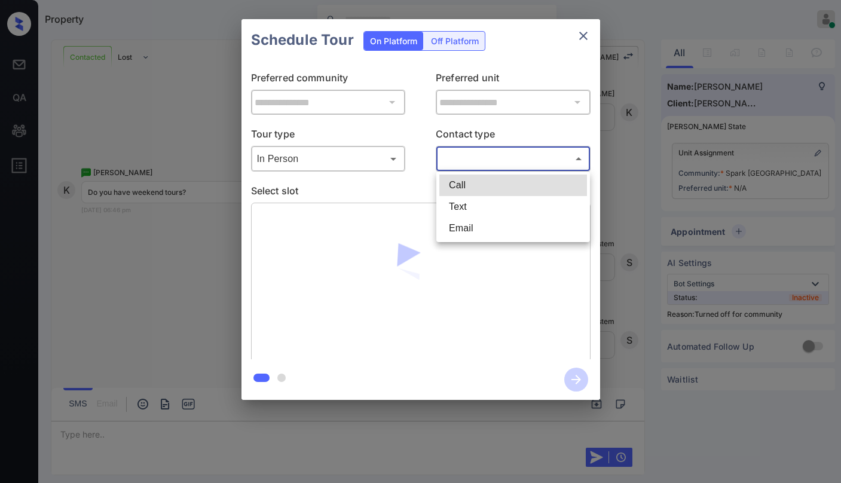
click at [482, 155] on body "Property Paolo Gabriel Online Set yourself offline Set yourself on break Profil…" at bounding box center [420, 241] width 841 height 483
click at [477, 198] on li "Text" at bounding box center [513, 207] width 148 height 22
type input "****"
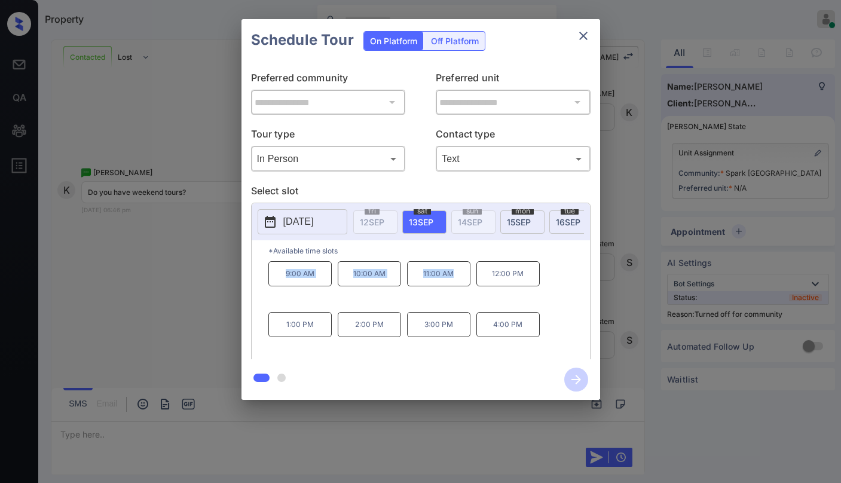
drag, startPoint x: 282, startPoint y: 278, endPoint x: 453, endPoint y: 278, distance: 171.4
click at [453, 278] on div "9:00 AM 10:00 AM 11:00 AM 12:00 PM 1:00 PM 2:00 PM 3:00 PM 4:00 PM" at bounding box center [428, 309] width 321 height 96
copy div "9:00 AM 10:00 AM 11:00 AM"
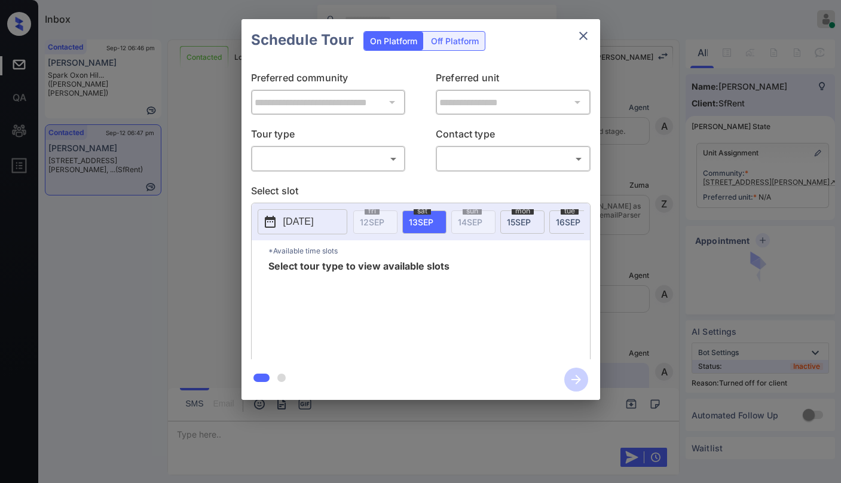
scroll to position [1688, 0]
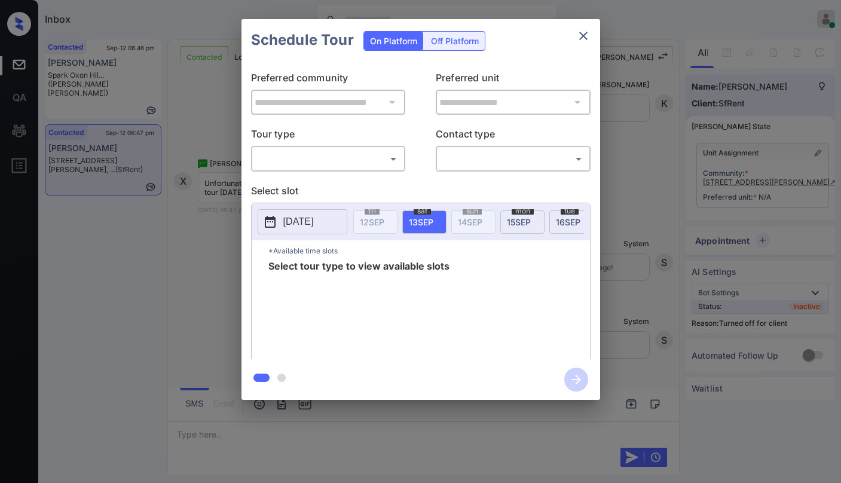
click at [591, 38] on button "close" at bounding box center [583, 36] width 24 height 24
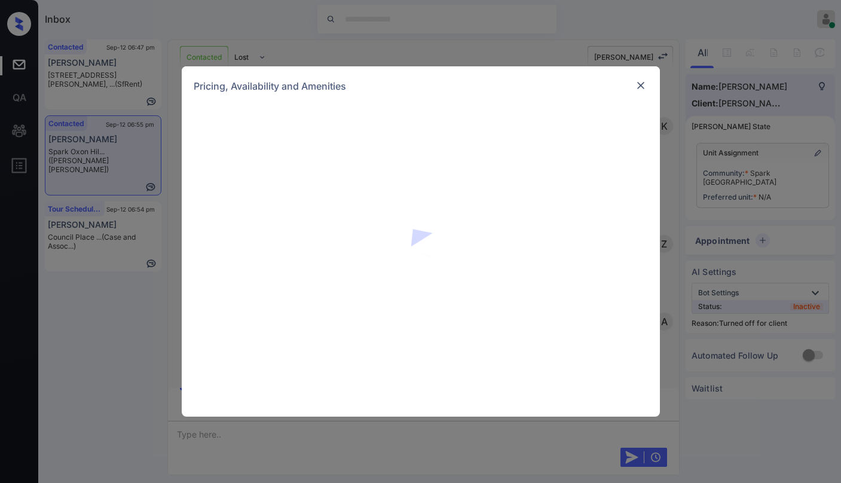
scroll to position [1969, 0]
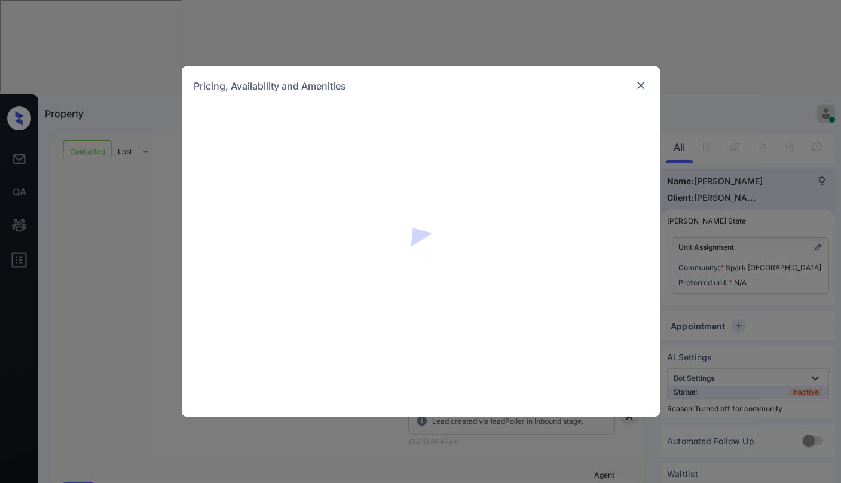
scroll to position [1969, 0]
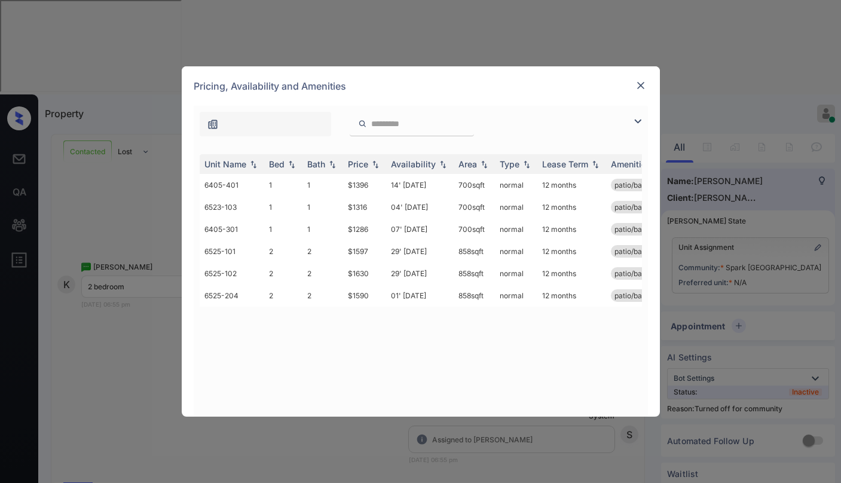
click at [638, 118] on img at bounding box center [637, 121] width 14 height 14
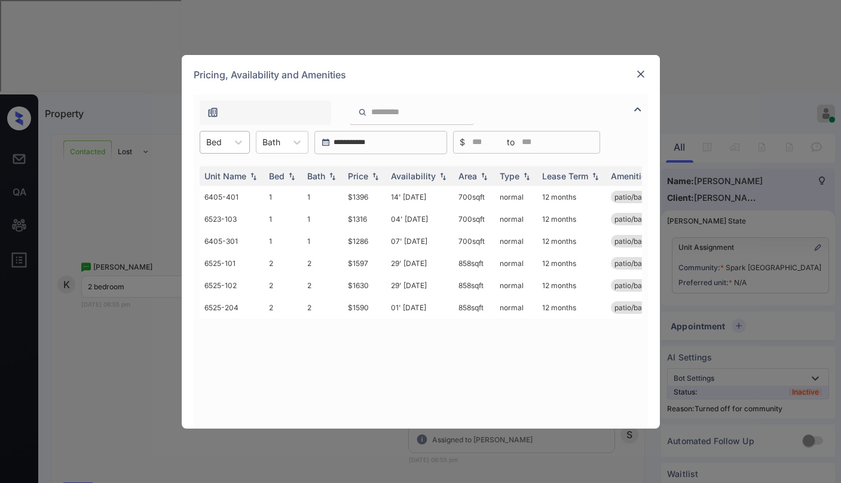
click at [221, 145] on div at bounding box center [214, 142] width 16 height 13
click at [213, 197] on div "2" at bounding box center [225, 193] width 50 height 22
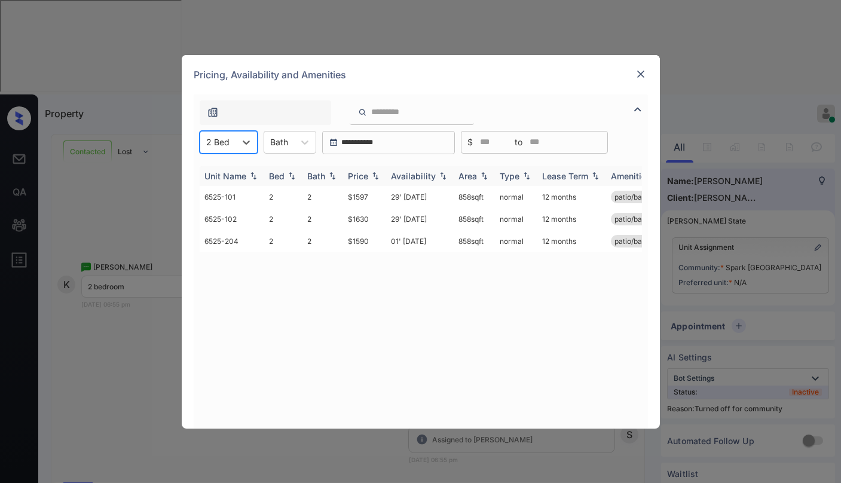
click at [370, 174] on img at bounding box center [375, 175] width 12 height 8
click at [370, 174] on img at bounding box center [375, 175] width 12 height 9
click at [370, 174] on img at bounding box center [375, 175] width 12 height 8
click at [370, 174] on img at bounding box center [375, 175] width 12 height 9
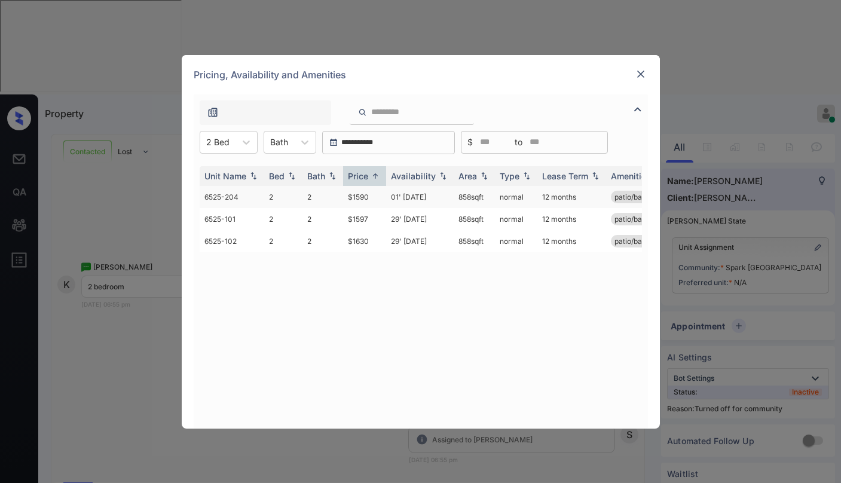
click at [361, 195] on td "$1590" at bounding box center [364, 197] width 43 height 22
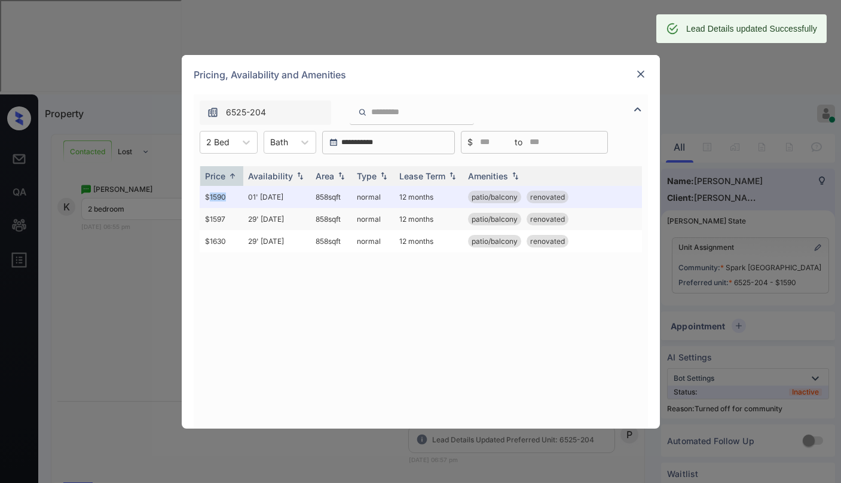
scroll to position [2047, 0]
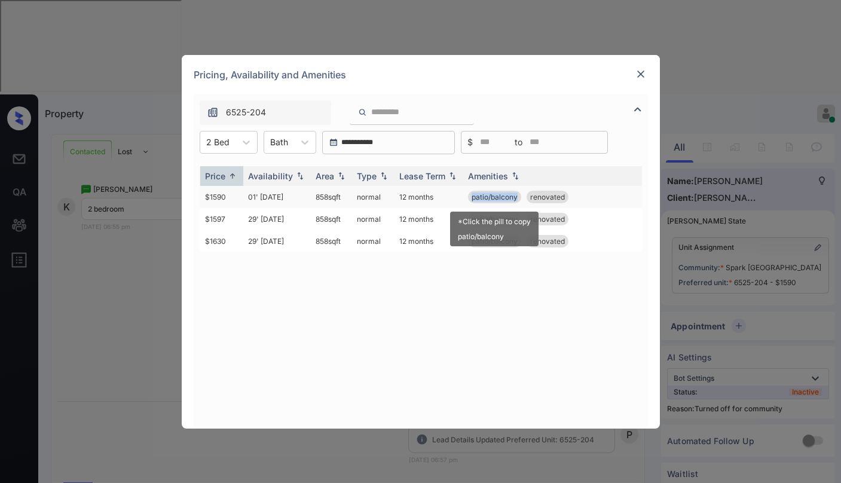
drag, startPoint x: 468, startPoint y: 198, endPoint x: 520, endPoint y: 198, distance: 52.6
click at [520, 198] on div "patio/balcony" at bounding box center [494, 197] width 53 height 13
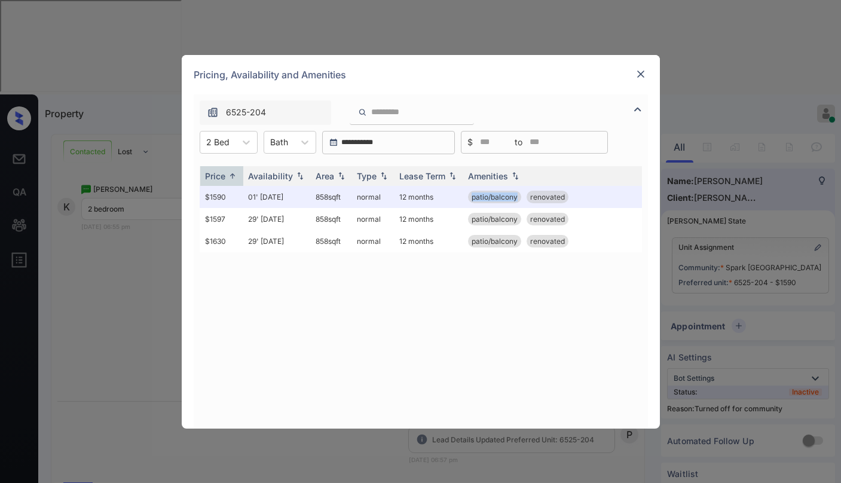
copy span "patio/balcony"
click at [639, 72] on img at bounding box center [640, 74] width 12 height 12
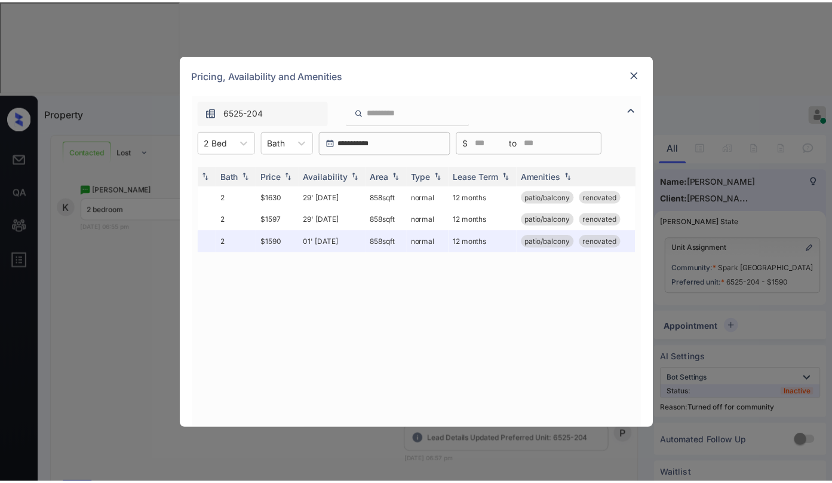
scroll to position [0, 88]
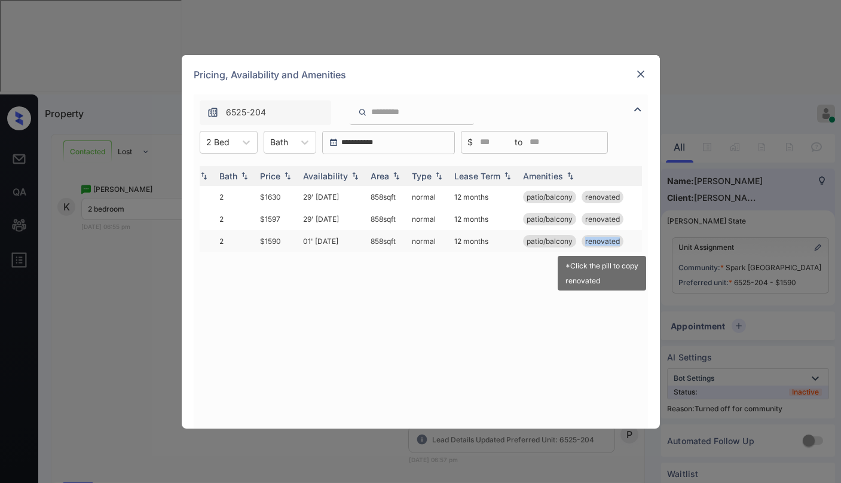
drag, startPoint x: 585, startPoint y: 241, endPoint x: 622, endPoint y: 240, distance: 37.1
click at [622, 240] on div "patio/balcony renovated" at bounding box center [627, 241] width 208 height 13
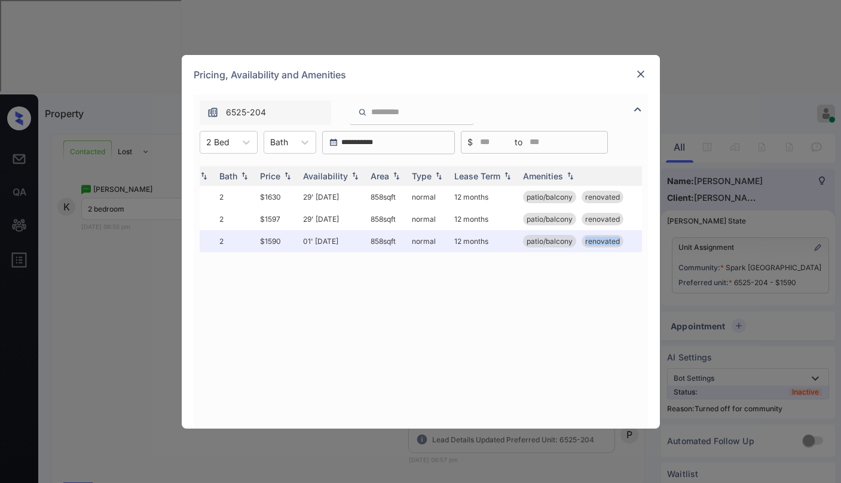
copy span "renovated"
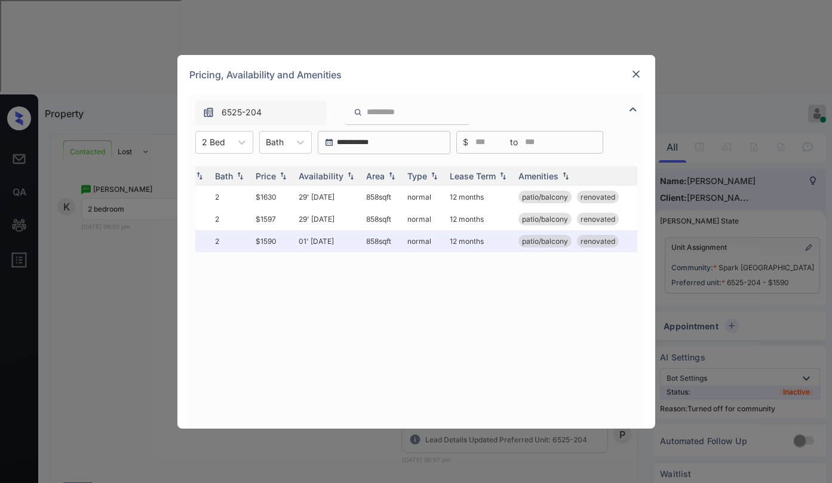
click at [139, 321] on div "**********" at bounding box center [416, 241] width 832 height 483
drag, startPoint x: 106, startPoint y: 326, endPoint x: 122, endPoint y: 327, distance: 15.6
click at [109, 325] on div "**********" at bounding box center [416, 241] width 832 height 483
click at [643, 79] on div "Pricing, Availability and Amenities" at bounding box center [416, 74] width 478 height 39
click at [642, 79] on img at bounding box center [636, 74] width 12 height 12
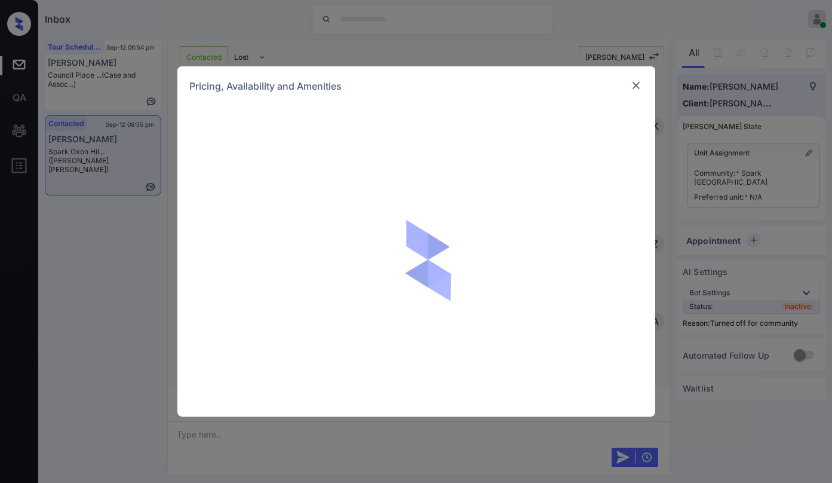
scroll to position [2127, 0]
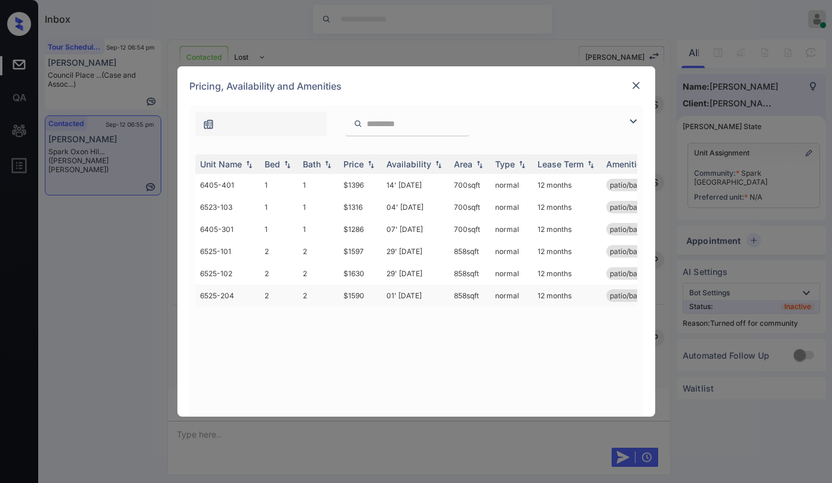
click at [357, 295] on td "$1590" at bounding box center [360, 295] width 43 height 22
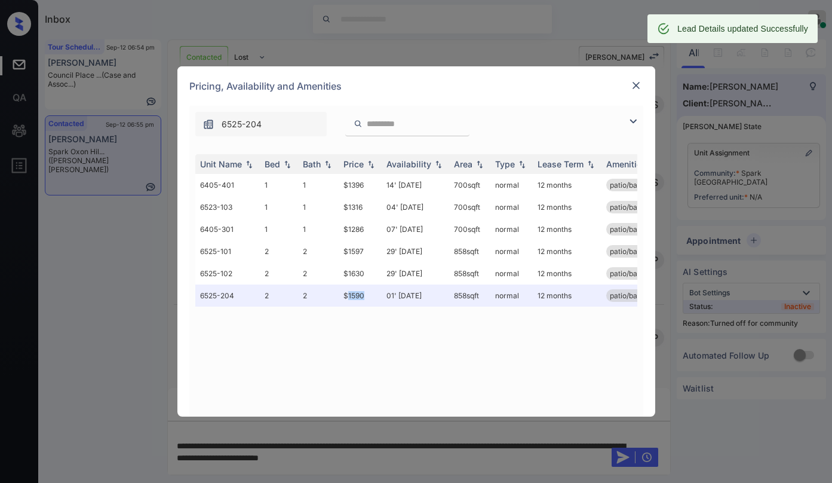
click at [634, 86] on img at bounding box center [636, 85] width 12 height 12
